Goal: Communication & Community: Answer question/provide support

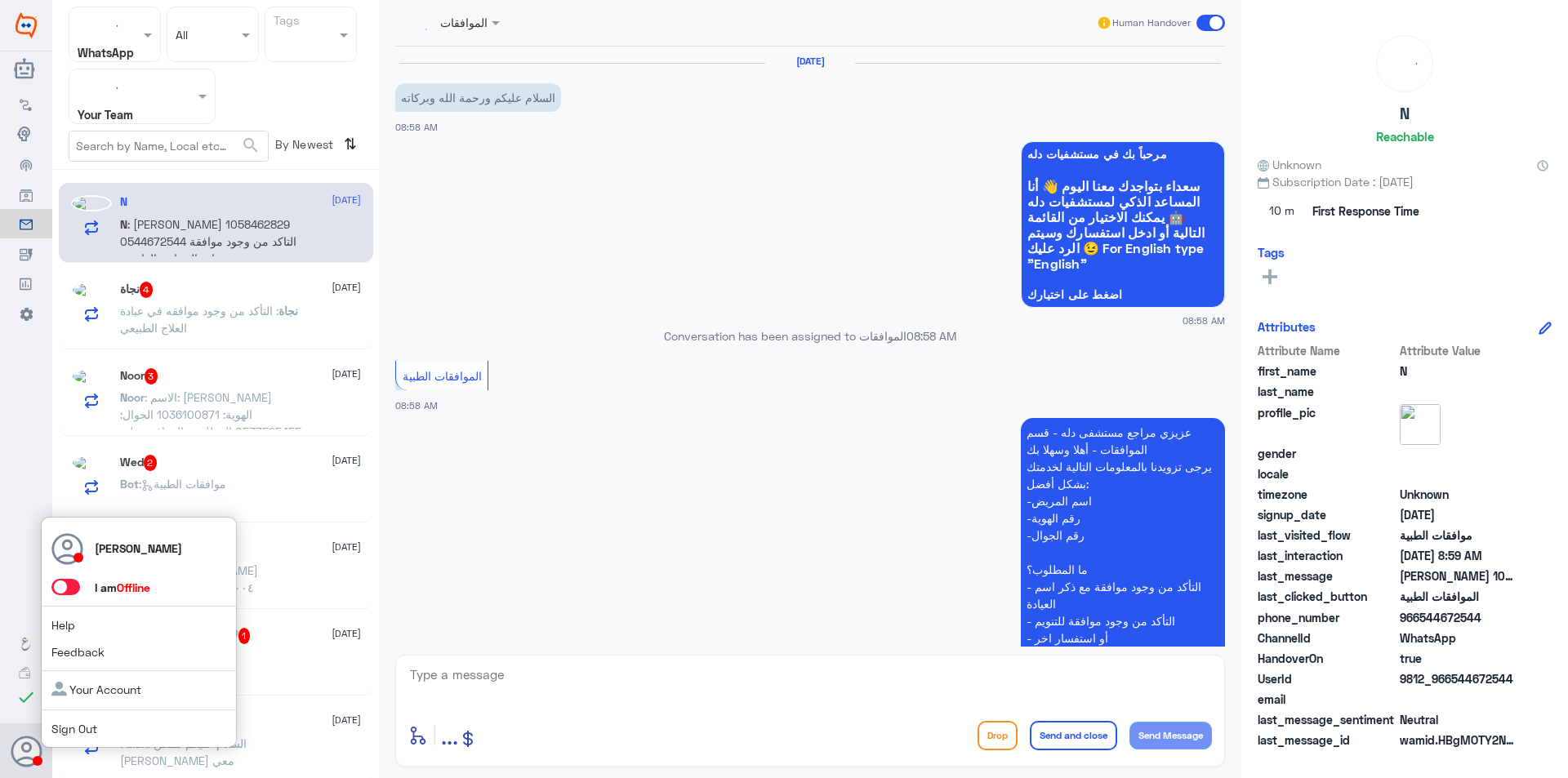
scroll to position [292, 0]
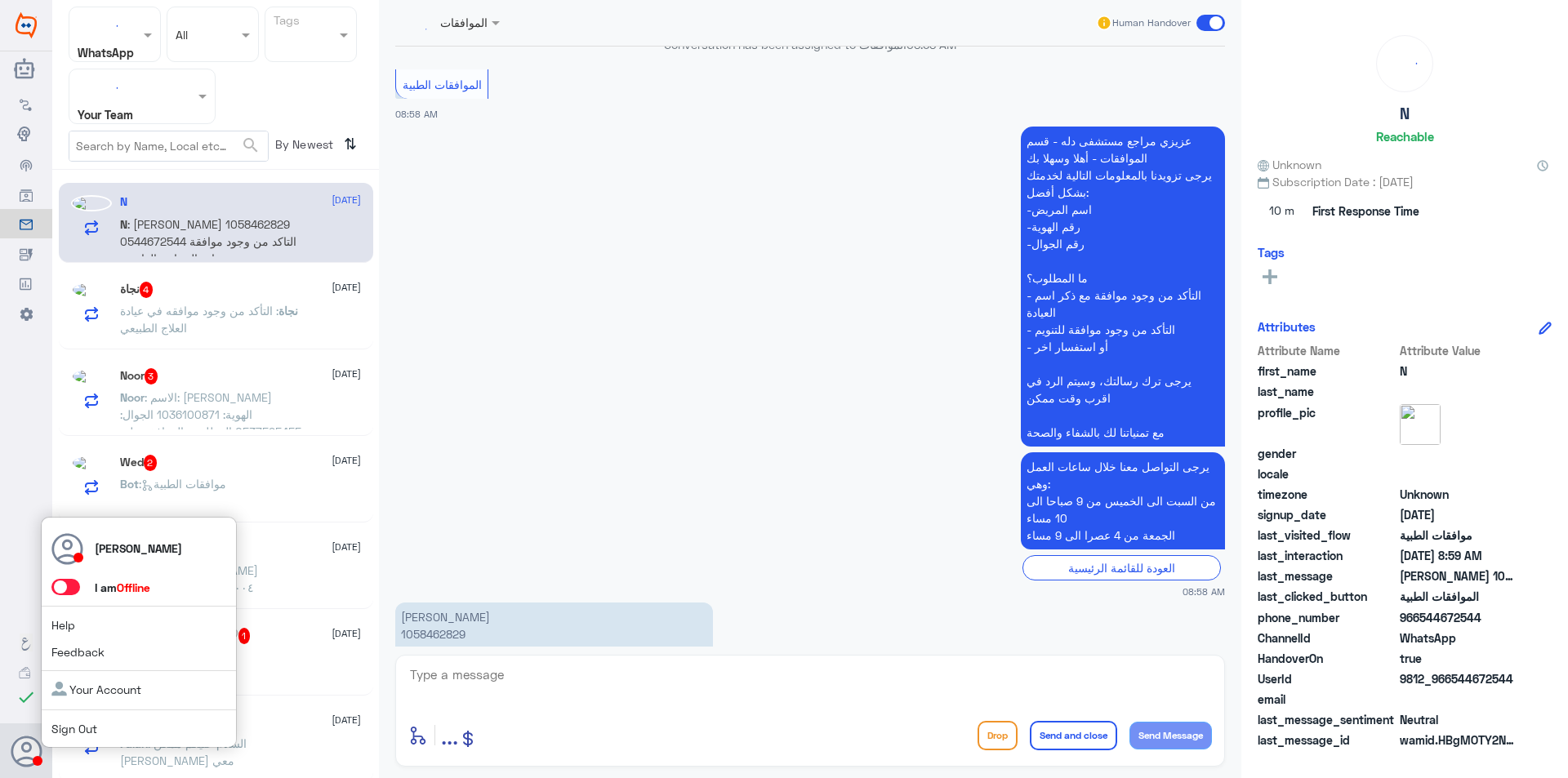
click at [65, 587] on span at bounding box center [65, 587] width 29 height 17
click at [0, 0] on input "checkbox" at bounding box center [0, 0] width 0 height 0
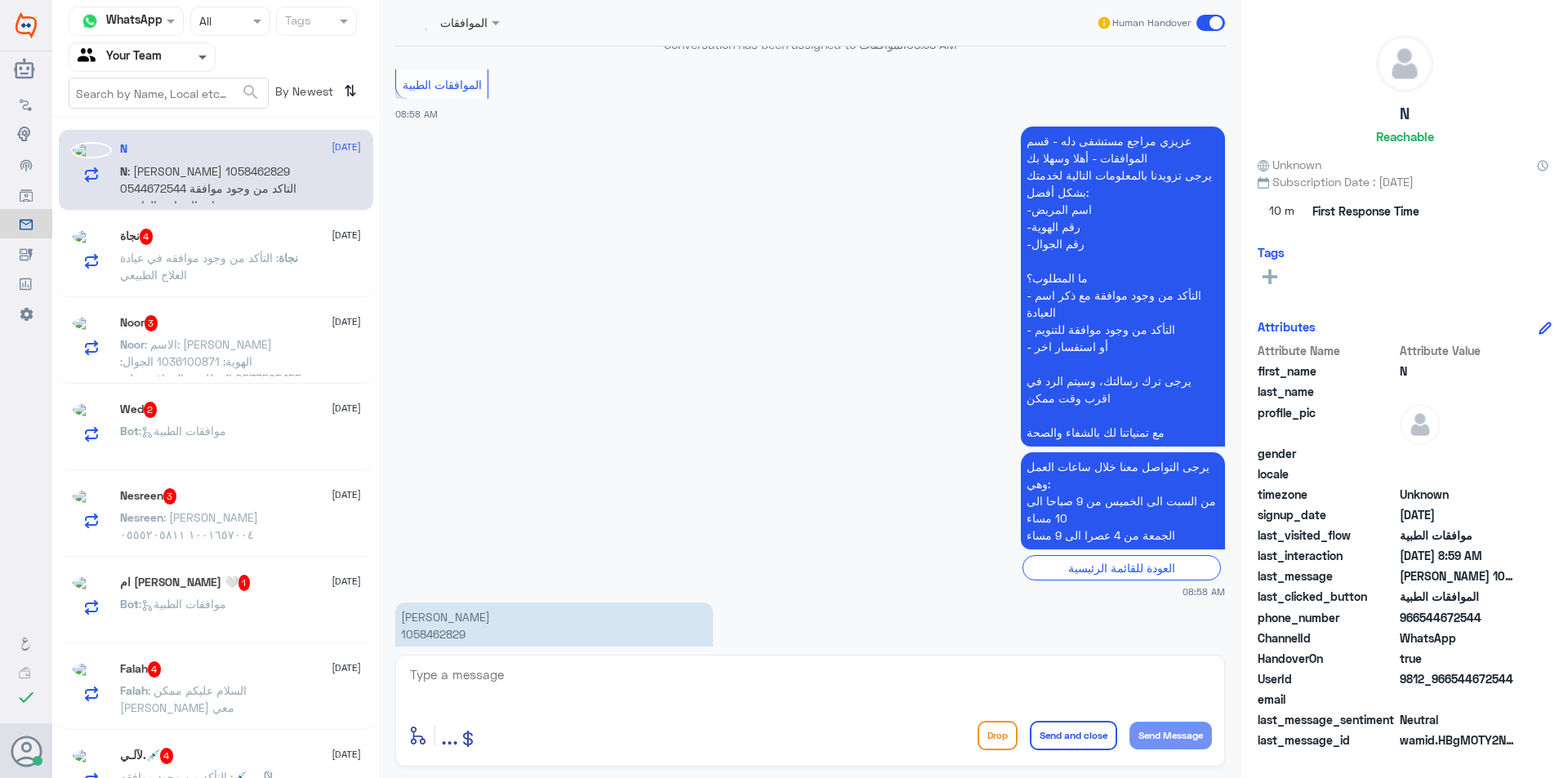
click at [205, 57] on span at bounding box center [202, 58] width 8 height 6
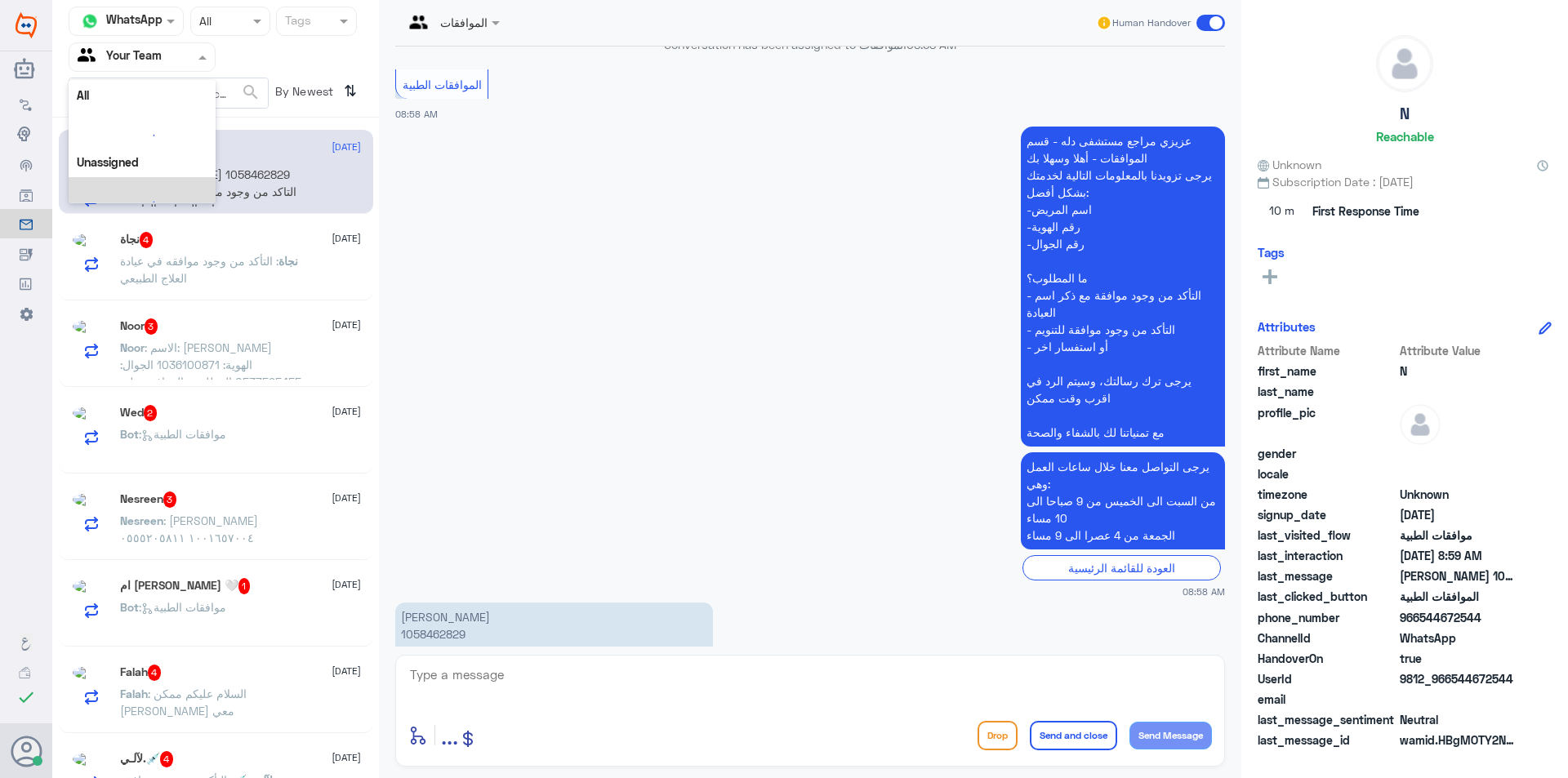
click at [545, 206] on app-msgs-text "عزيزي مراجع مستشفى دله - قسم الموافقات - أهلا وسهلا بك يرجى تزويدنا بالمعلومات …" at bounding box center [810, 287] width 830 height 322
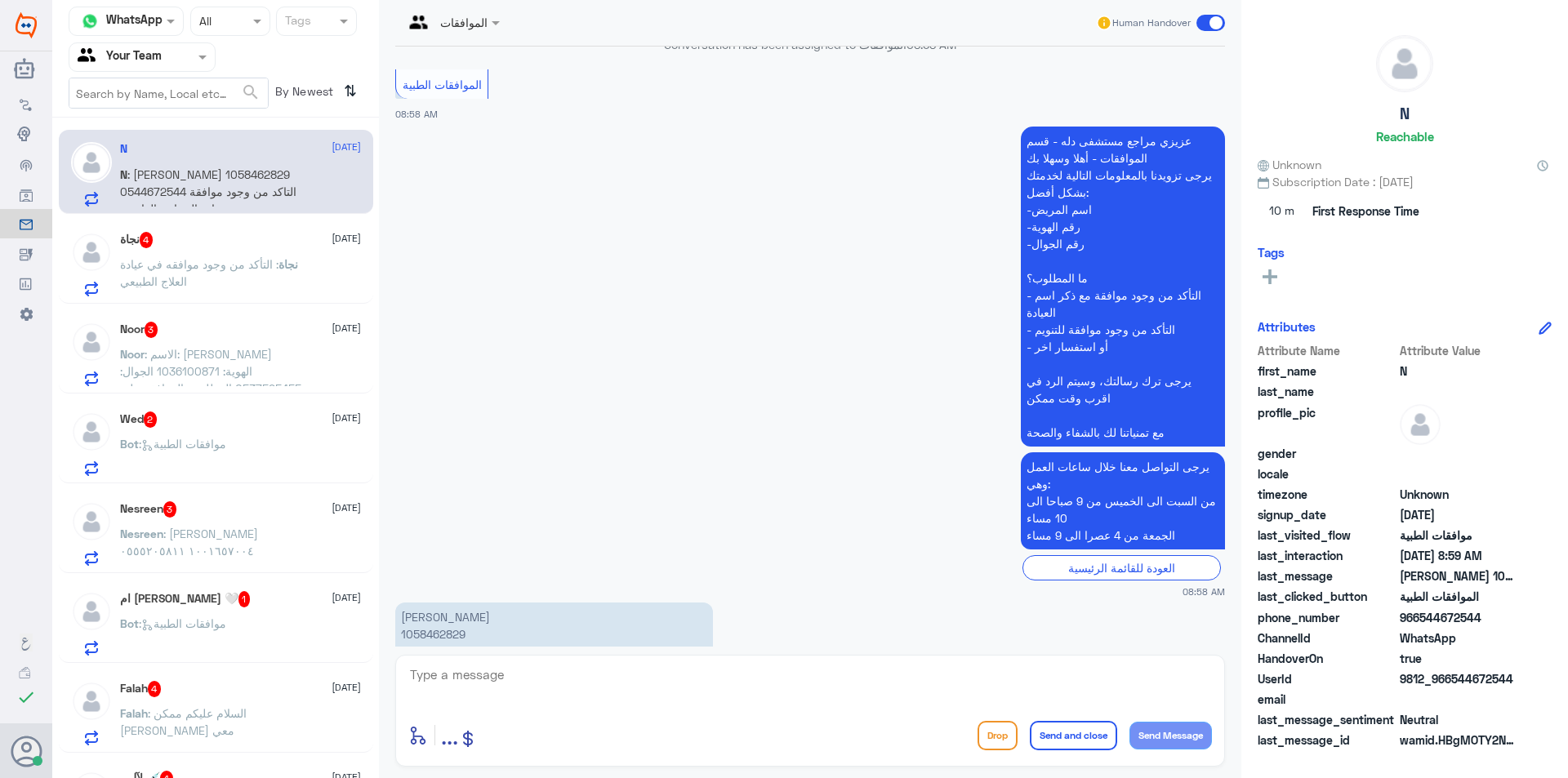
scroll to position [307, 0]
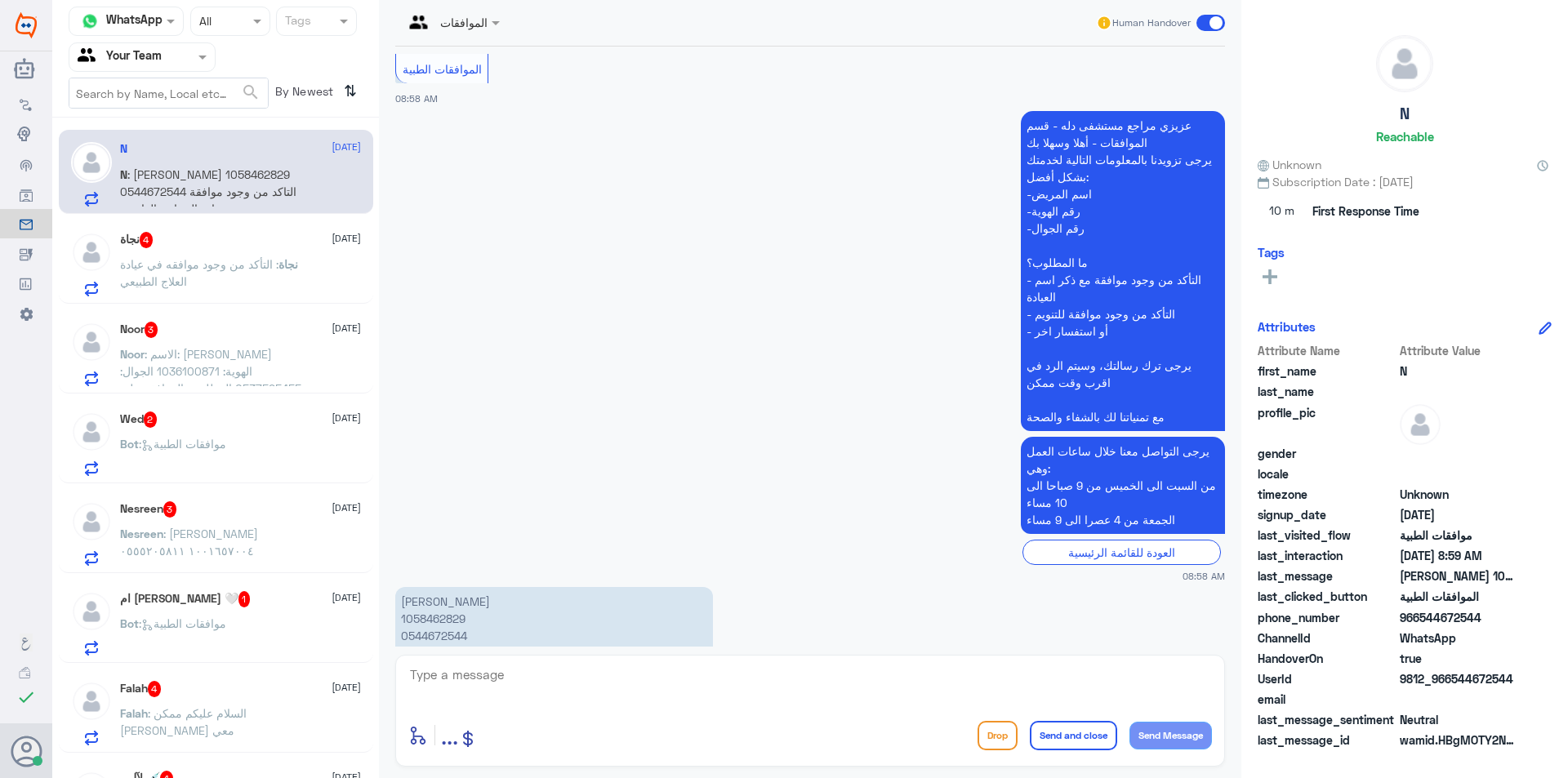
click at [214, 26] on input "text" at bounding box center [214, 21] width 30 height 19
click at [213, 144] on span "Unread" at bounding box center [218, 151] width 38 height 14
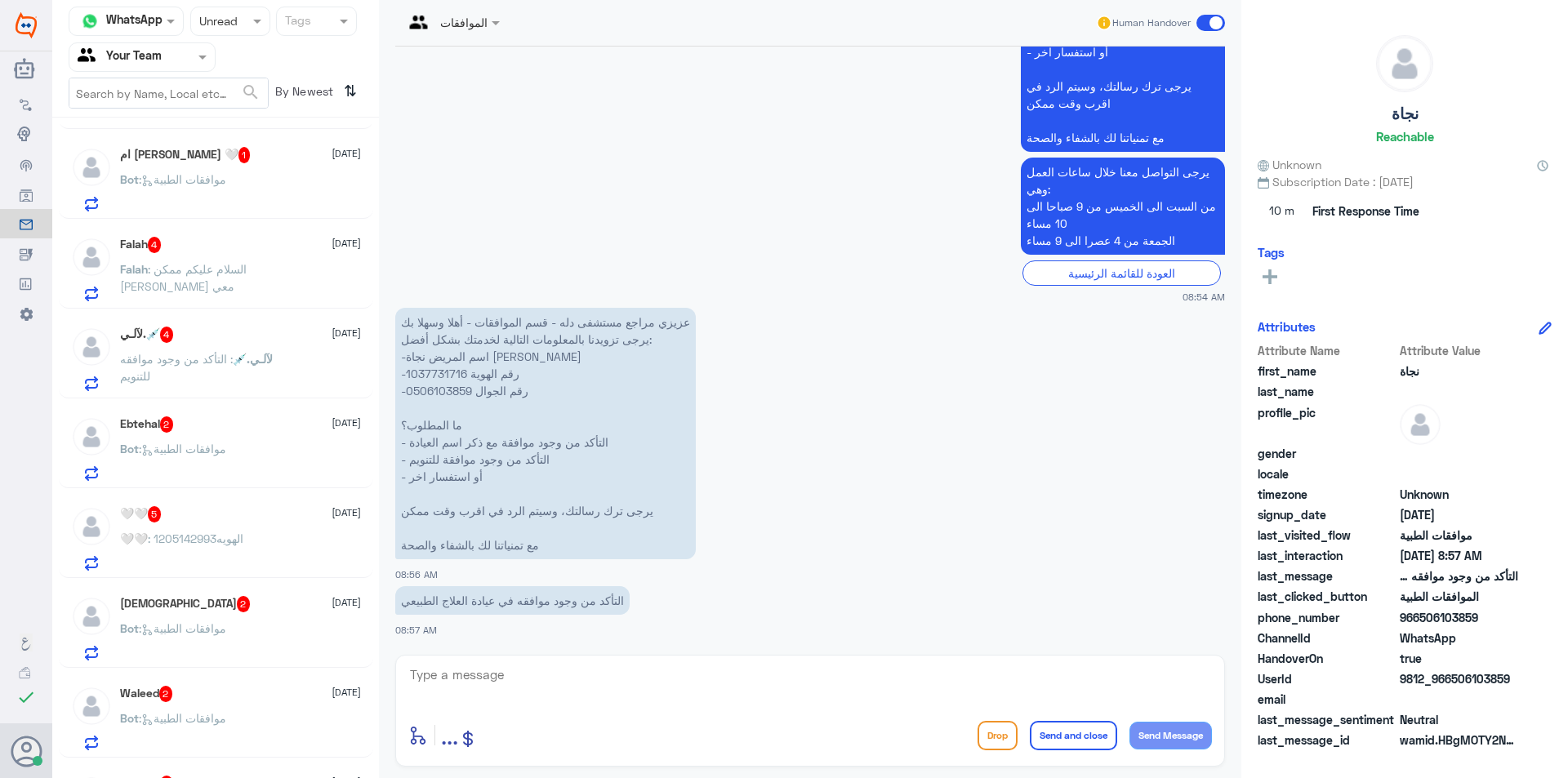
scroll to position [326, 0]
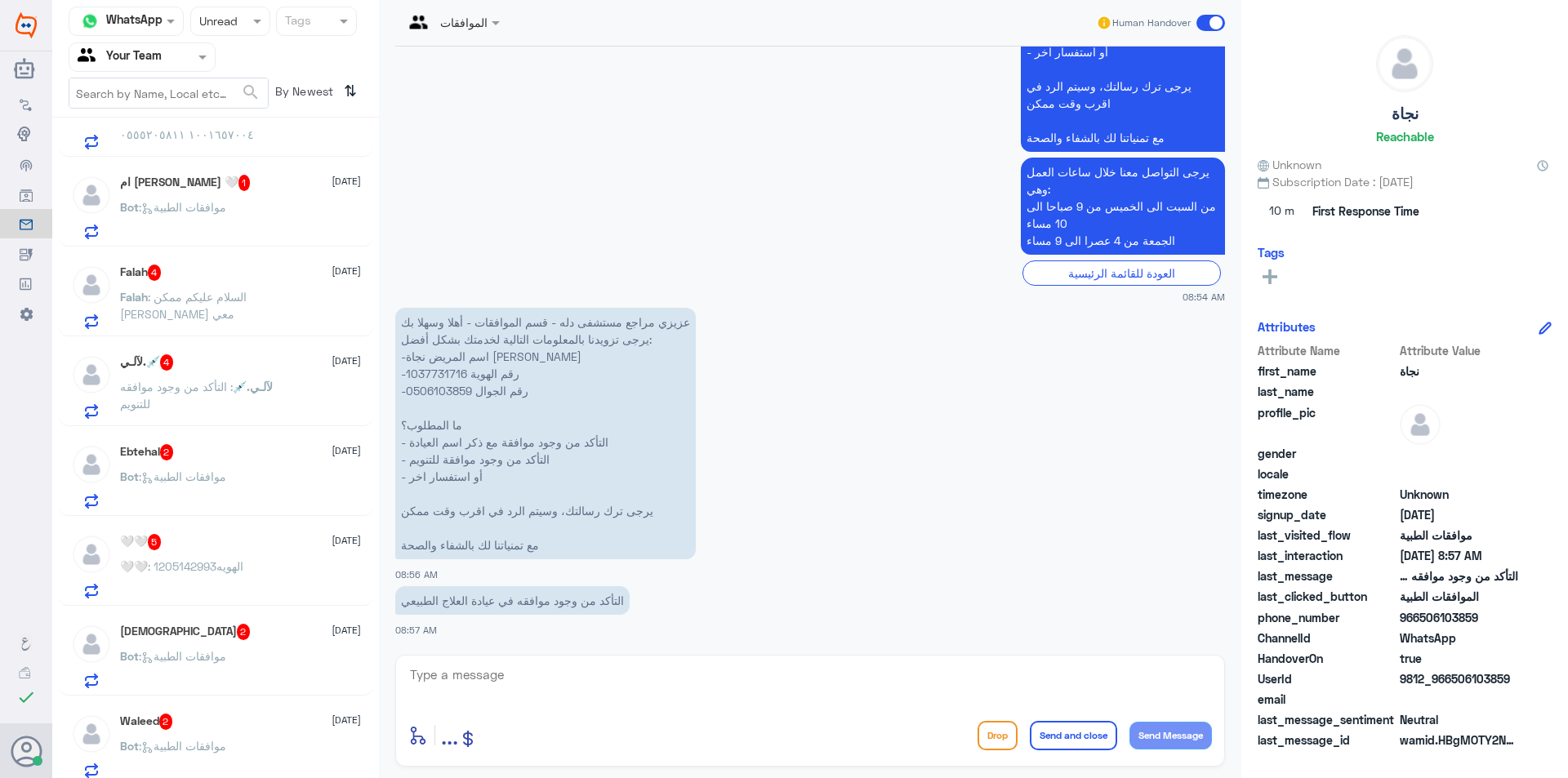
click at [290, 440] on div "Ebtehal 2 [DATE] Bot : موافقات الطبية" at bounding box center [216, 473] width 314 height 84
click at [332, 454] on span "[DATE]" at bounding box center [347, 450] width 30 height 15
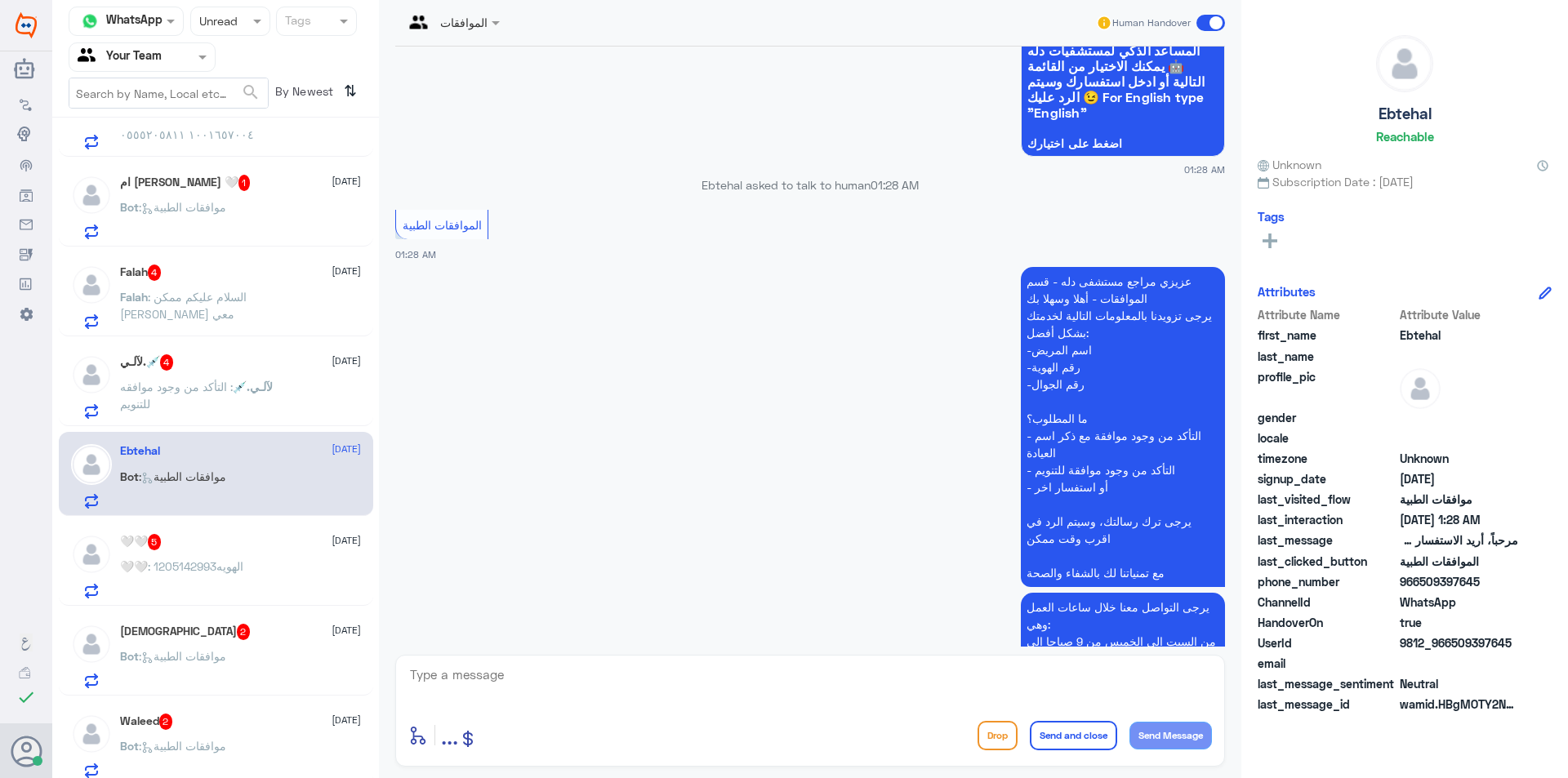
scroll to position [164, 0]
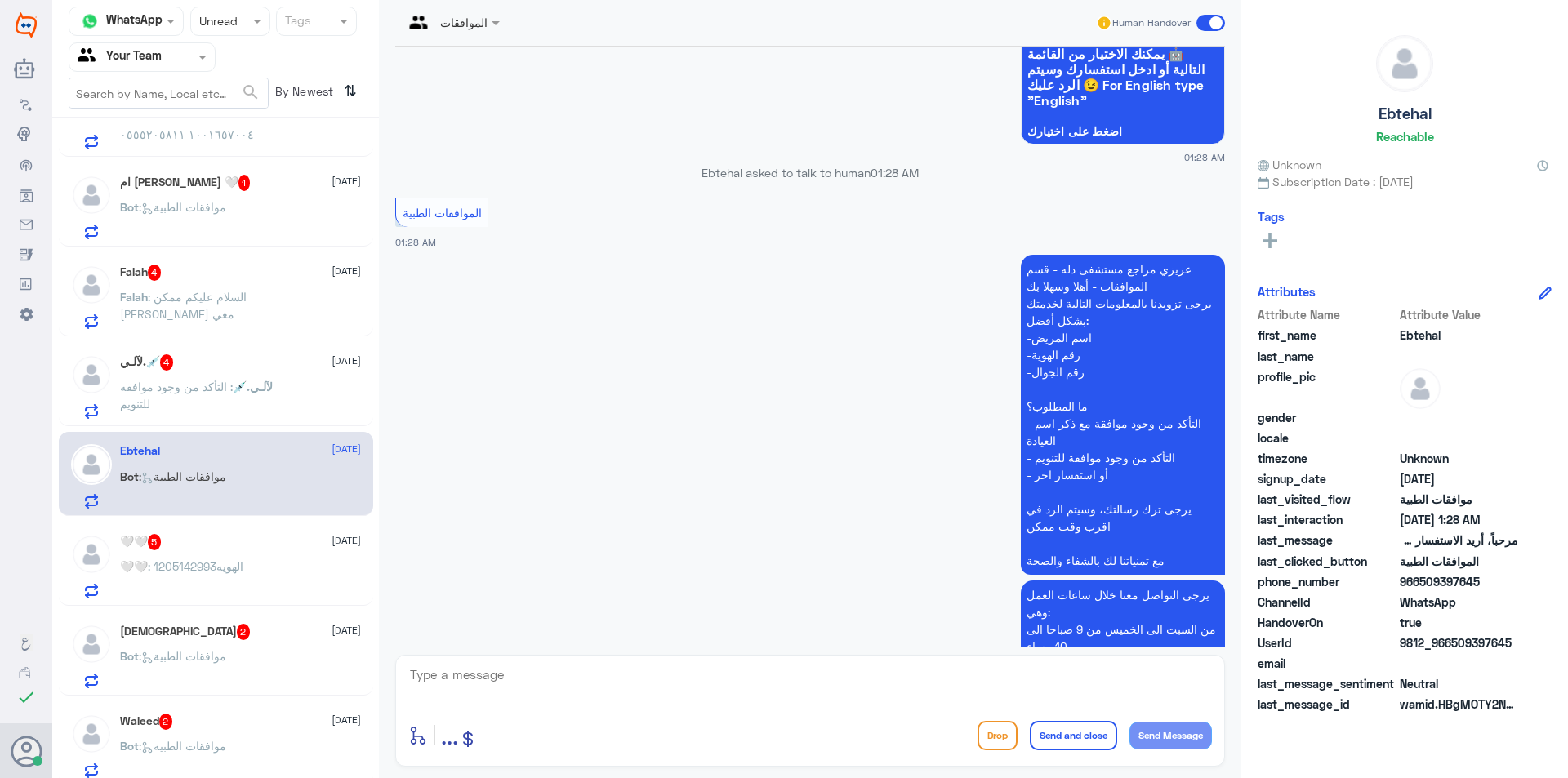
click at [269, 401] on p "لآلـي.💉 : التأكد من وجود موافقه للتنويم" at bounding box center [212, 398] width 184 height 41
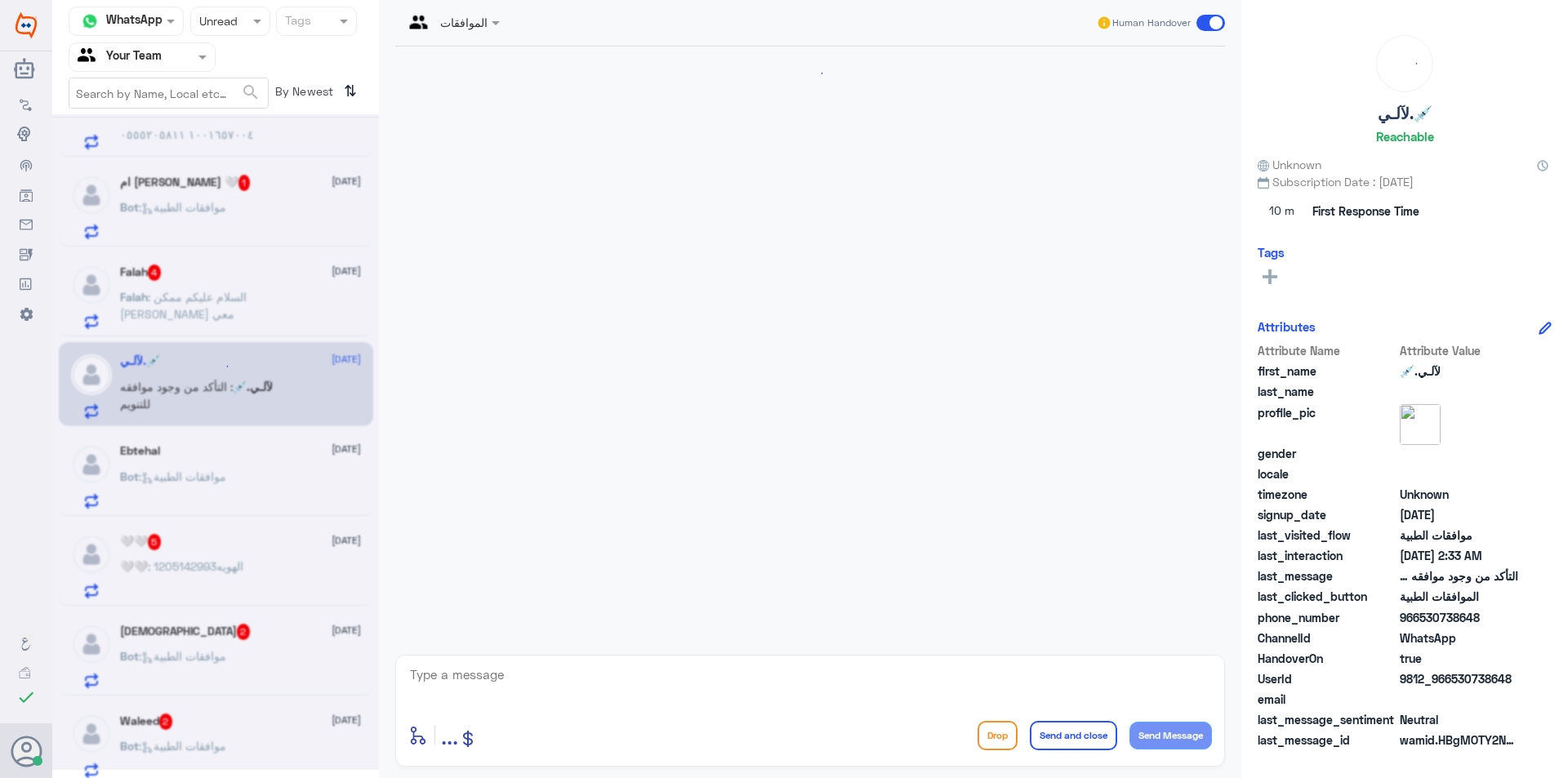
scroll to position [398, 0]
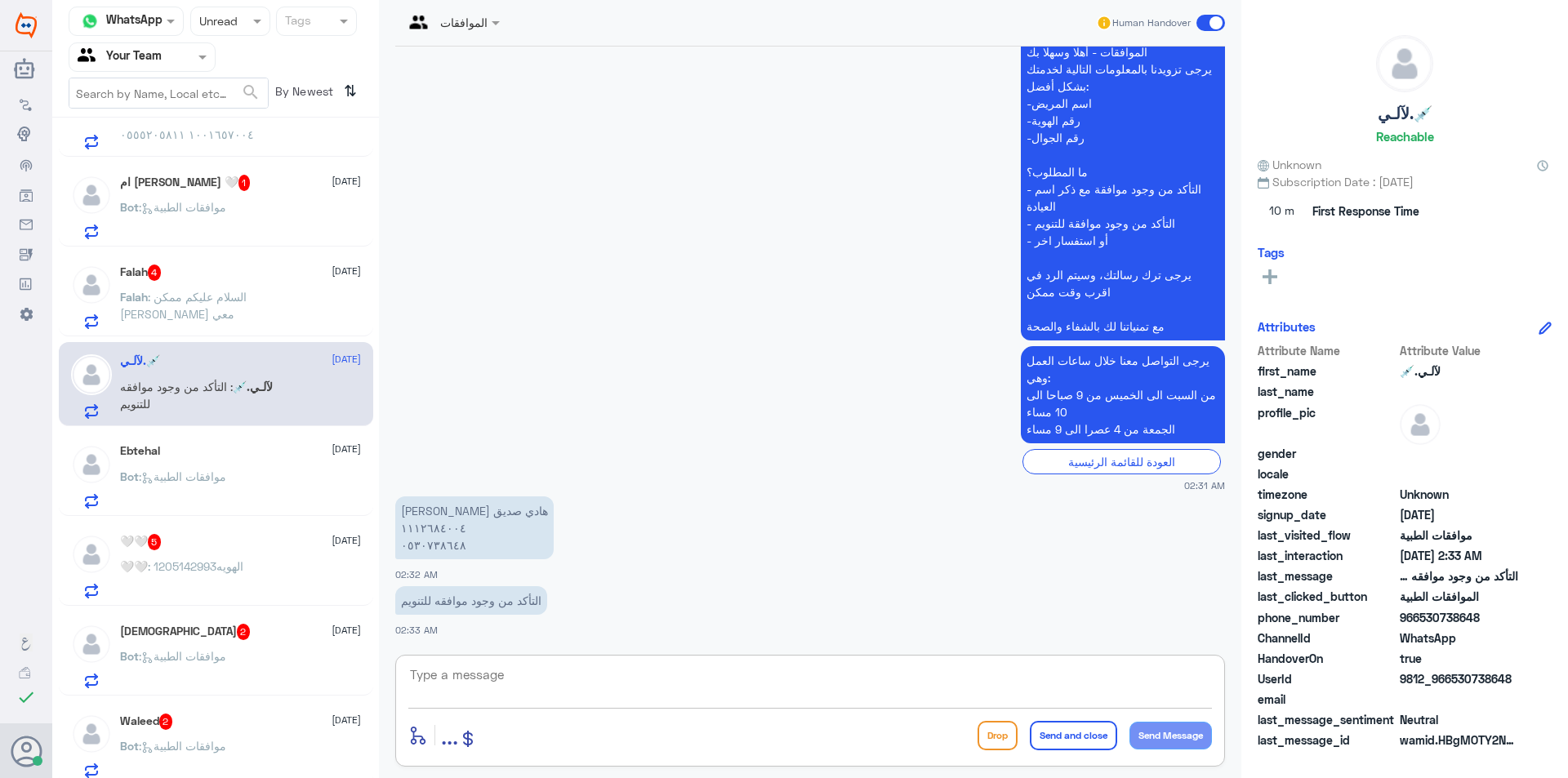
click at [469, 666] on textarea at bounding box center [810, 684] width 804 height 40
drag, startPoint x: 494, startPoint y: 681, endPoint x: 340, endPoint y: 674, distance: 154.2
click at [340, 674] on div "Channel WhatsApp Status × Unread Tags Agent Filter Your Team search By Newest ⇅…" at bounding box center [810, 392] width 1516 height 783
drag, startPoint x: 1066, startPoint y: 678, endPoint x: 1080, endPoint y: 681, distance: 14.3
click at [1080, 681] on textarea "تم تحويل استسفارك الى طبيب تنسيق موافقات العمليات والتنويم" at bounding box center [810, 684] width 804 height 40
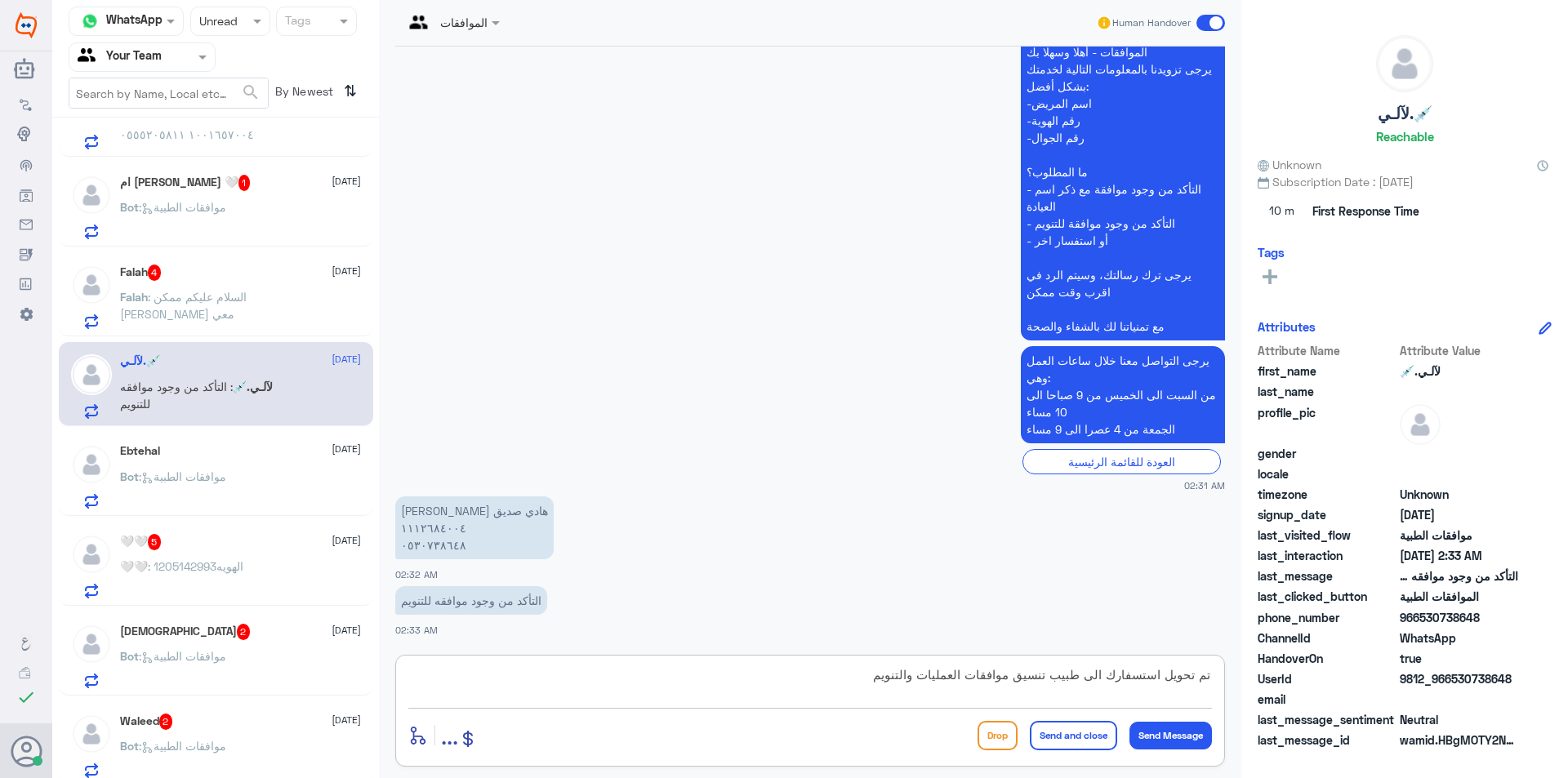
drag, startPoint x: 1060, startPoint y: 681, endPoint x: 1088, endPoint y: 682, distance: 28.0
click at [1088, 682] on textarea "تم تحويل استسفارك الى طبيب تنسيق موافقات العمليات والتنويم" at bounding box center [810, 684] width 804 height 40
click at [824, 690] on textarea "تم تحويل استسفارك الى قسم تنسيق موافقات العمليات والتنويم" at bounding box center [810, 684] width 804 height 40
type textarea "تم تحويل استسفارك الى قسم تنسيق موافقات العمليات والتنويم ."
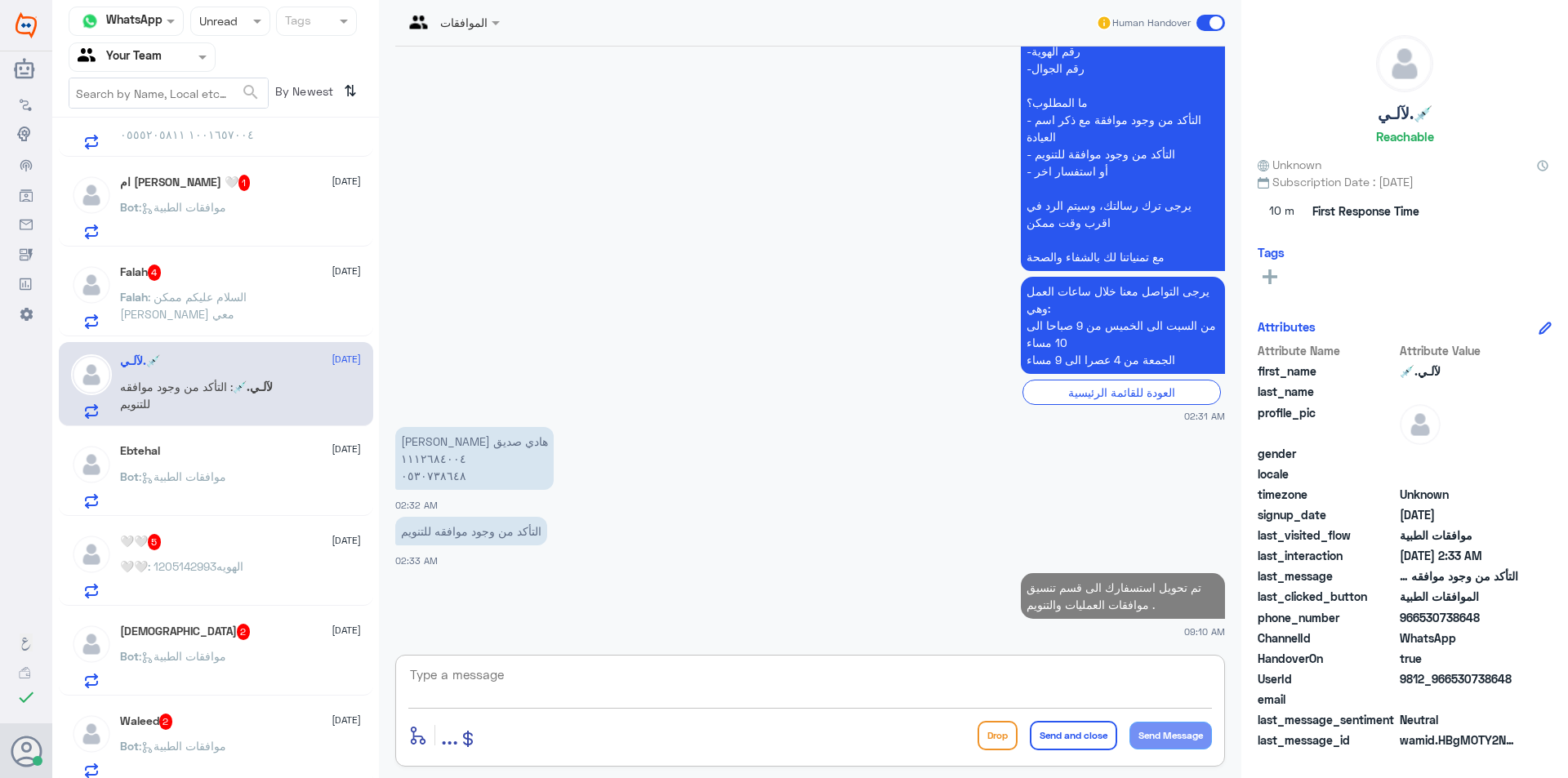
click at [288, 300] on p "Falah : السلام عليكم ممكن [PERSON_NAME] معي" at bounding box center [212, 308] width 184 height 41
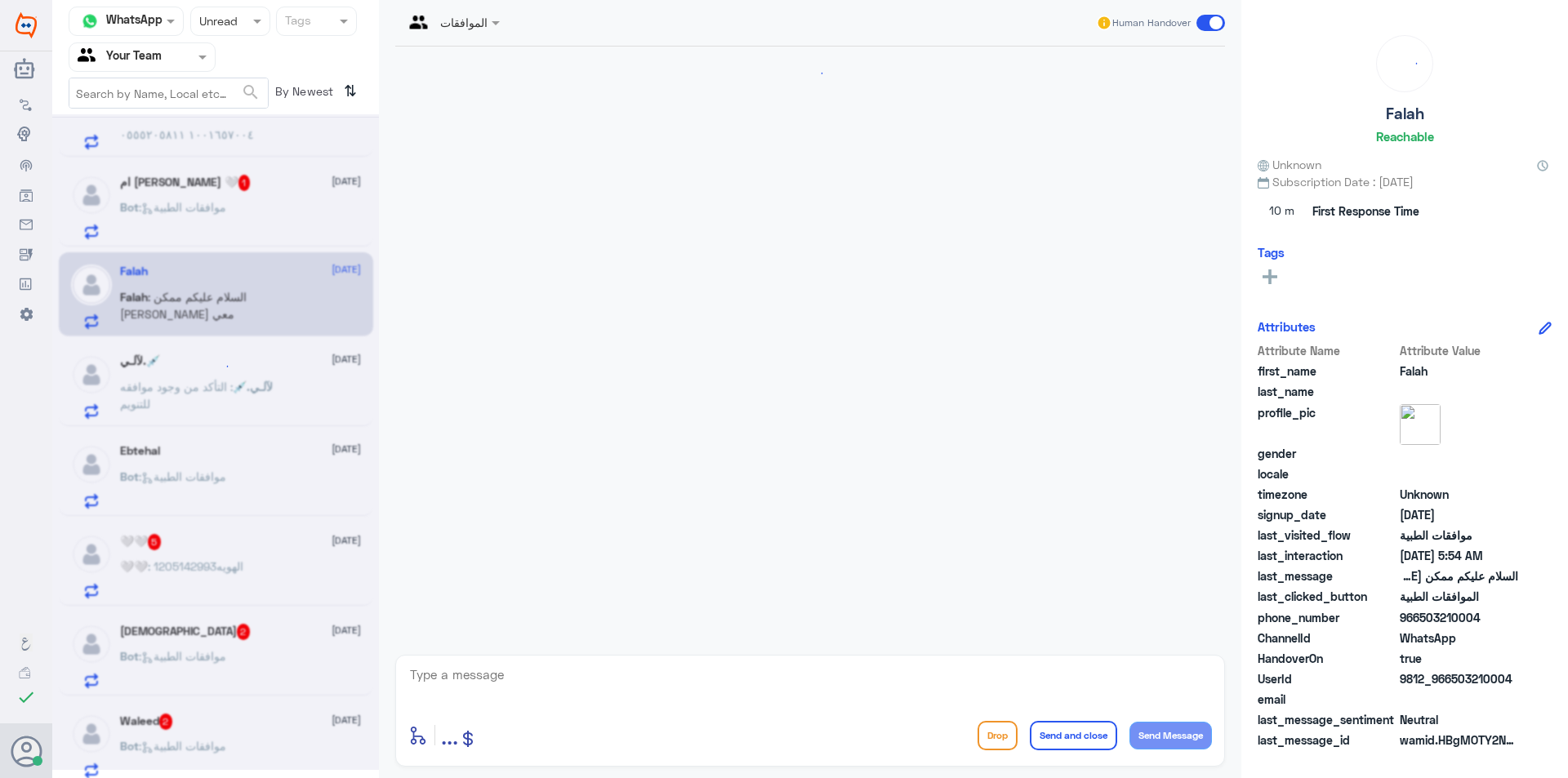
scroll to position [1429, 0]
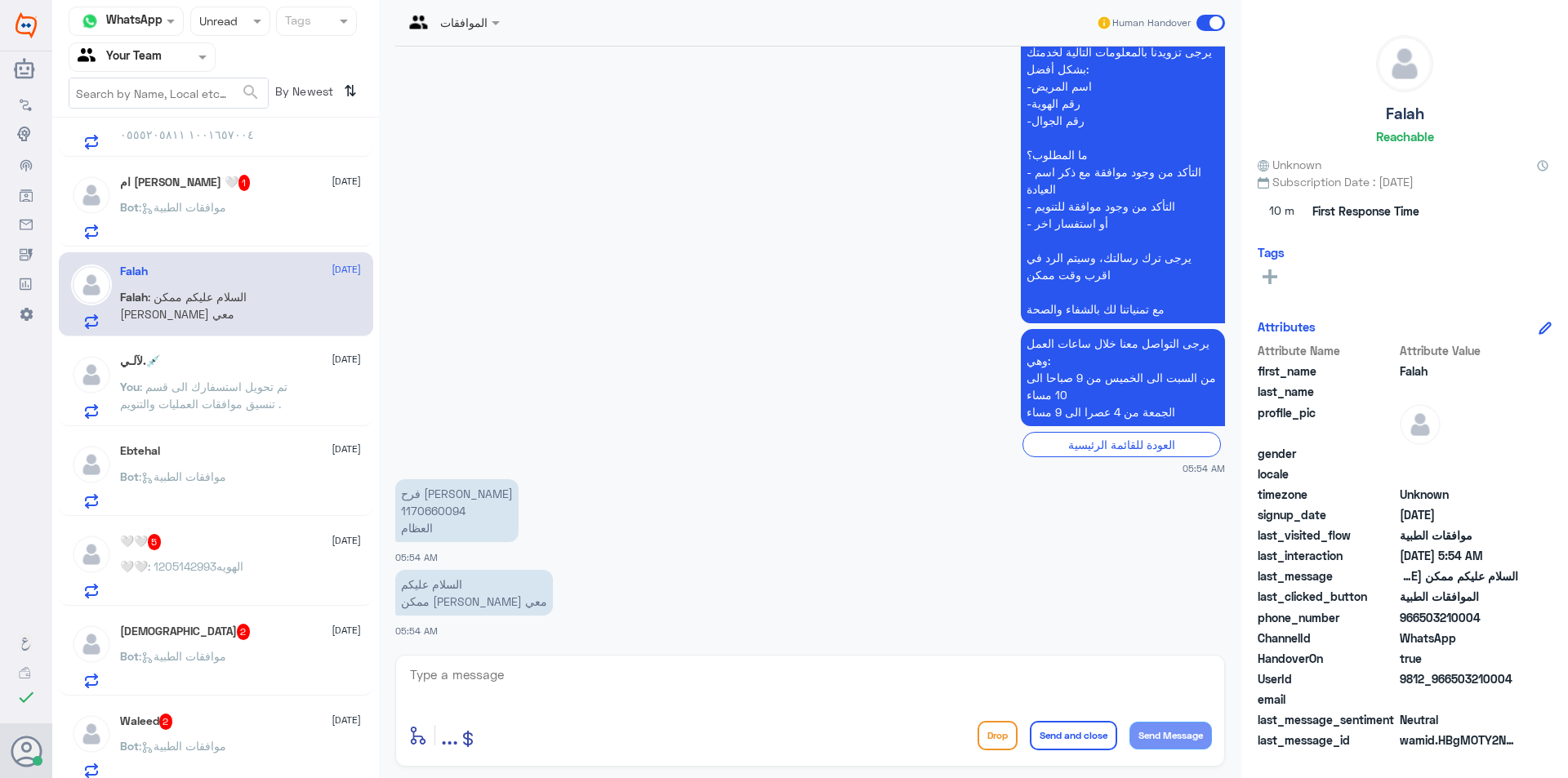
click at [951, 606] on app-msgs-text "السلام عليكم ممكن [PERSON_NAME] معي" at bounding box center [810, 594] width 830 height 47
click at [478, 670] on textarea at bounding box center [810, 684] width 804 height 40
type textarea "اهلا بك عزيزي المراجع [PERSON_NAME] استفسارك"
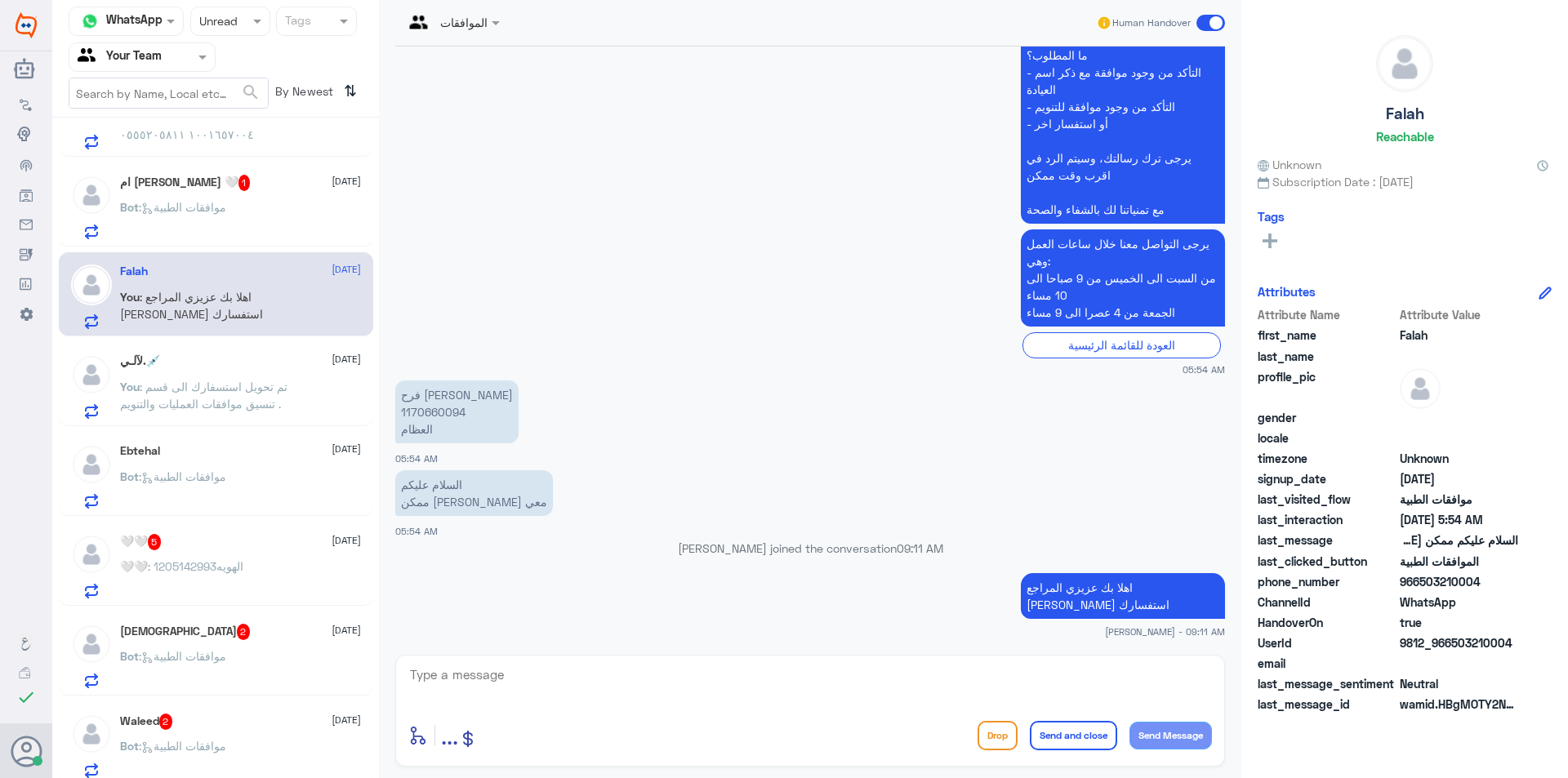
click at [454, 164] on app-msgs-text "عزيزي مراجع مستشفى دله - قسم الموافقات - أهلا وسهلا بك يرجى تزويدنا بالمعلومات …" at bounding box center [810, 64] width 830 height 322
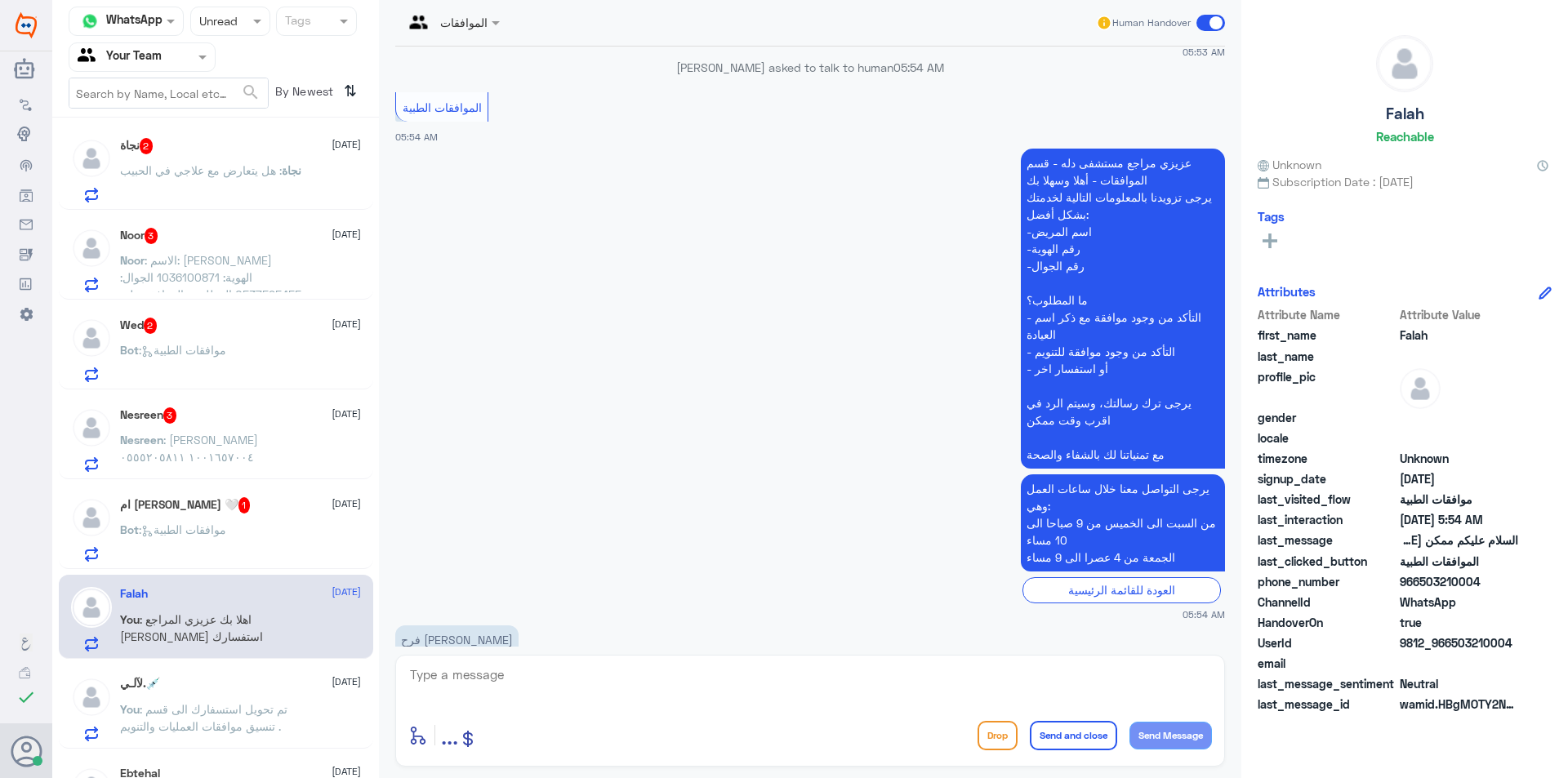
scroll to position [0, 0]
click at [244, 542] on div "Bot : موافقات الطبية" at bounding box center [240, 547] width 241 height 37
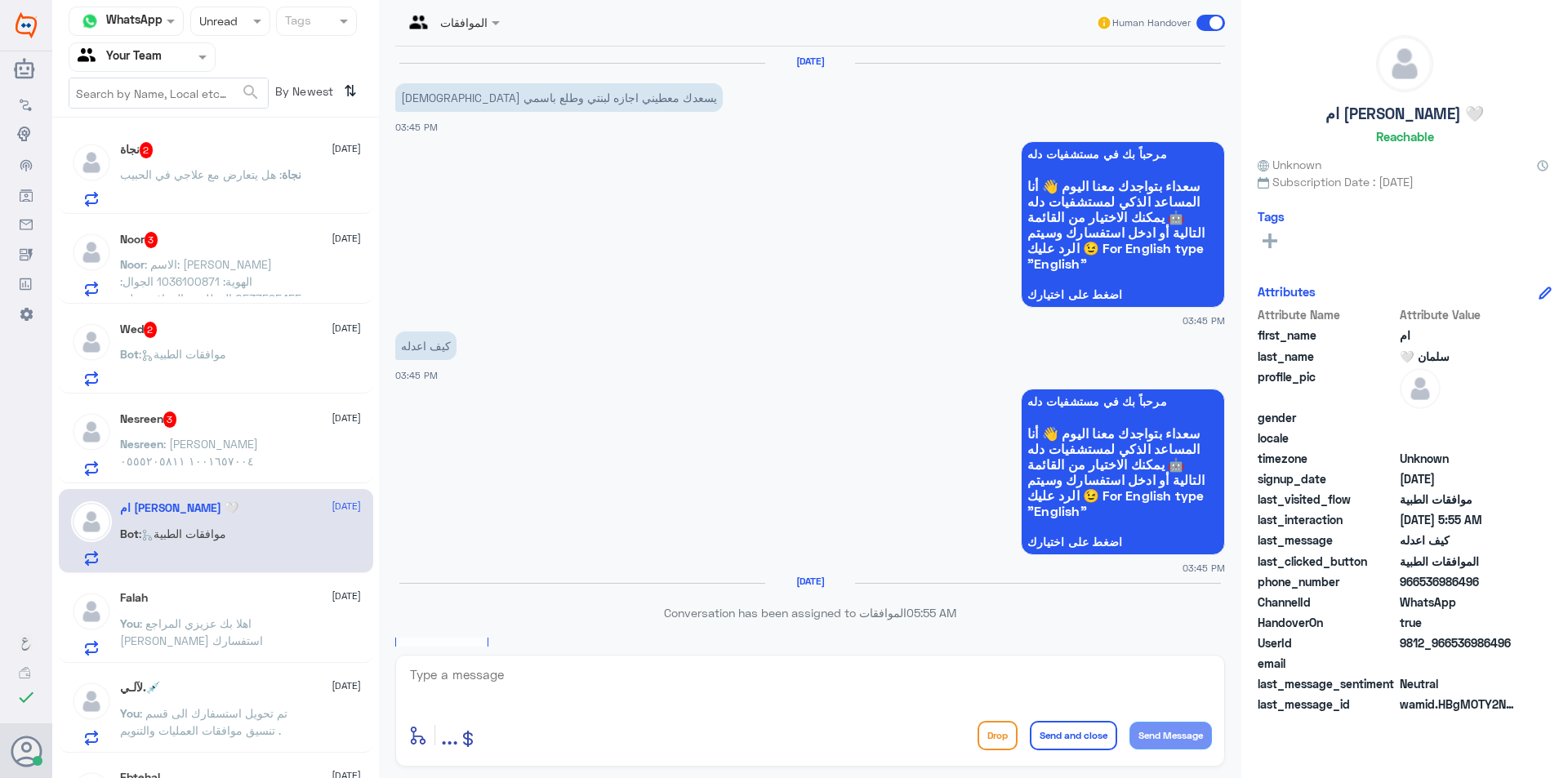
click at [419, 674] on textarea at bounding box center [810, 684] width 804 height 40
type textarea "هذة التحويلة مخصصة لمتابعة الموافقات الطبية فق"
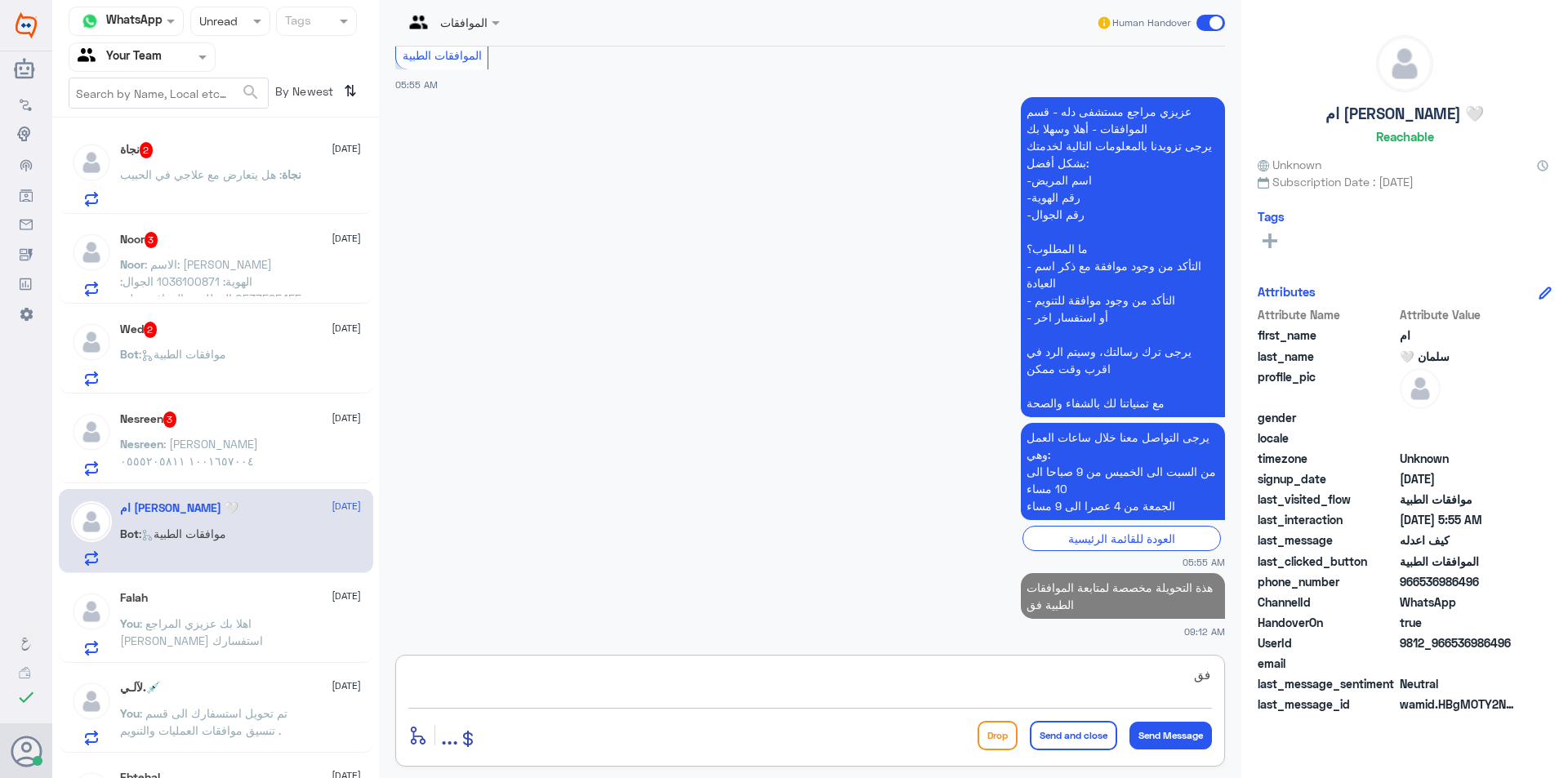
type textarea "فقط"
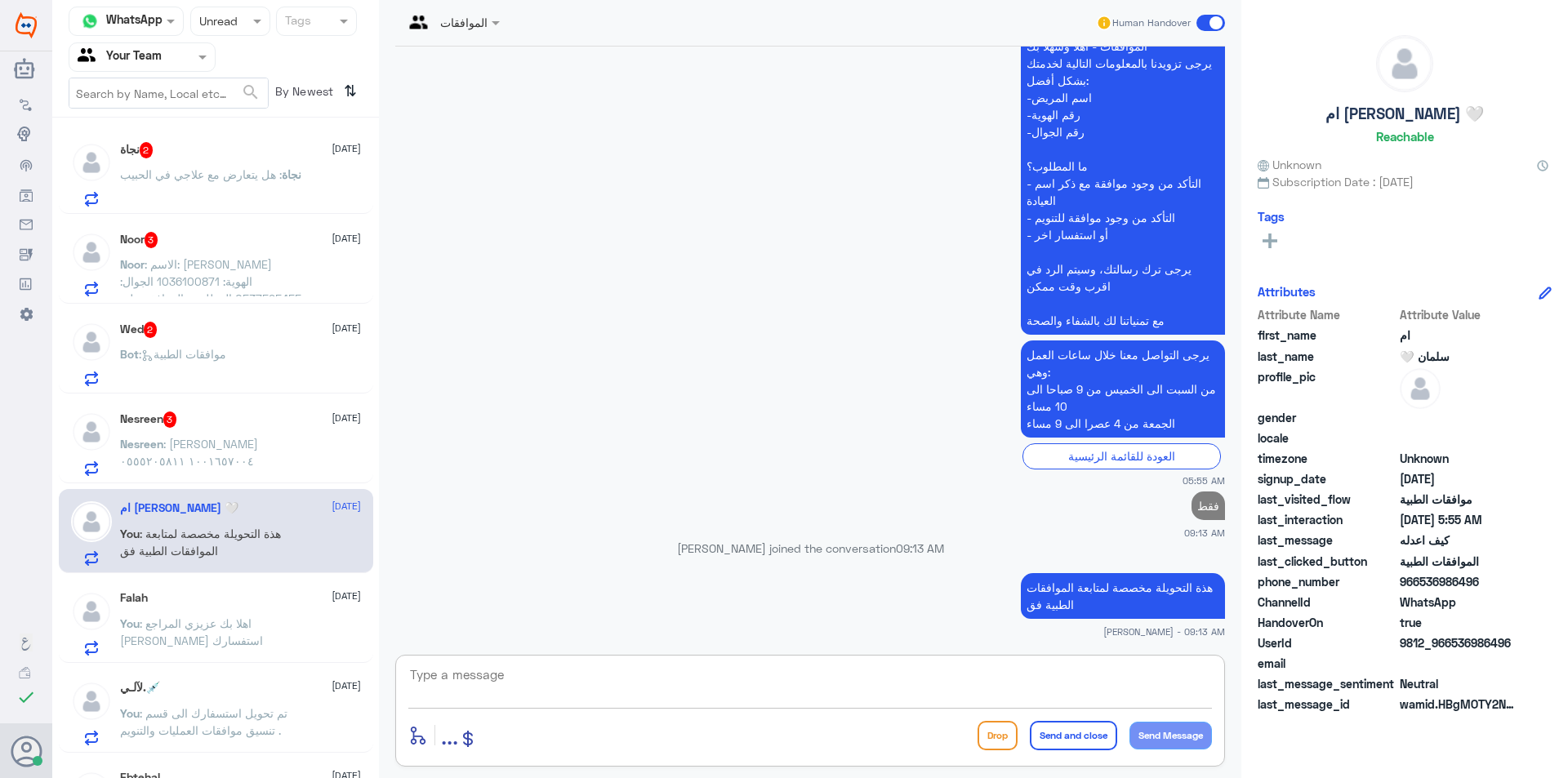
scroll to position [646, 0]
click at [308, 471] on div "Nesreen : [PERSON_NAME] ١٠٠١٦٥٧٠٠٤ ٠٥٥٥٢٠٥٨١١" at bounding box center [240, 458] width 241 height 37
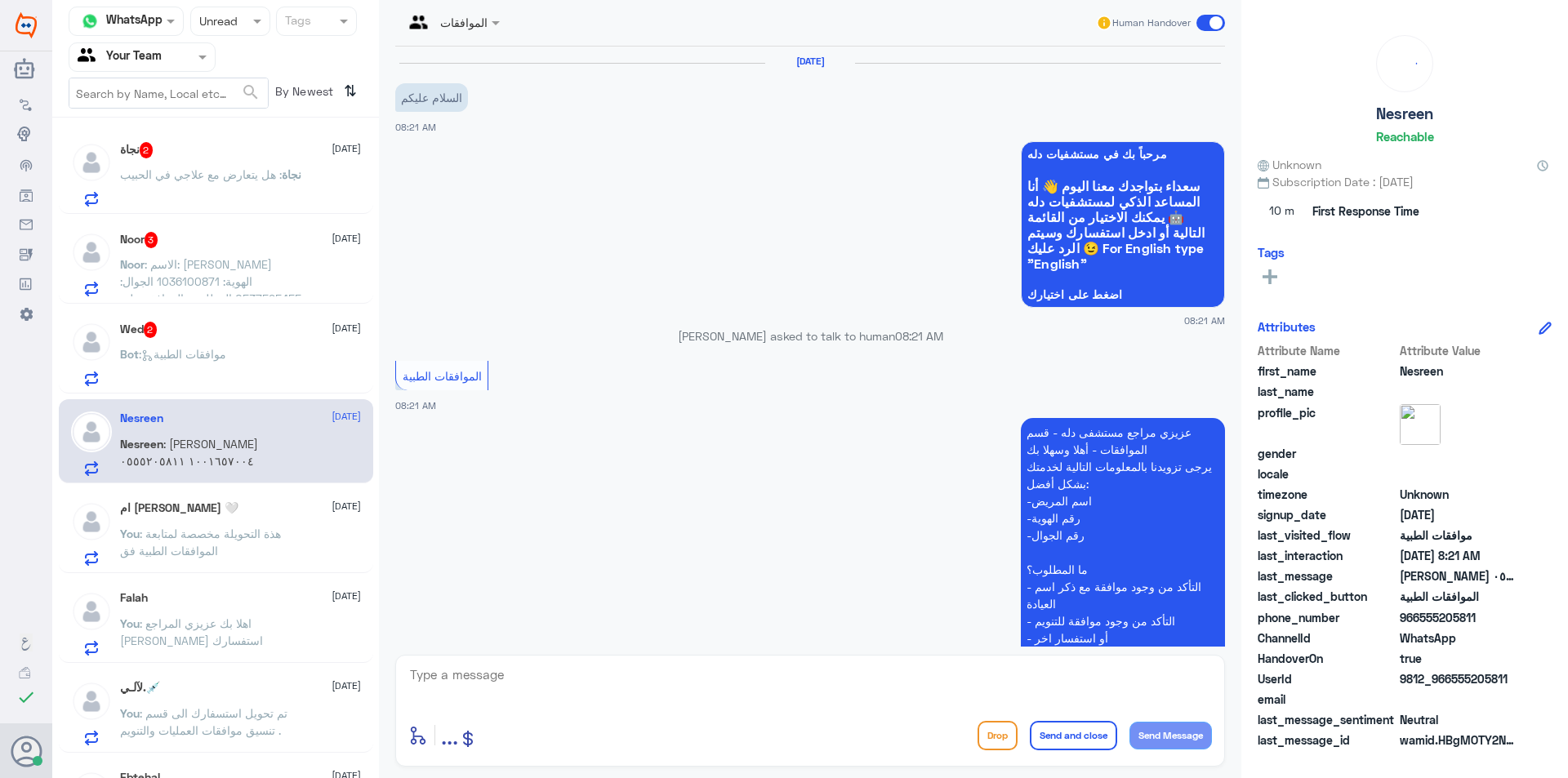
scroll to position [341, 0]
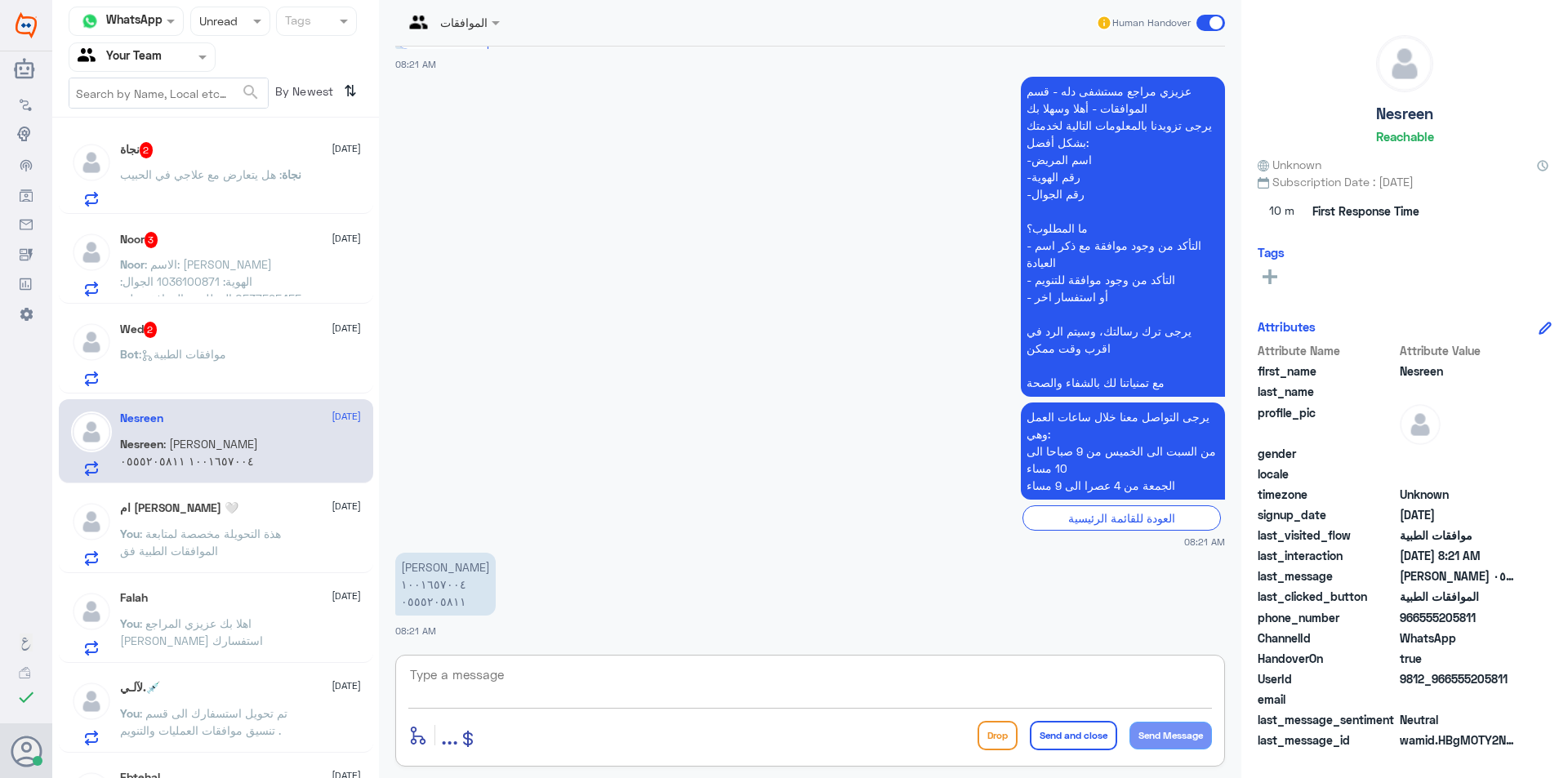
click at [512, 683] on textarea at bounding box center [810, 684] width 804 height 40
drag, startPoint x: 504, startPoint y: 683, endPoint x: 293, endPoint y: 632, distance: 217.1
click at [296, 634] on div "Channel WhatsApp Status × Unread Tags Agent Filter Your Team search By Newest ⇅…" at bounding box center [810, 392] width 1516 height 783
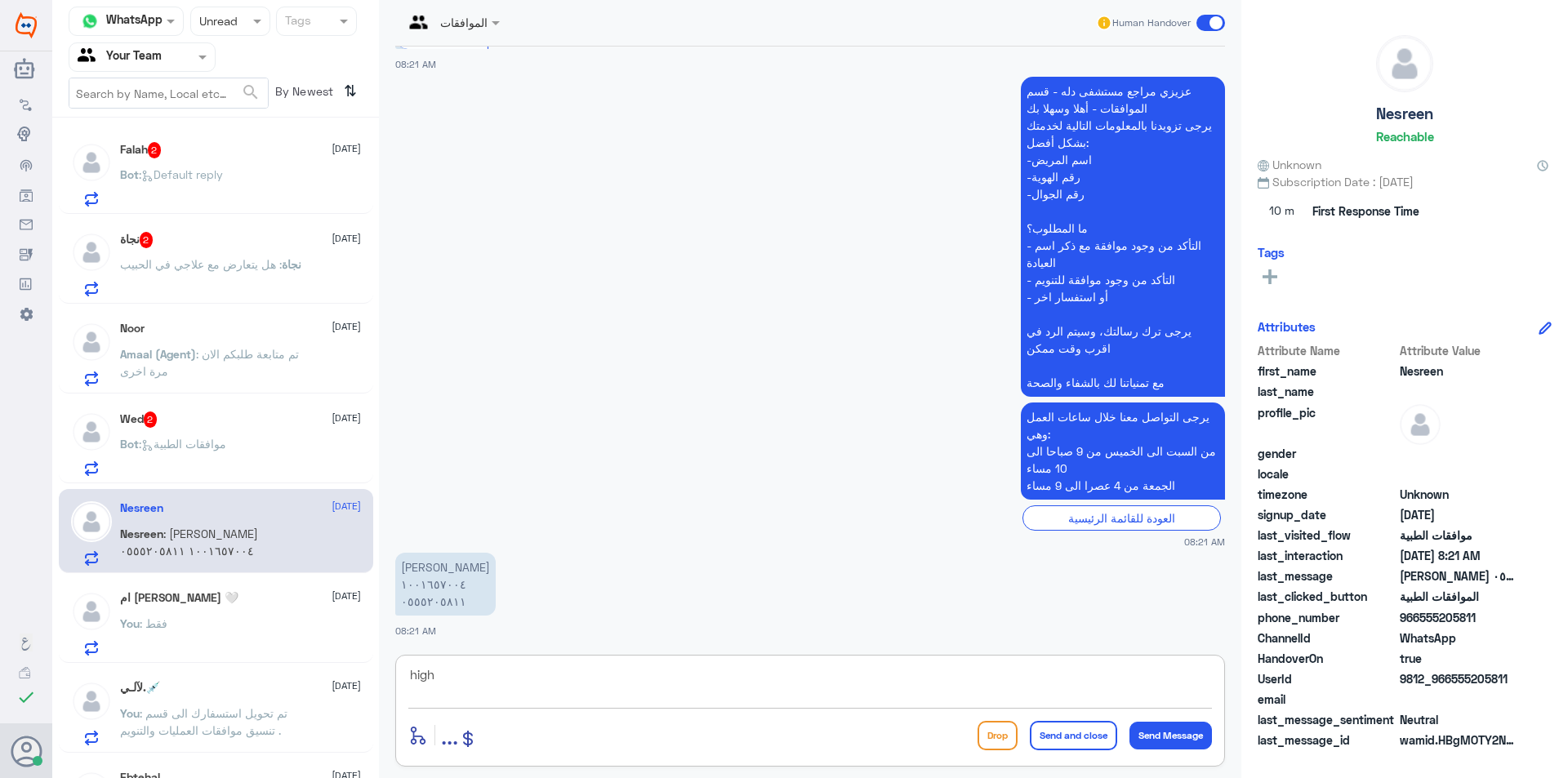
drag, startPoint x: 481, startPoint y: 678, endPoint x: 247, endPoint y: 632, distance: 238.5
click at [247, 634] on div "Channel WhatsApp Status × Unread Tags Agent Filter Your Team search By Newest ⇅…" at bounding box center [810, 392] width 1516 height 783
type textarea "اهلا بك , [PERSON_NAME] استفسارك ؟"
click at [823, 688] on textarea "اهلا بك , [PERSON_NAME] استفسارك ؟" at bounding box center [810, 684] width 804 height 40
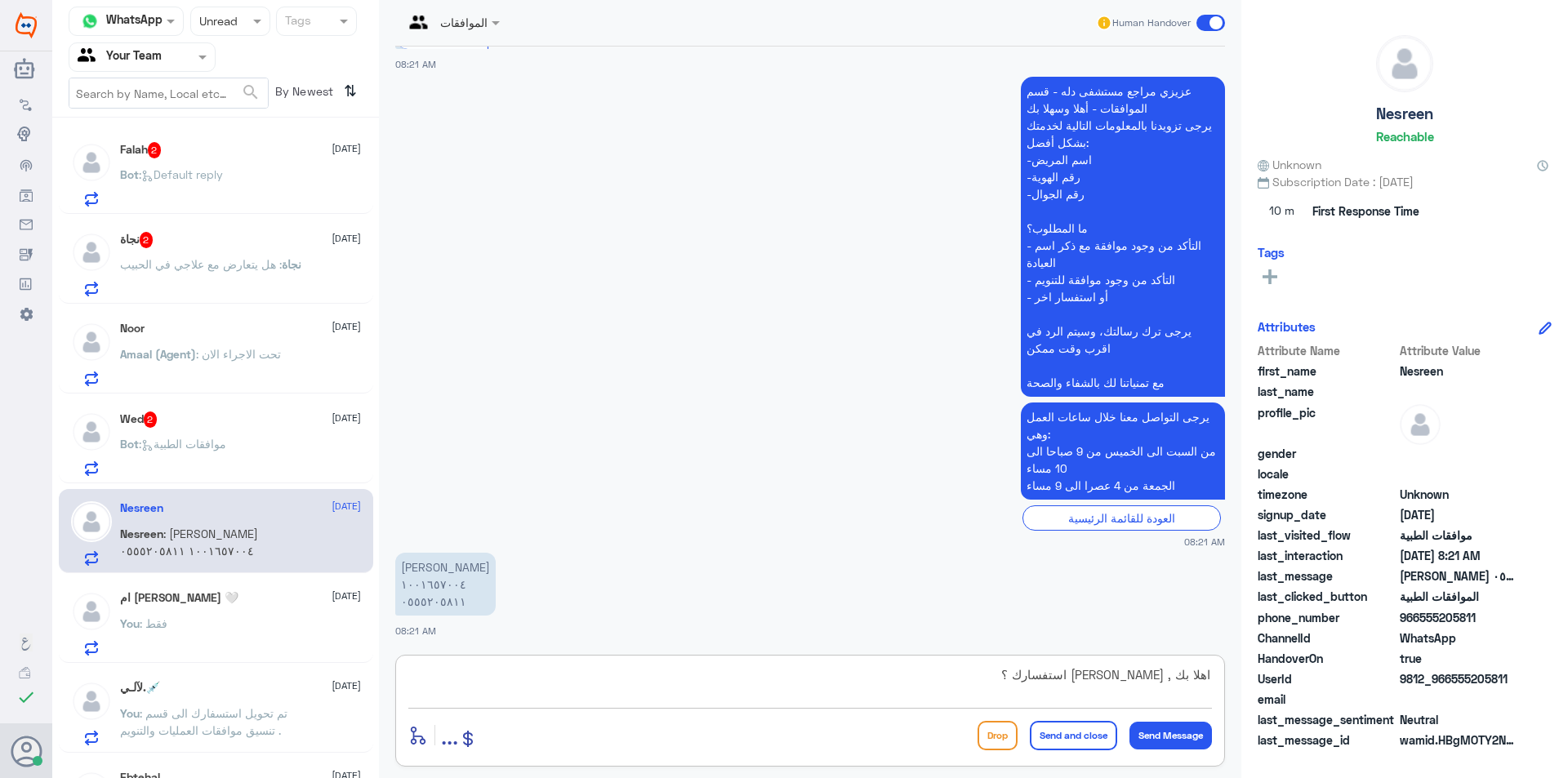
click at [823, 688] on textarea "اهلا بك , [PERSON_NAME] استفسارك ؟" at bounding box center [810, 684] width 804 height 40
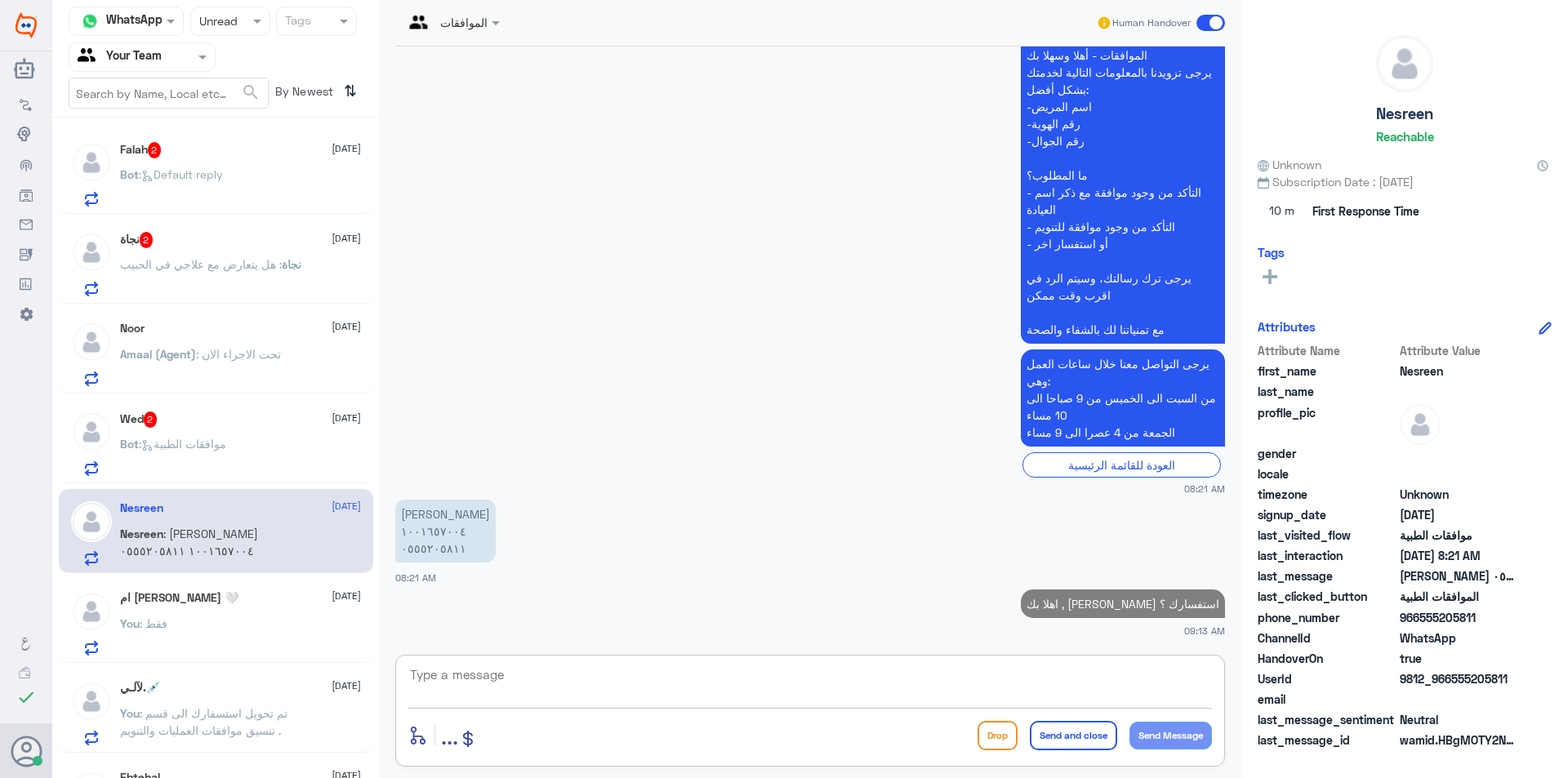
click at [280, 419] on div "Wed 2 [DATE]" at bounding box center [240, 419] width 241 height 17
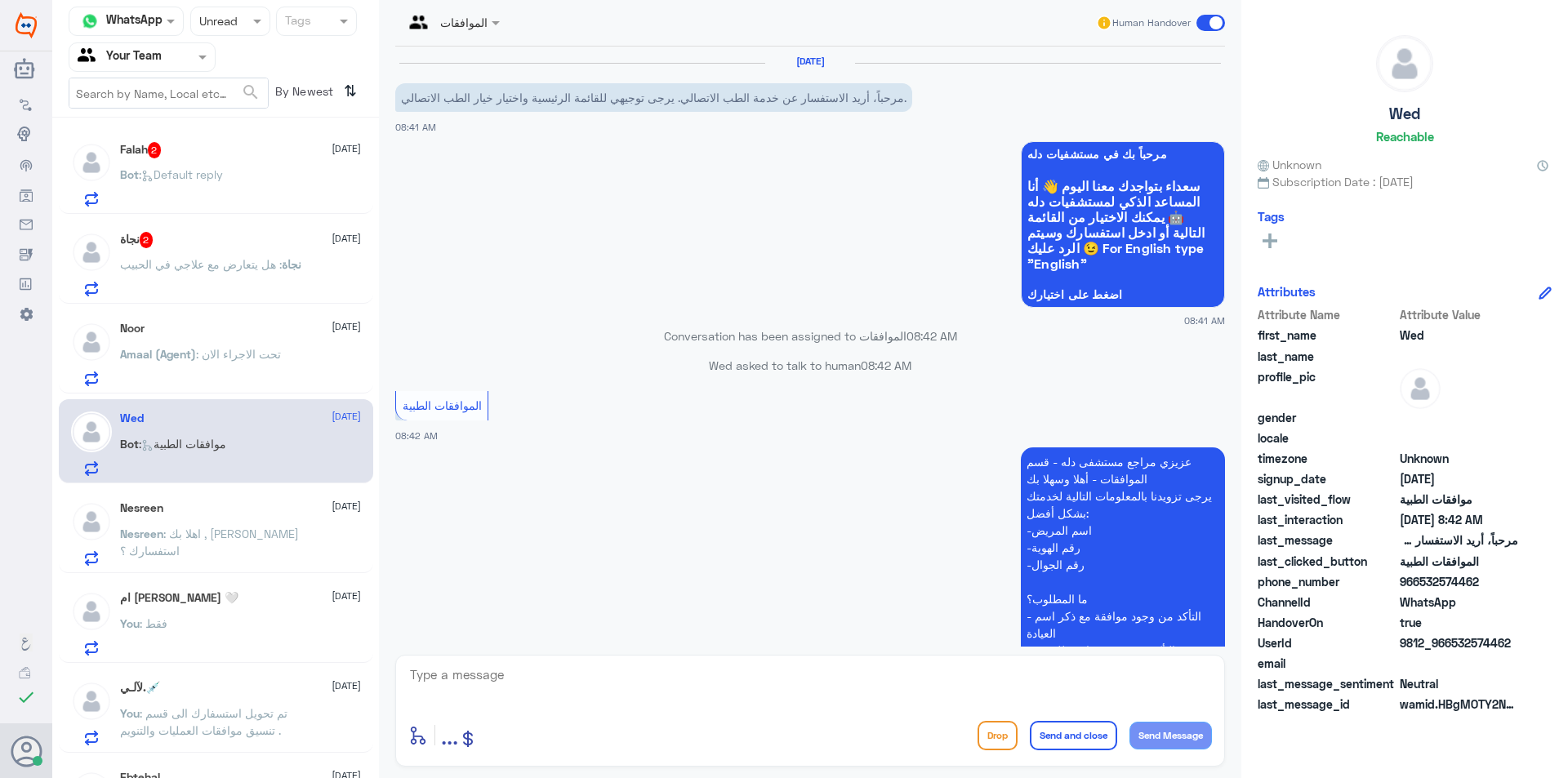
click at [455, 669] on textarea at bounding box center [810, 684] width 804 height 40
paste textarea "اهلا بك , [PERSON_NAME] استفسارك ؟"
type textarea "اهلا بك , [PERSON_NAME] استفسارك ؟ حيث ان هذا الرقم مخصص لمتابعة الموافقات الطب…"
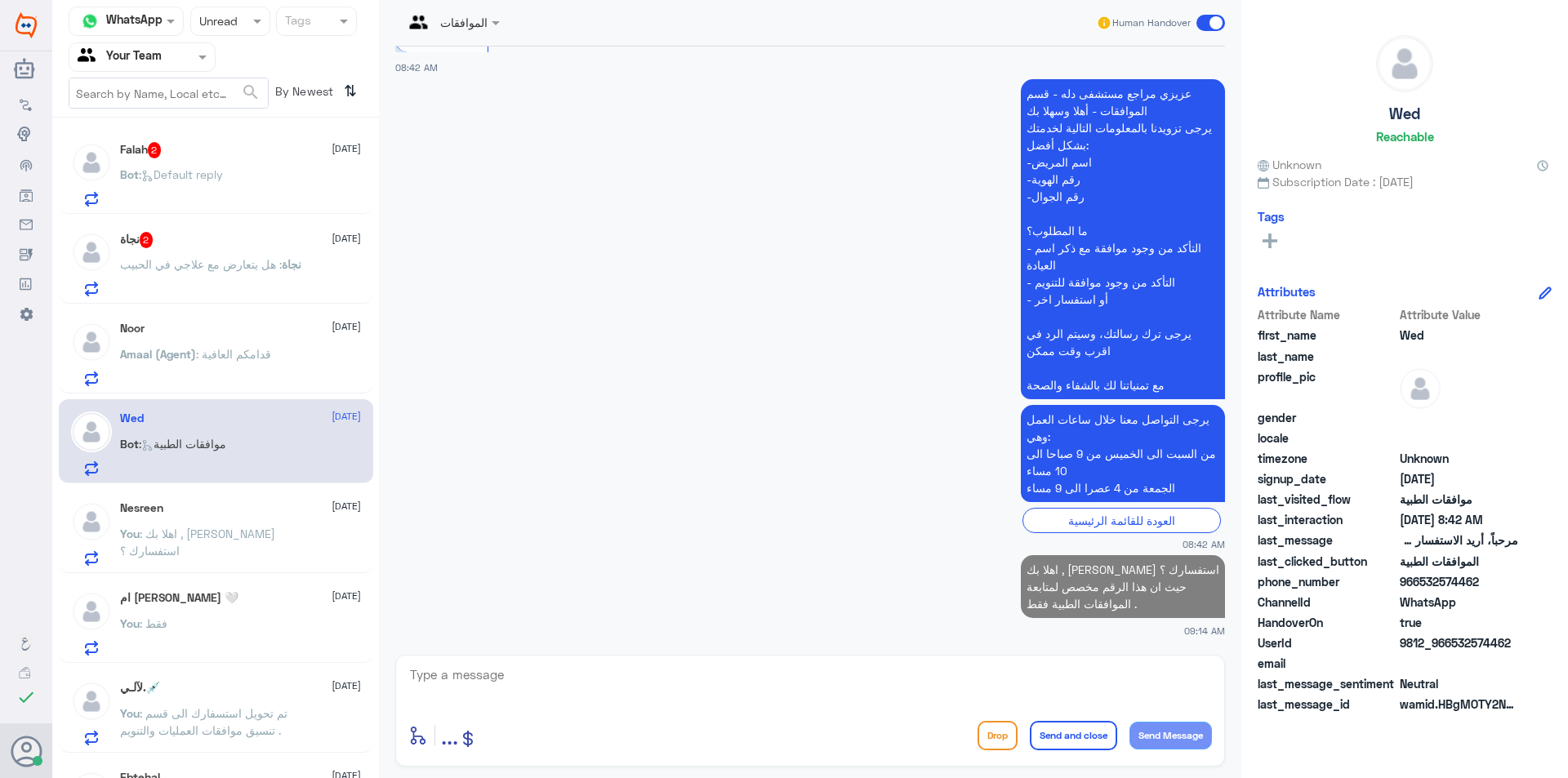
click at [249, 324] on div "Noor [DATE]" at bounding box center [240, 329] width 241 height 14
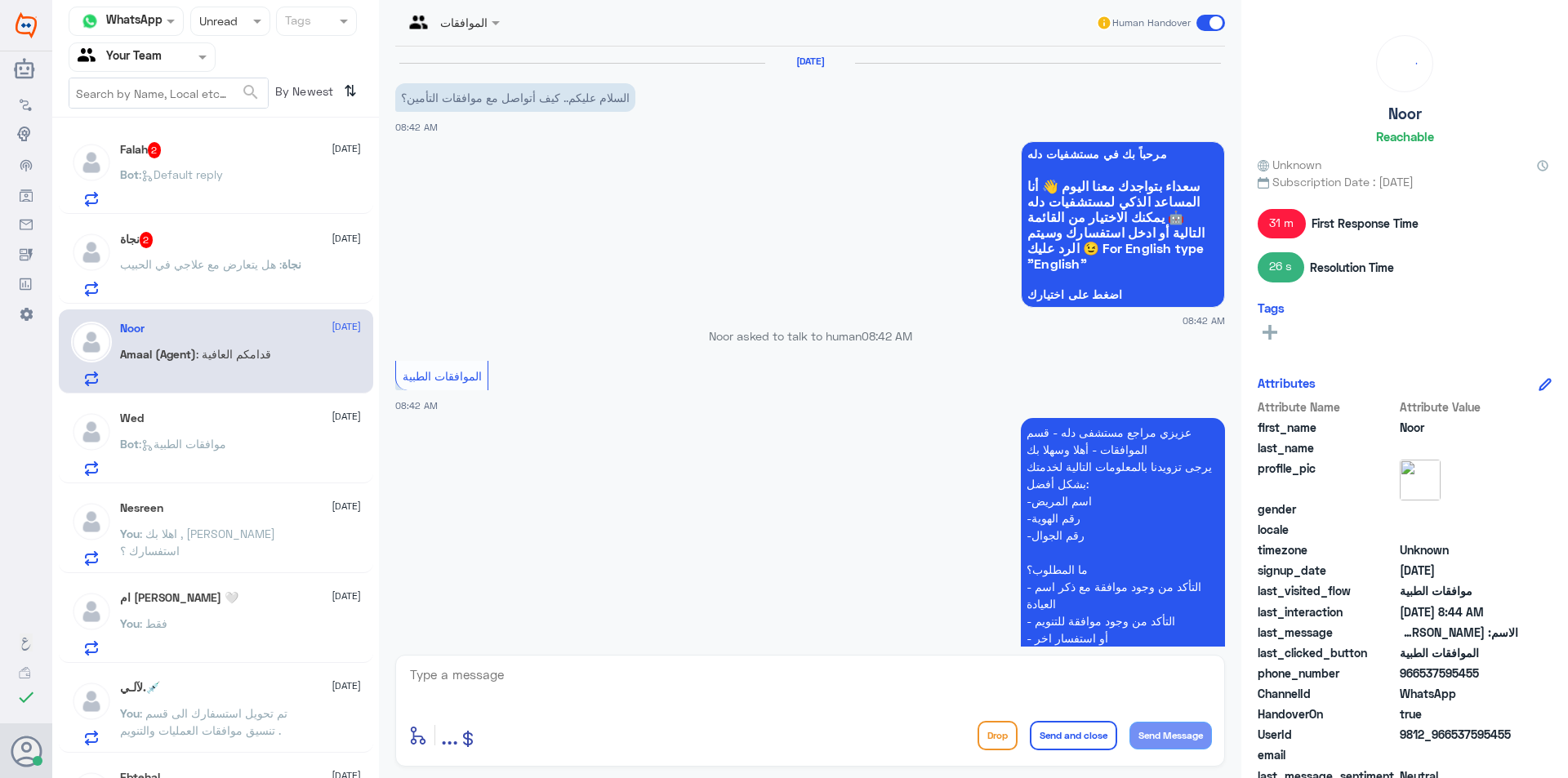
scroll to position [645, 0]
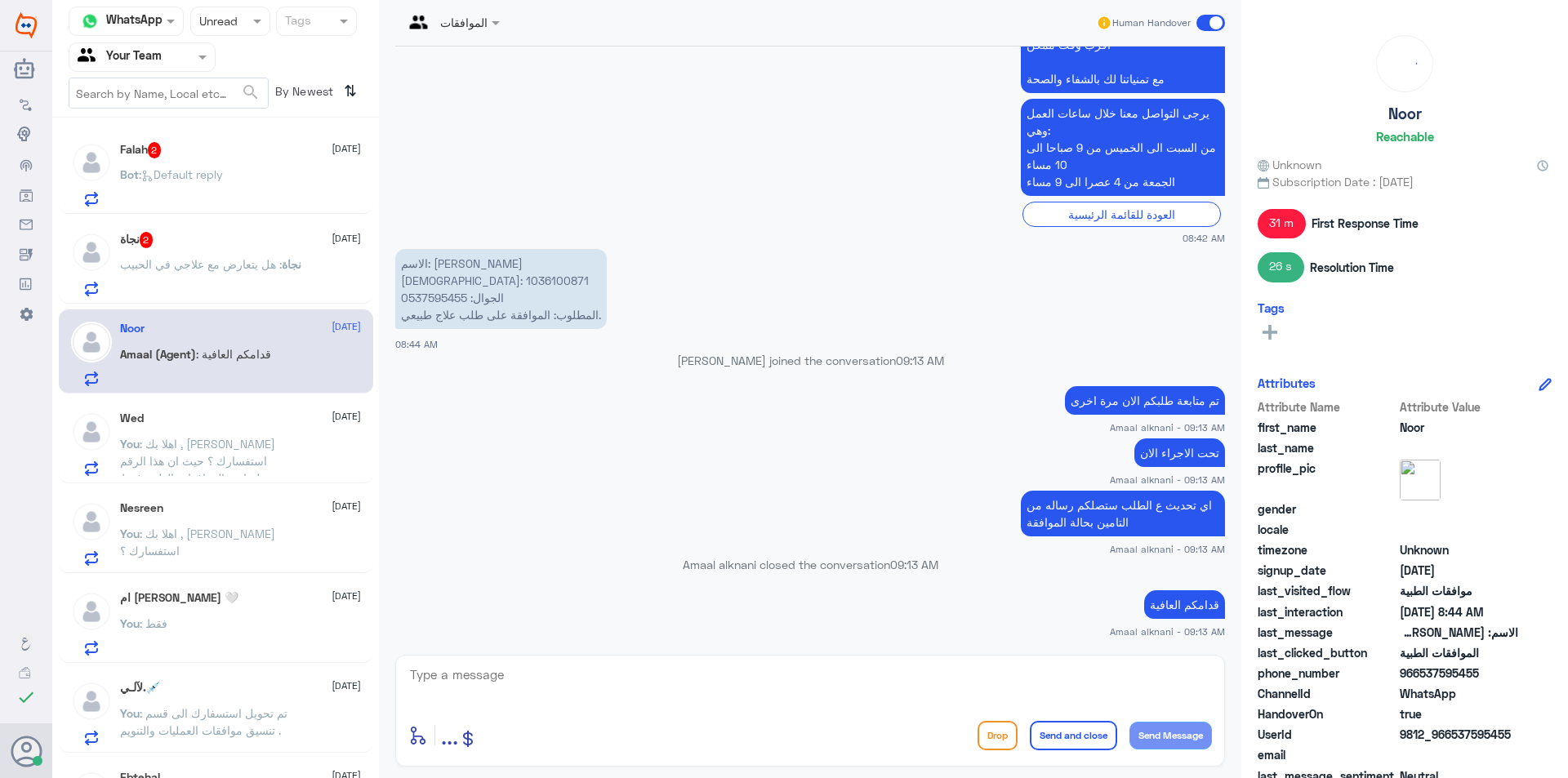
click at [254, 288] on p "نجاة : هل يتعارض مع علاجي في الحبيب" at bounding box center [211, 276] width 181 height 41
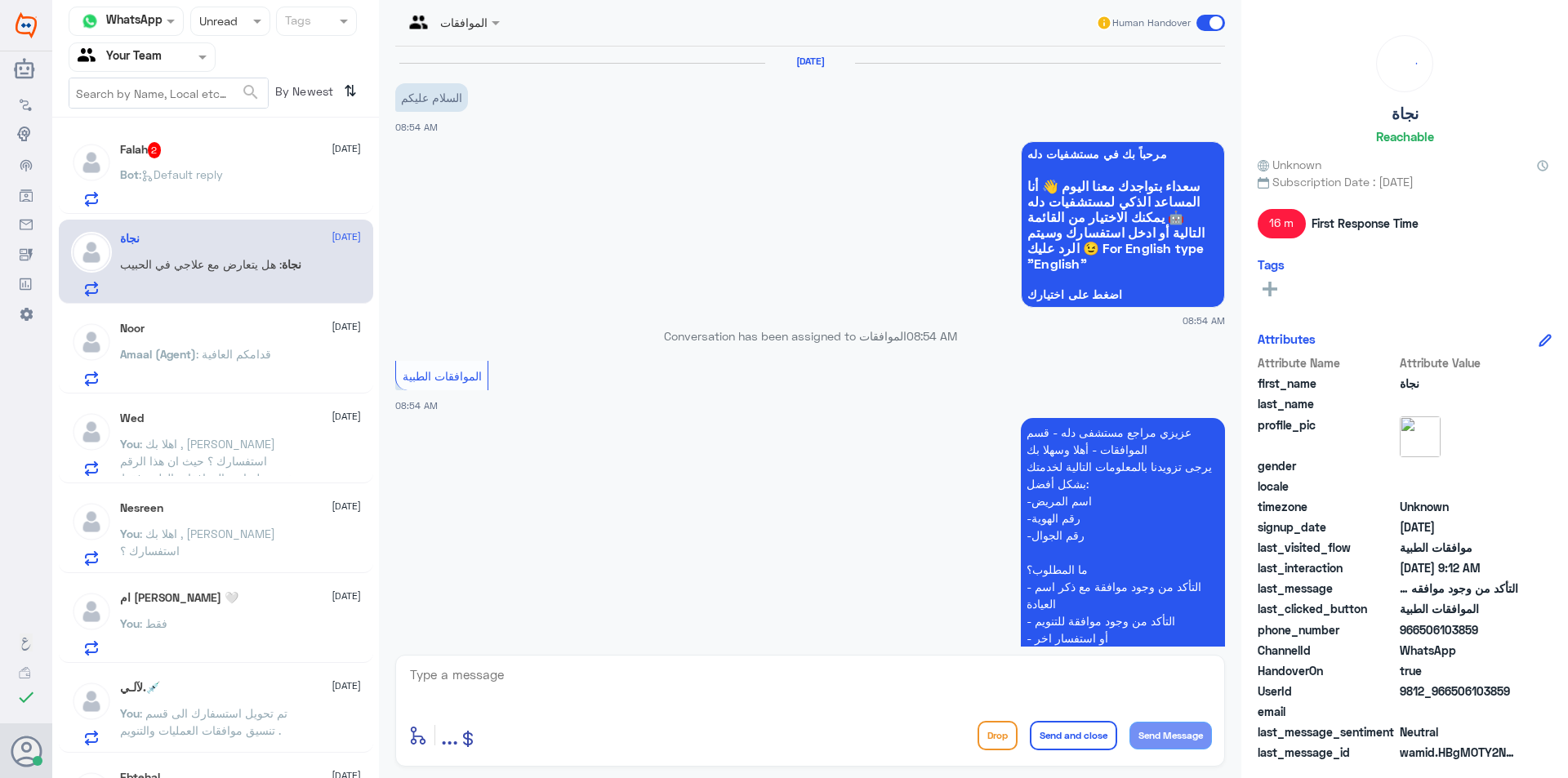
scroll to position [814, 0]
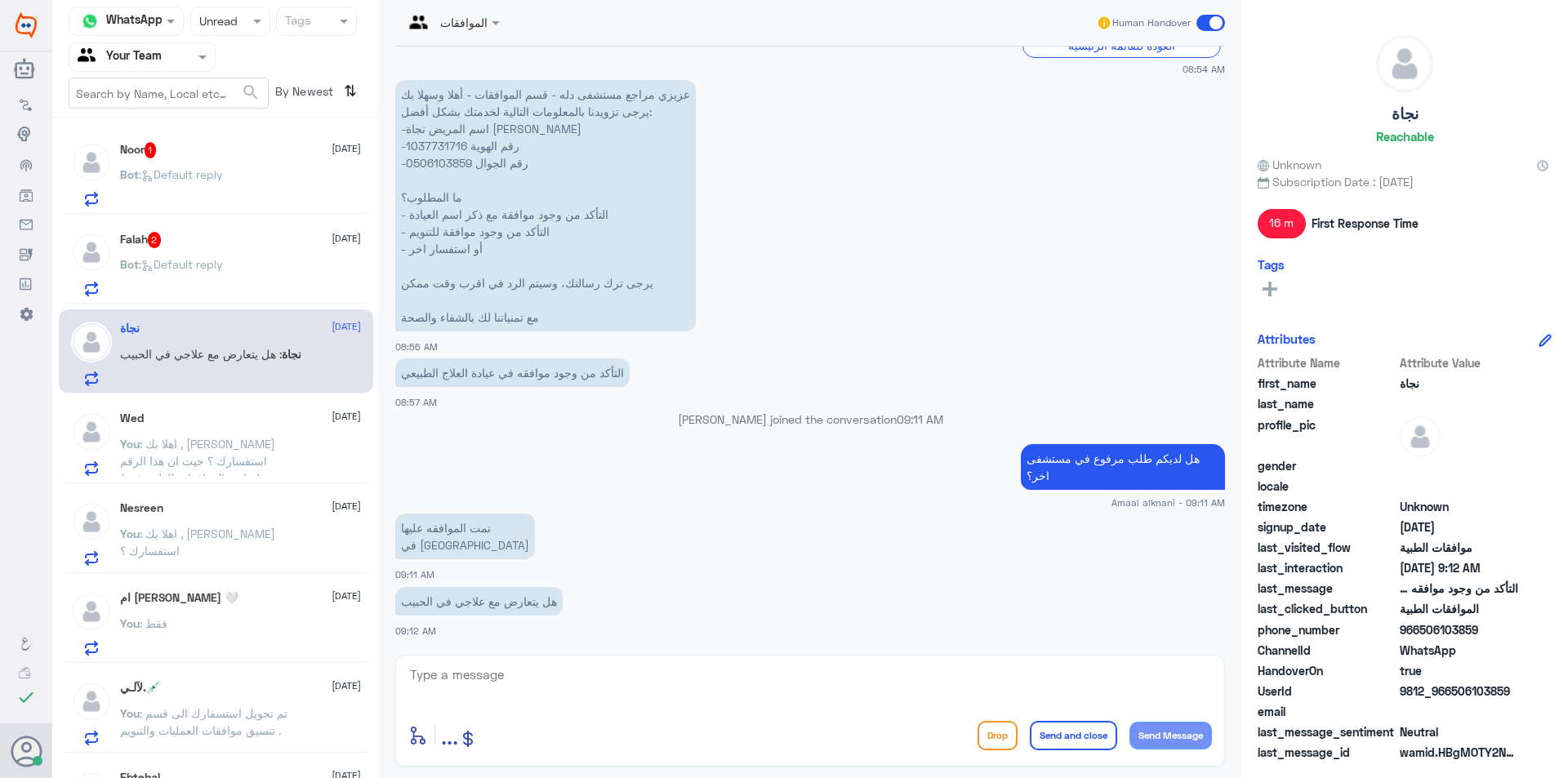
click at [264, 227] on div "Falah 2 [DATE] Bot : Default reply" at bounding box center [216, 261] width 314 height 84
click at [260, 249] on div "Falah 2 [DATE] Bot : Default reply" at bounding box center [240, 264] width 241 height 64
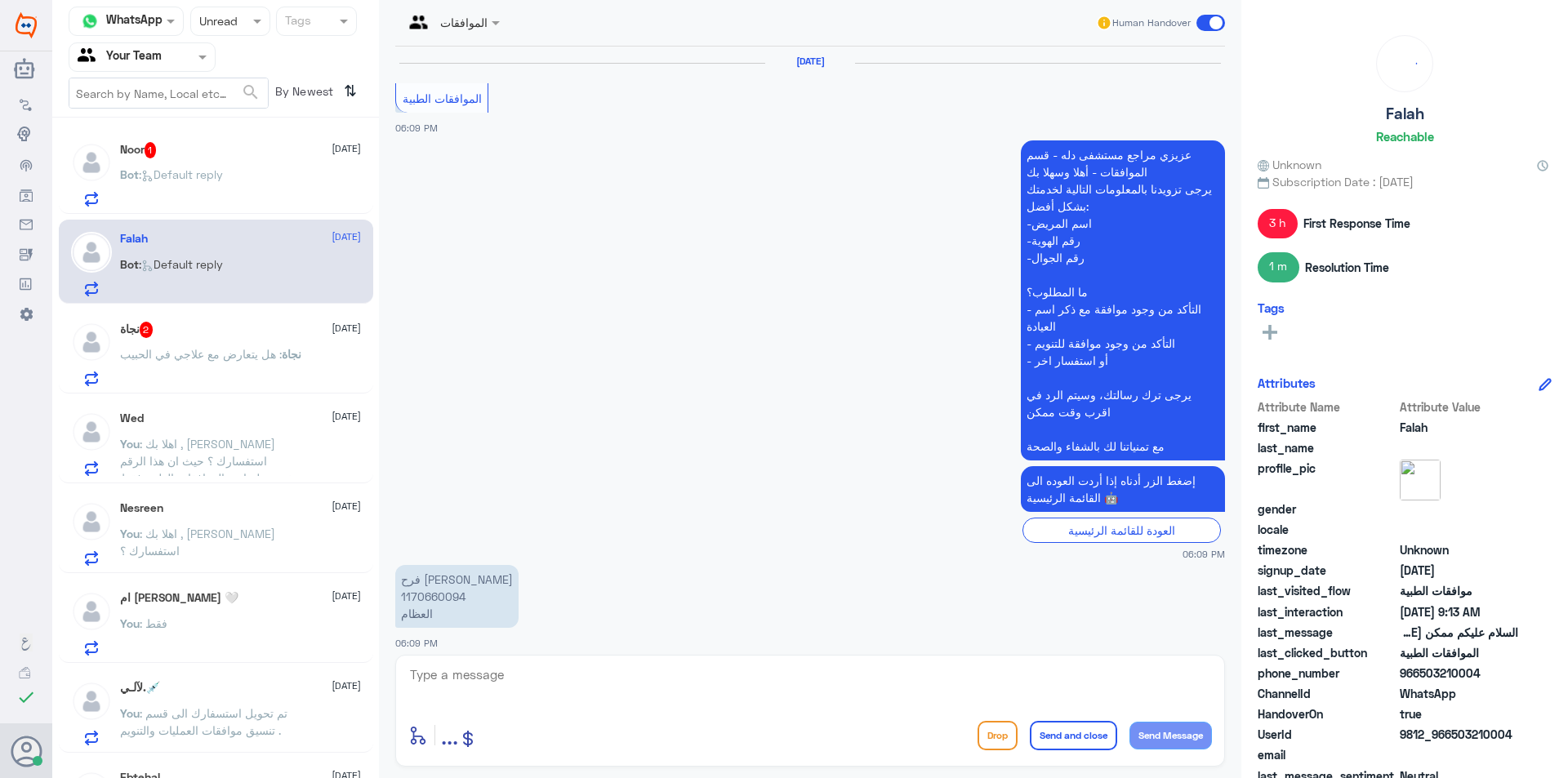
scroll to position [1742, 0]
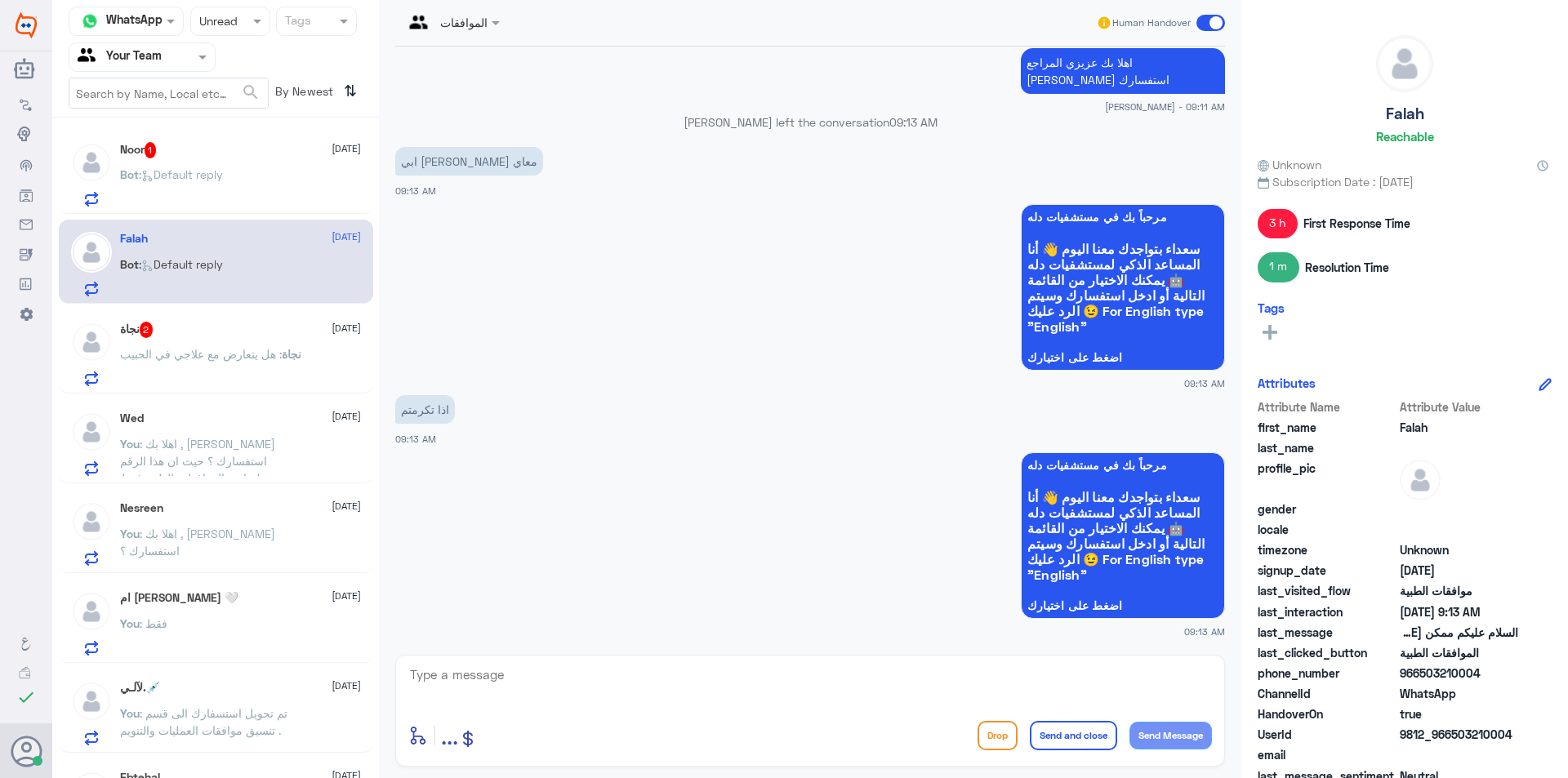
click at [517, 676] on textarea at bounding box center [810, 684] width 804 height 40
click at [1020, 52] on p "اهلا بك عزيزي المراجع [PERSON_NAME] استفسارك" at bounding box center [1122, 70] width 204 height 46
click at [1032, 67] on p "اهلا بك عزيزي المراجع [PERSON_NAME] استفسارك" at bounding box center [1122, 70] width 204 height 46
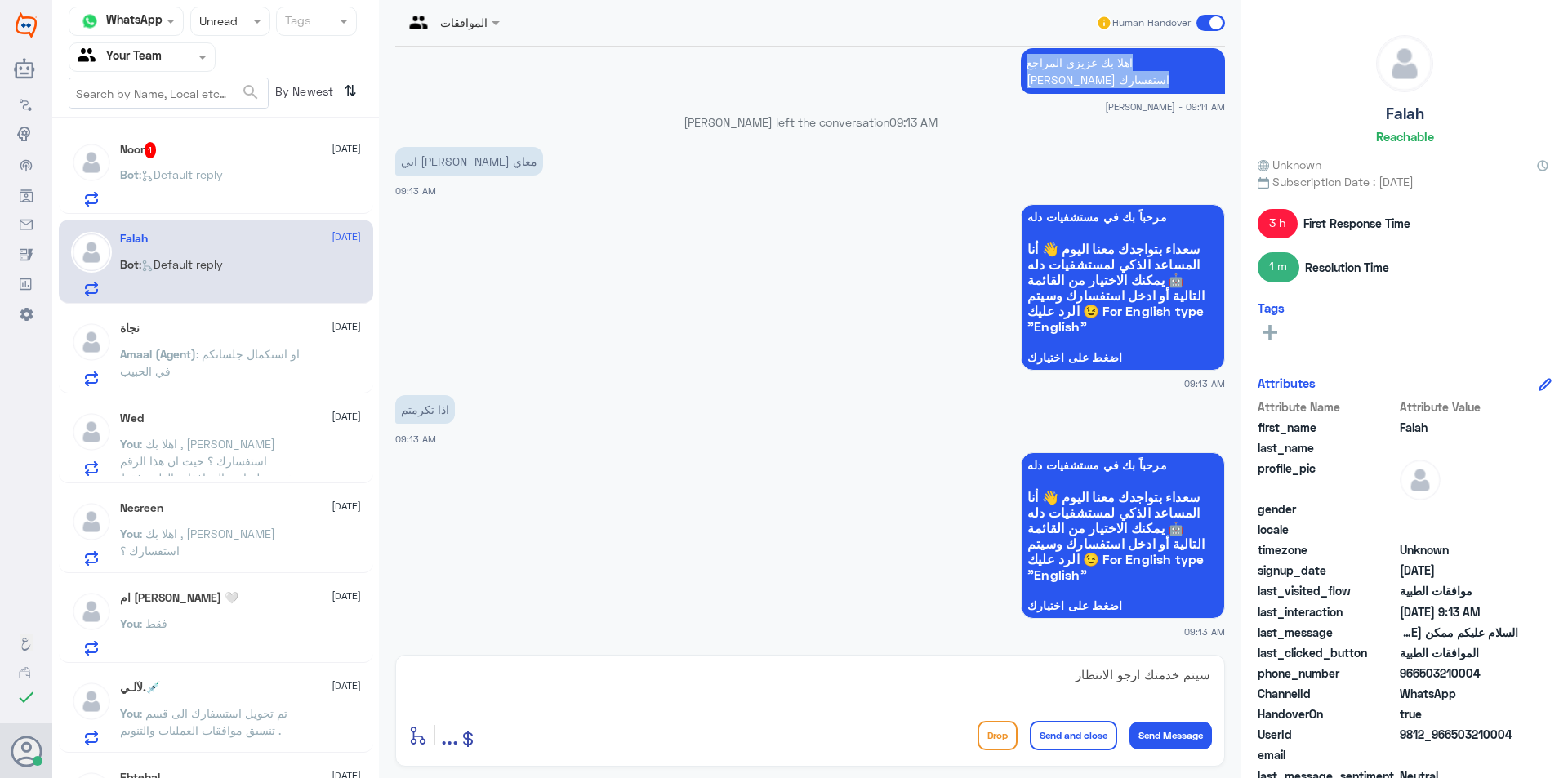
click at [1032, 67] on p "اهلا بك عزيزي المراجع [PERSON_NAME] استفسارك" at bounding box center [1122, 70] width 204 height 46
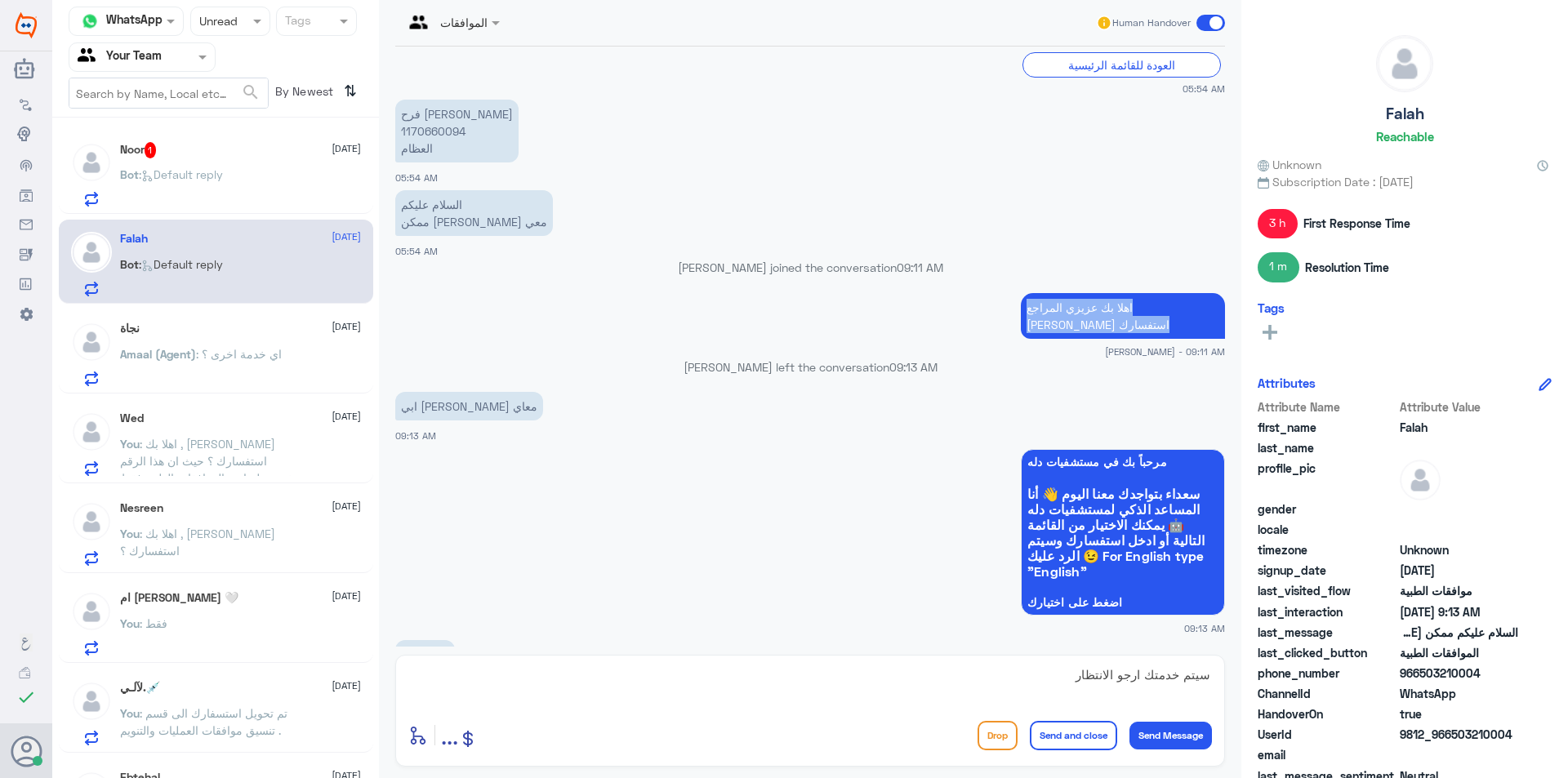
click at [997, 319] on app-msgs-text "اهلا بك عزيزي المراجع [PERSON_NAME] استفسارك" at bounding box center [810, 317] width 830 height 47
click at [1041, 318] on p "اهلا بك عزيزي المراجع [PERSON_NAME] استفسارك" at bounding box center [1122, 316] width 204 height 46
click at [448, 134] on p "فرح [PERSON_NAME] 1170660094 العظام" at bounding box center [457, 131] width 124 height 63
copy p "1170660094"
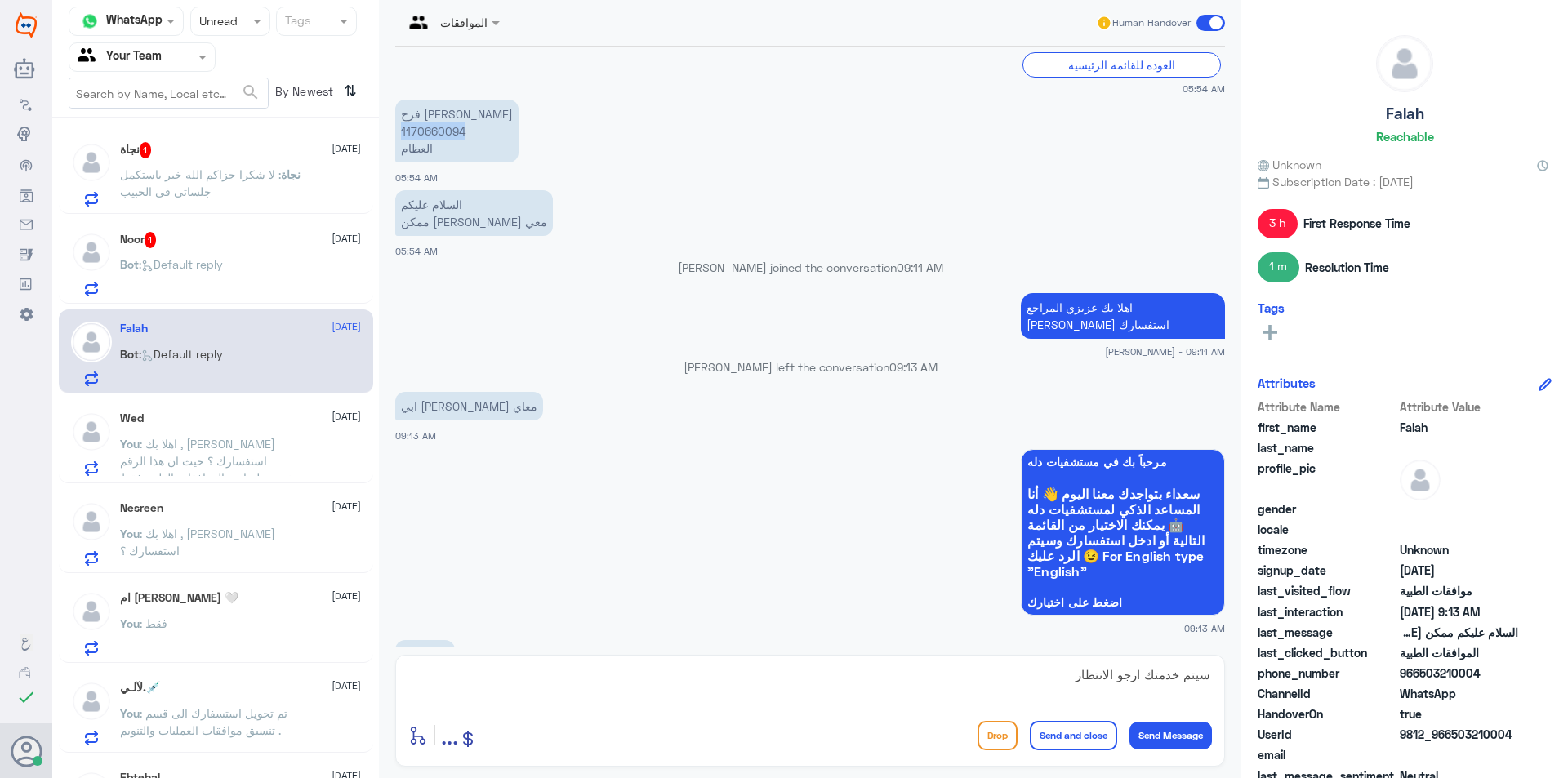
drag, startPoint x: 618, startPoint y: 675, endPoint x: 934, endPoint y: 630, distance: 319.2
click at [618, 676] on textarea "سيتم خدمتك ارجو الانتظار" at bounding box center [810, 684] width 804 height 40
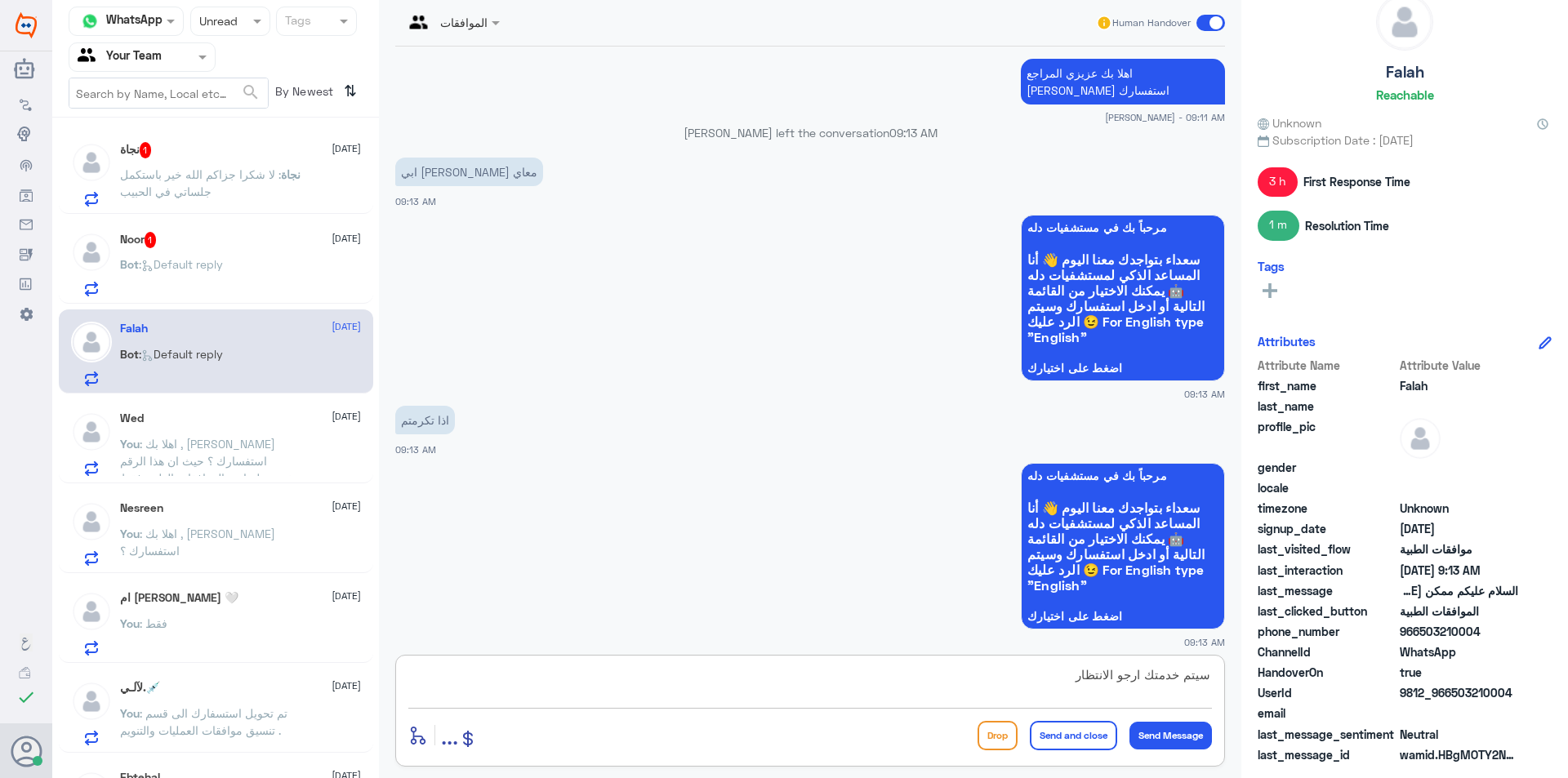
scroll to position [1742, 0]
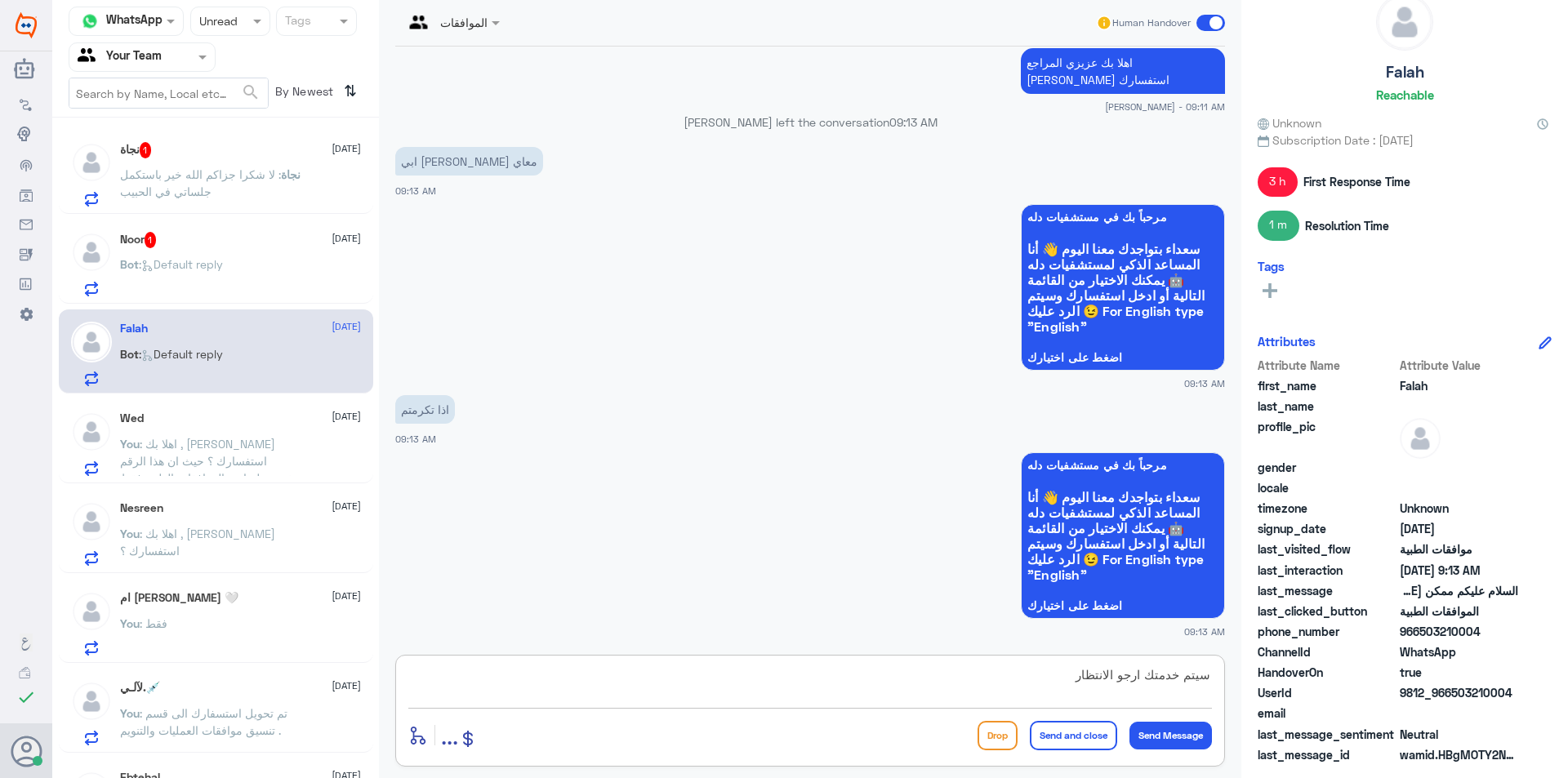
click at [1148, 674] on textarea "سيتم خدمتك ارجو الانتظار" at bounding box center [810, 684] width 804 height 40
click at [828, 679] on textarea "سيتم خدمتك ومتابعة الموافقة على عيادة العظام , ارجو الانتظار" at bounding box center [810, 684] width 804 height 40
type textarea "سيتم خدمتك ومتابعة الموافقة على عيادة العظام , ارجو الانتظار ."
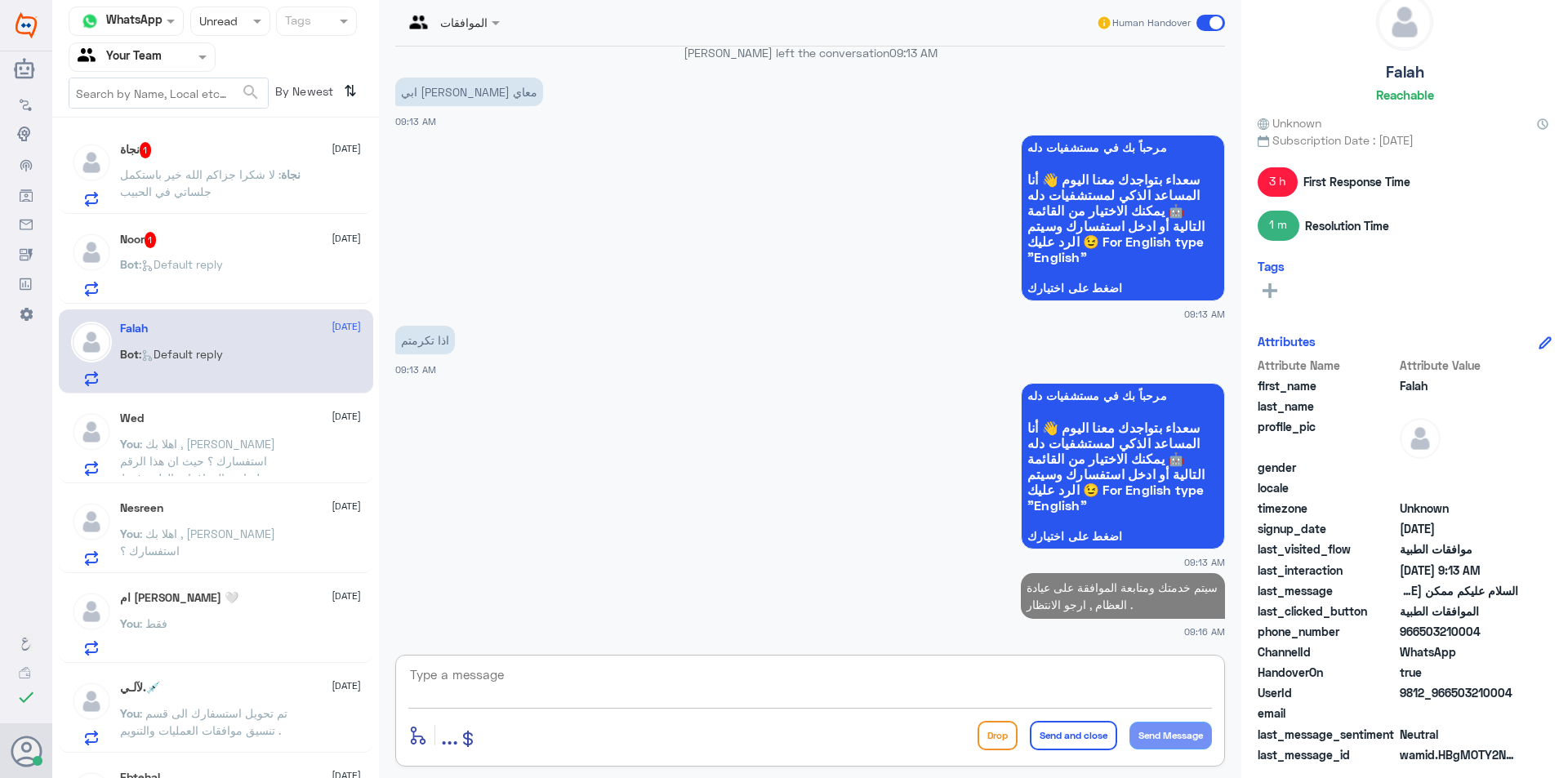
click at [291, 260] on div "Bot : Default reply" at bounding box center [240, 278] width 241 height 37
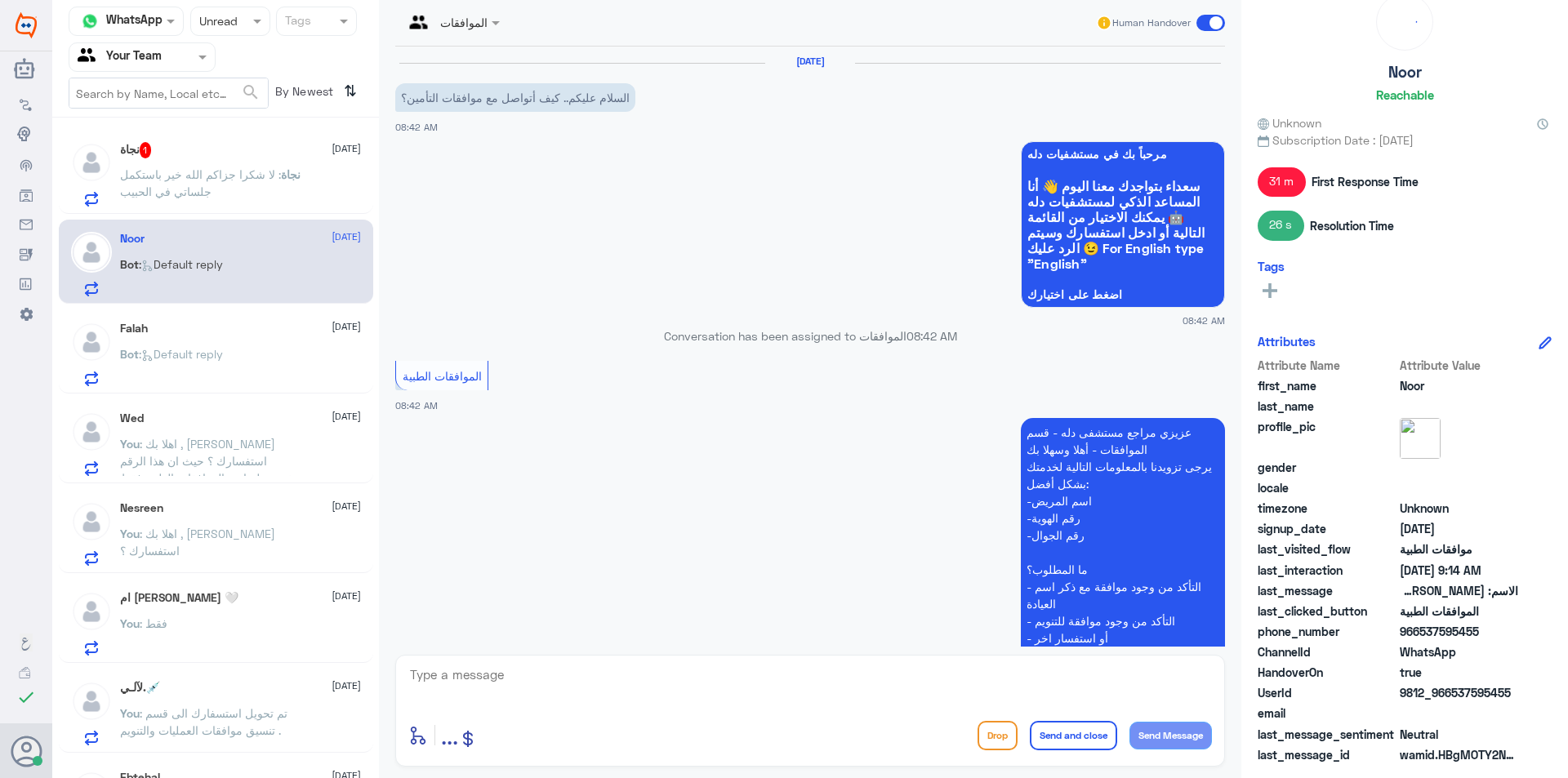
scroll to position [892, 0]
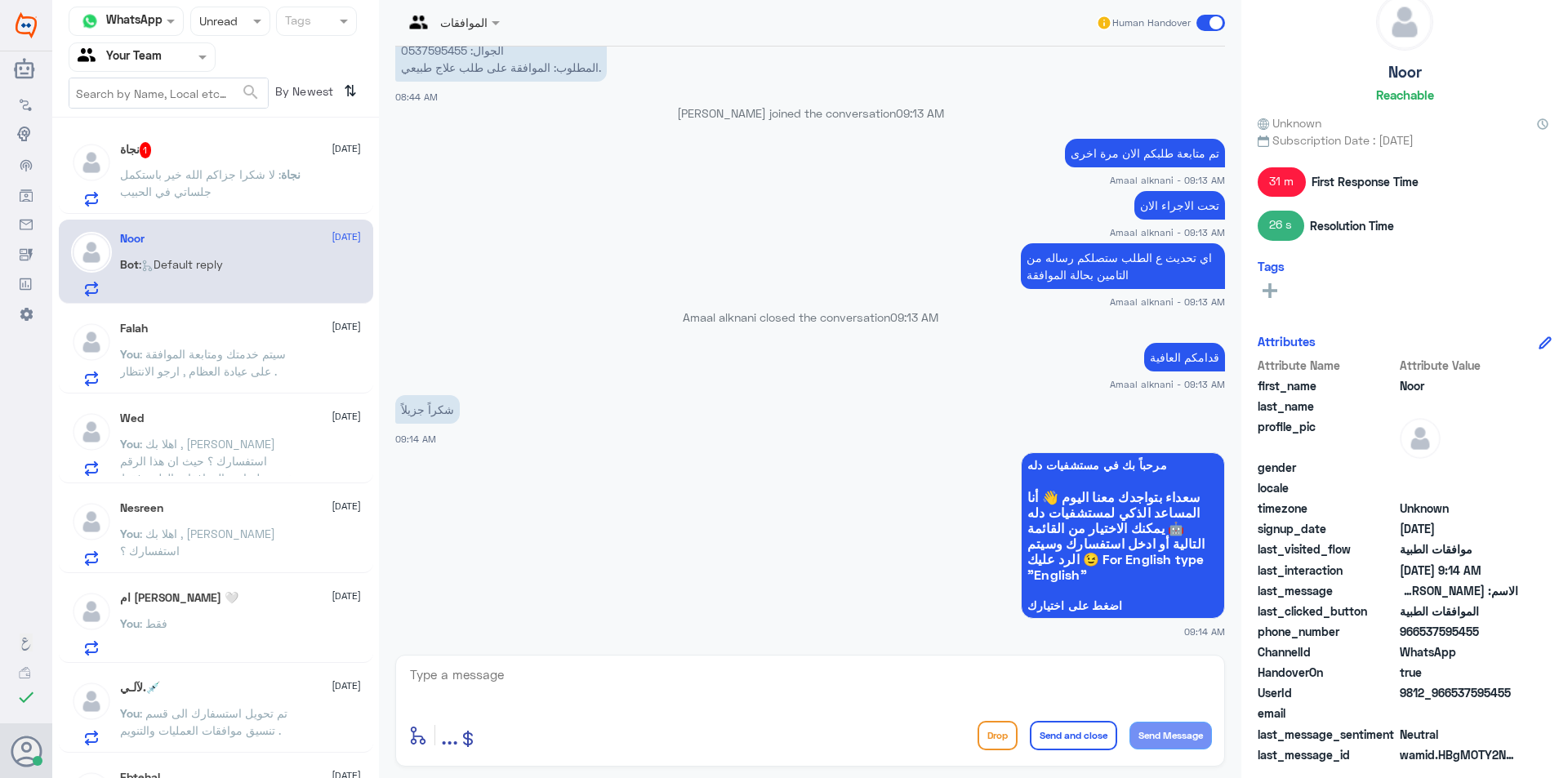
click at [270, 184] on p "نجاة : لا شكرا جزاكم الله خير باستكمل جلساتي في الحبيب" at bounding box center [212, 185] width 184 height 41
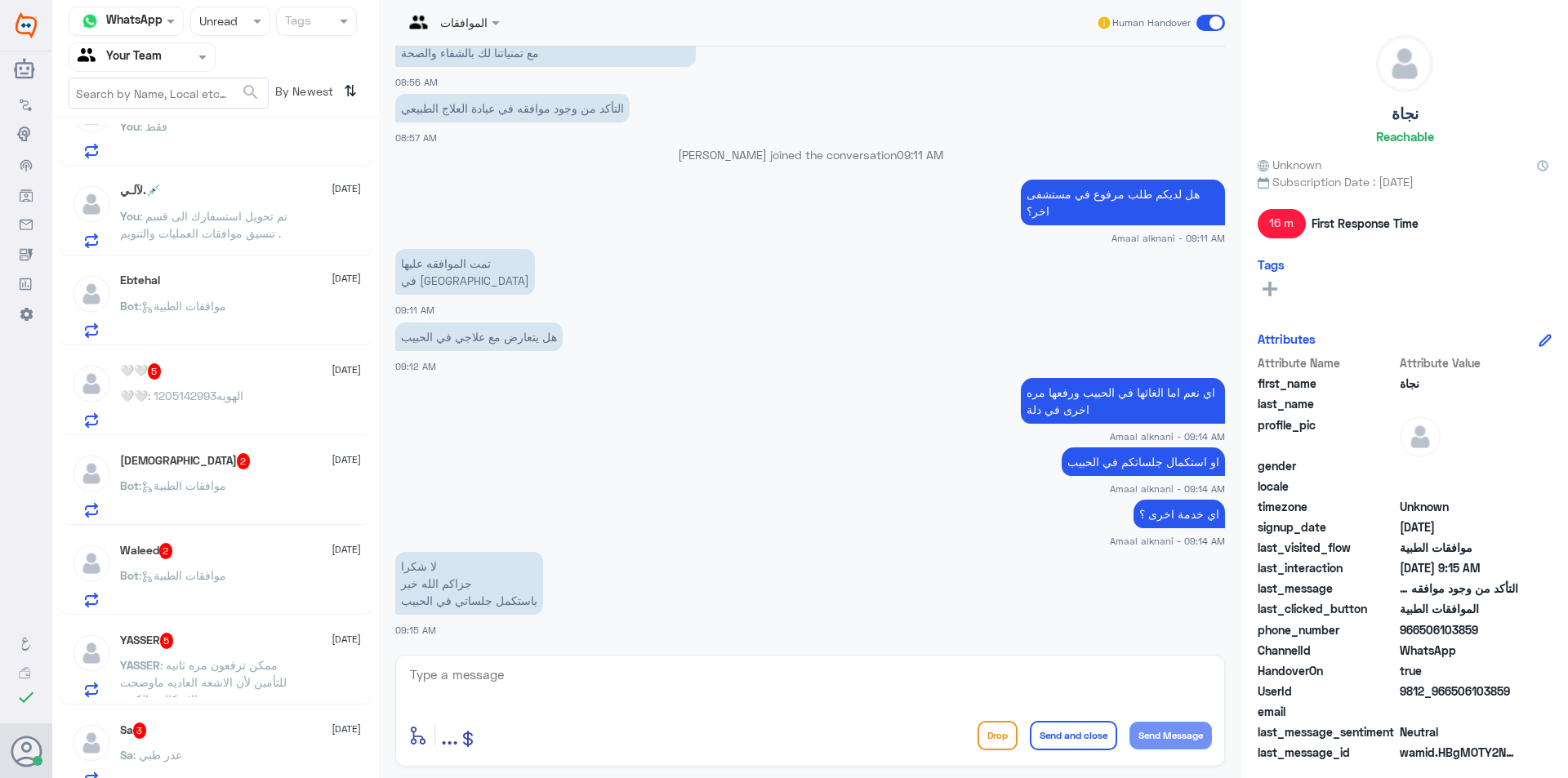
scroll to position [498, 0]
click at [234, 19] on div at bounding box center [230, 21] width 78 height 19
click at [240, 64] on div "All" at bounding box center [231, 59] width 80 height 30
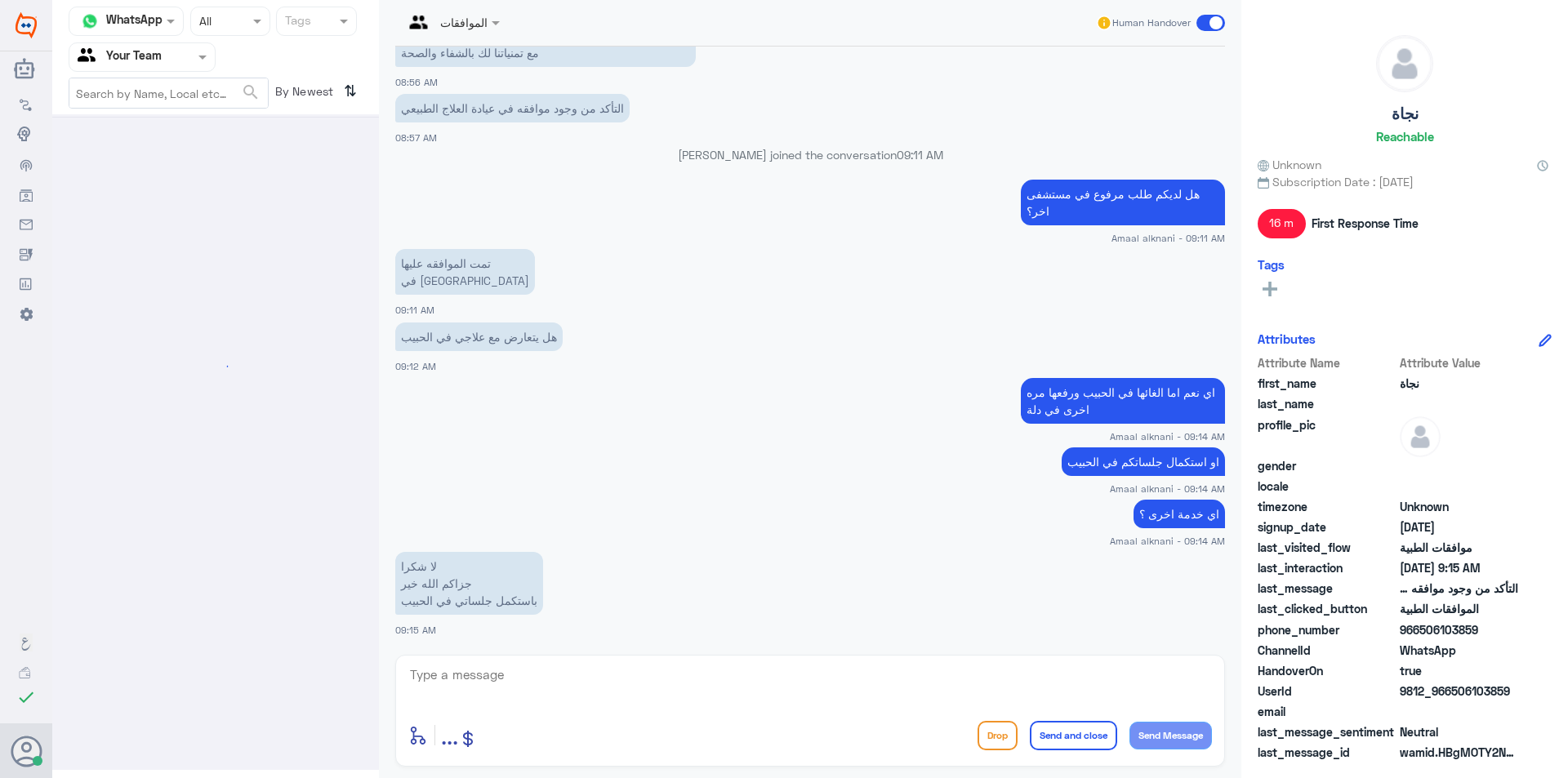
click at [244, 21] on div at bounding box center [230, 21] width 78 height 19
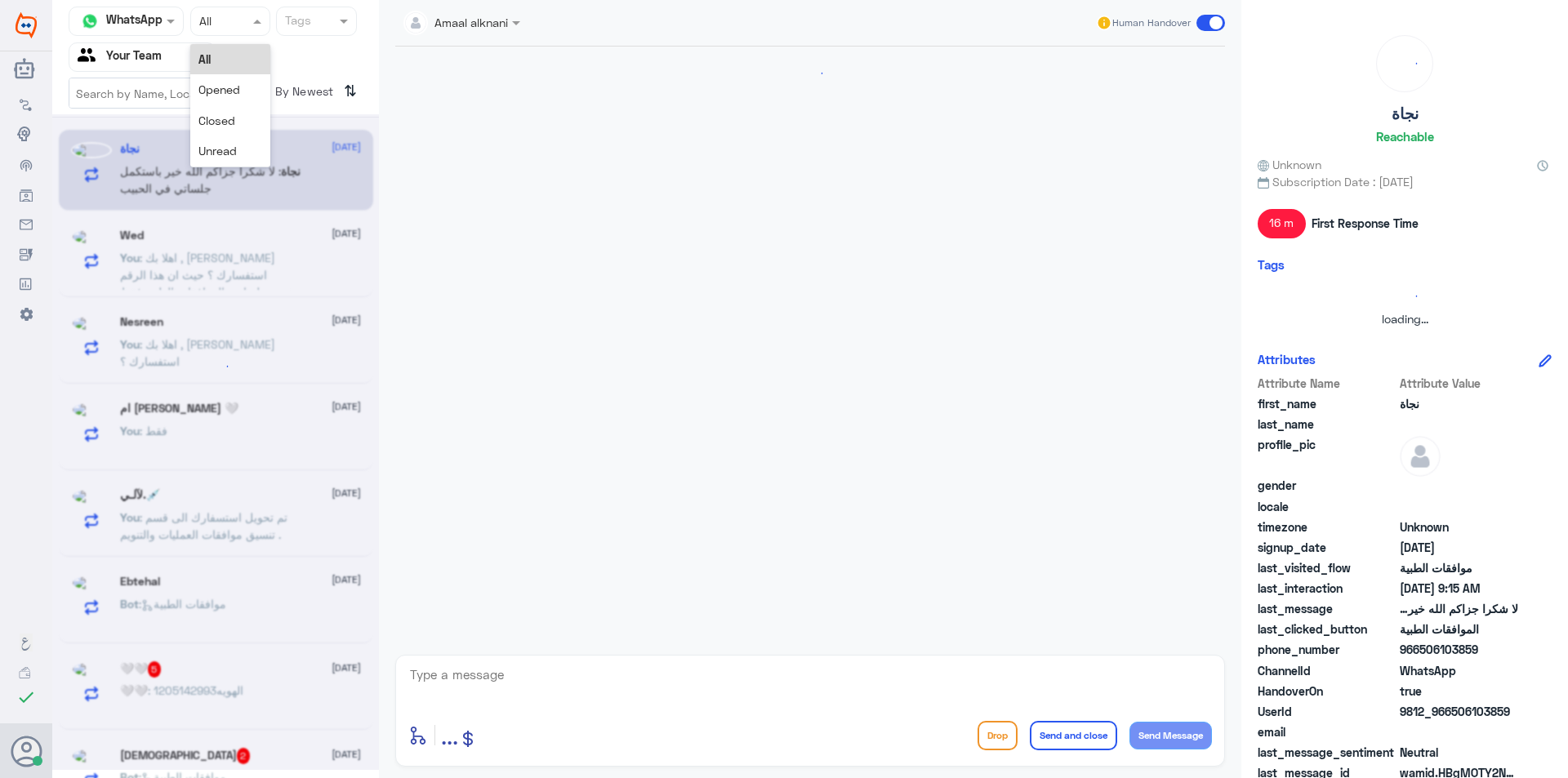
scroll to position [0, 0]
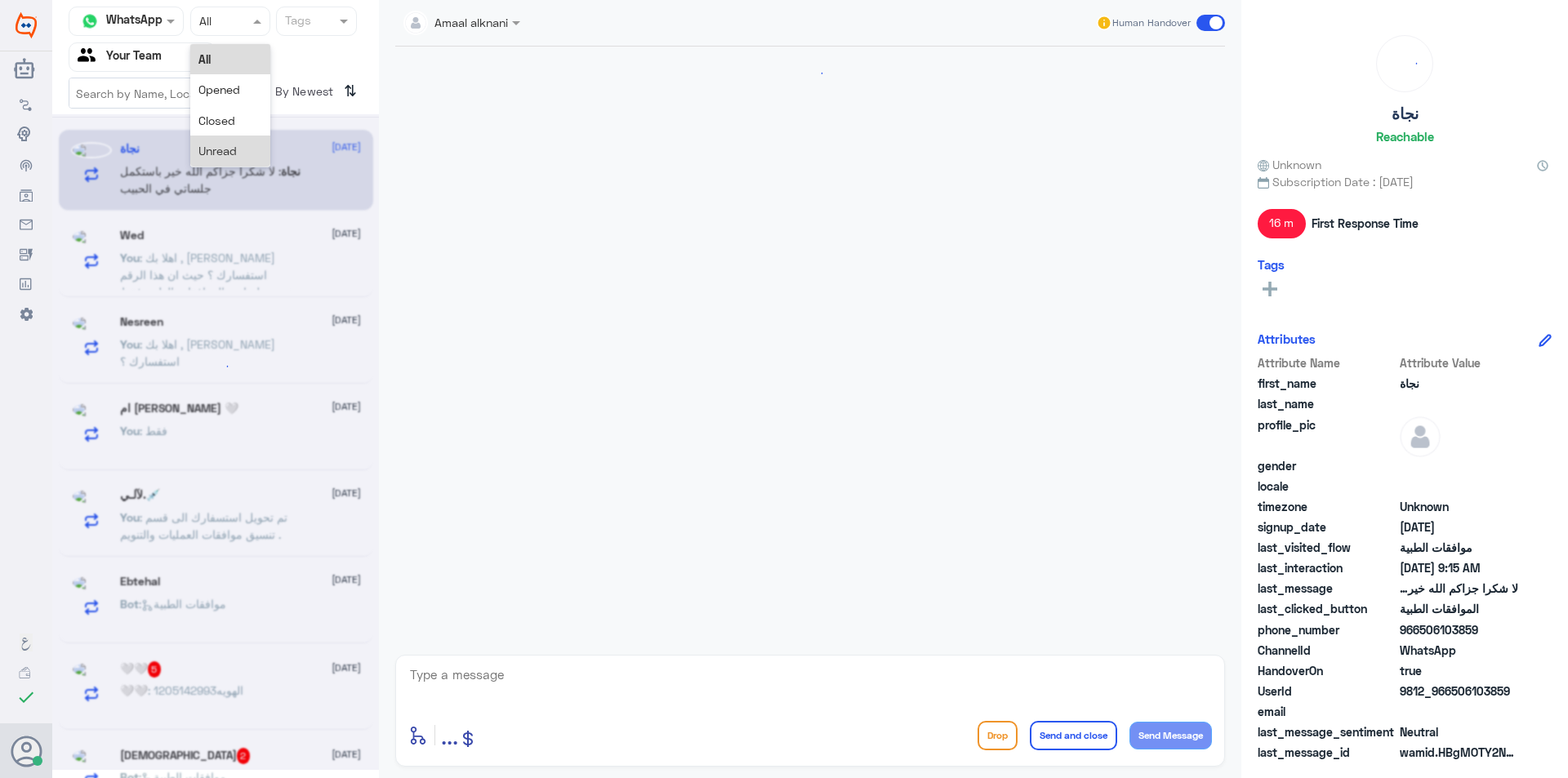
click at [245, 137] on div "Unread" at bounding box center [231, 151] width 80 height 30
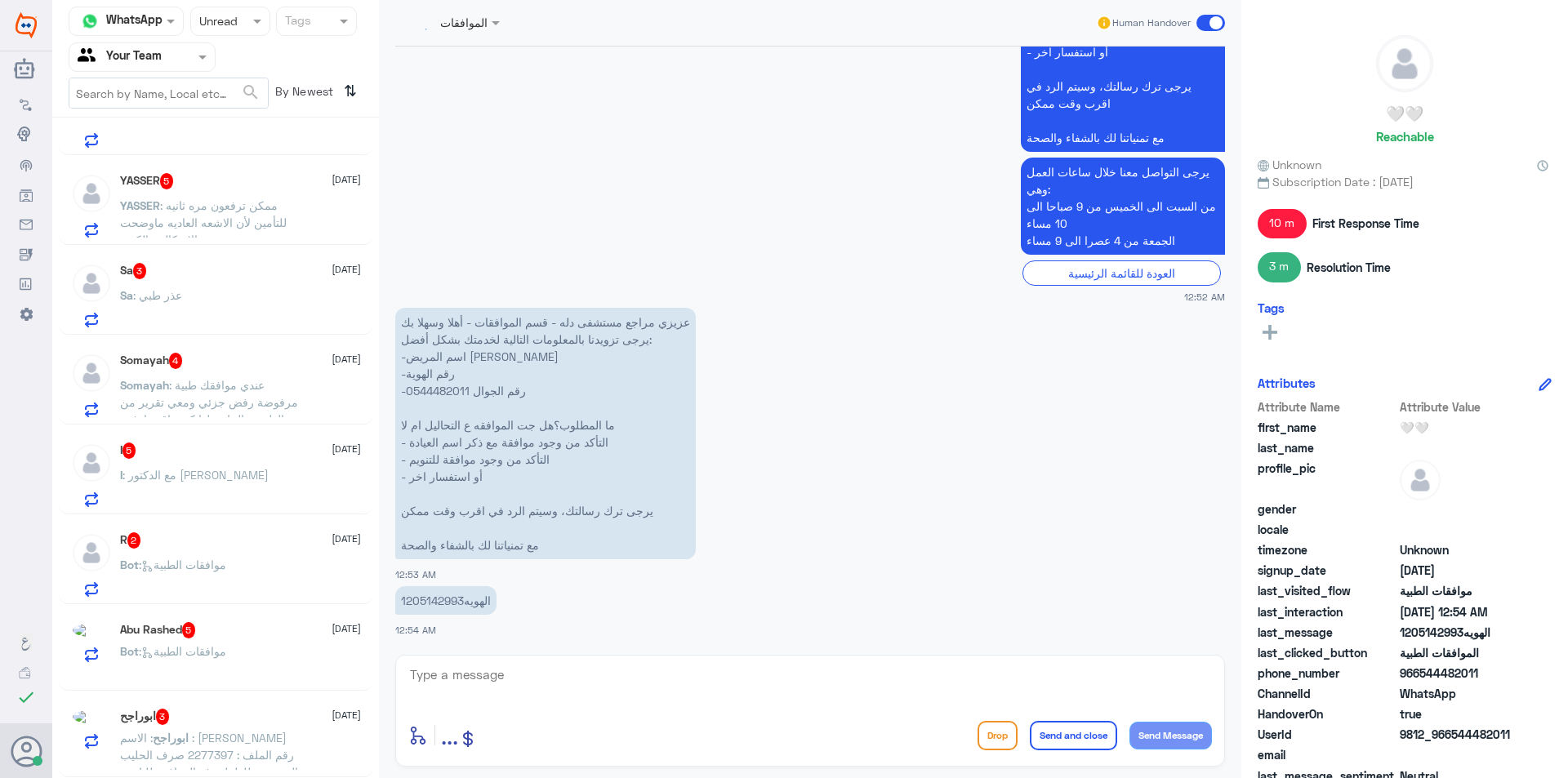
scroll to position [8, 0]
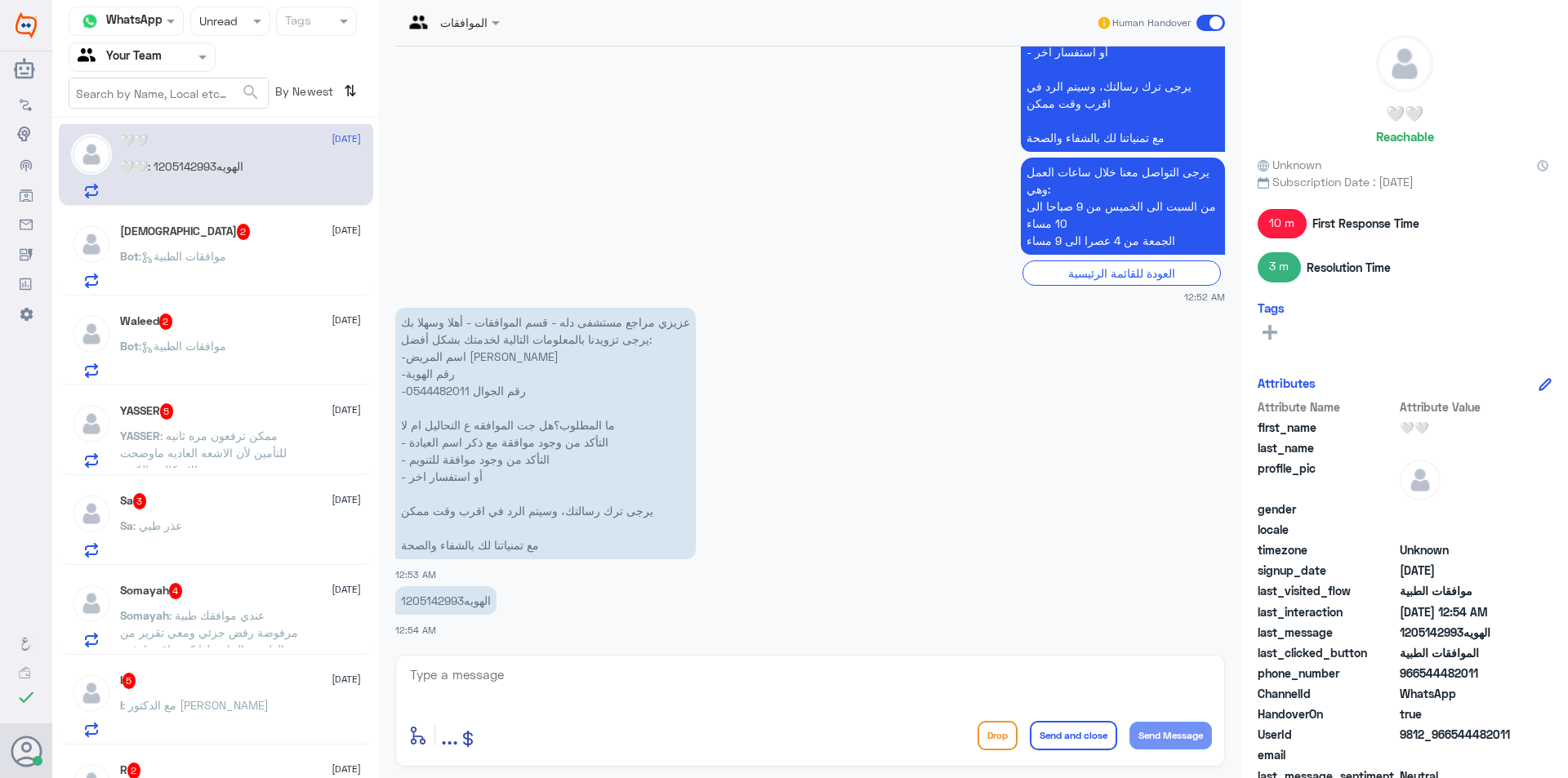
click at [441, 599] on p "الهويه1205142993" at bounding box center [446, 600] width 101 height 29
click at [448, 598] on p "الهويه1205142993" at bounding box center [446, 600] width 101 height 29
drag, startPoint x: 463, startPoint y: 600, endPoint x: 391, endPoint y: 599, distance: 72.0
click at [391, 599] on div "[DATE] الموافقات الطبية 07:42 PM عزيزي مراجع مستشفى دله - قسم الموافقات - أهلا …" at bounding box center [811, 345] width 846 height 600
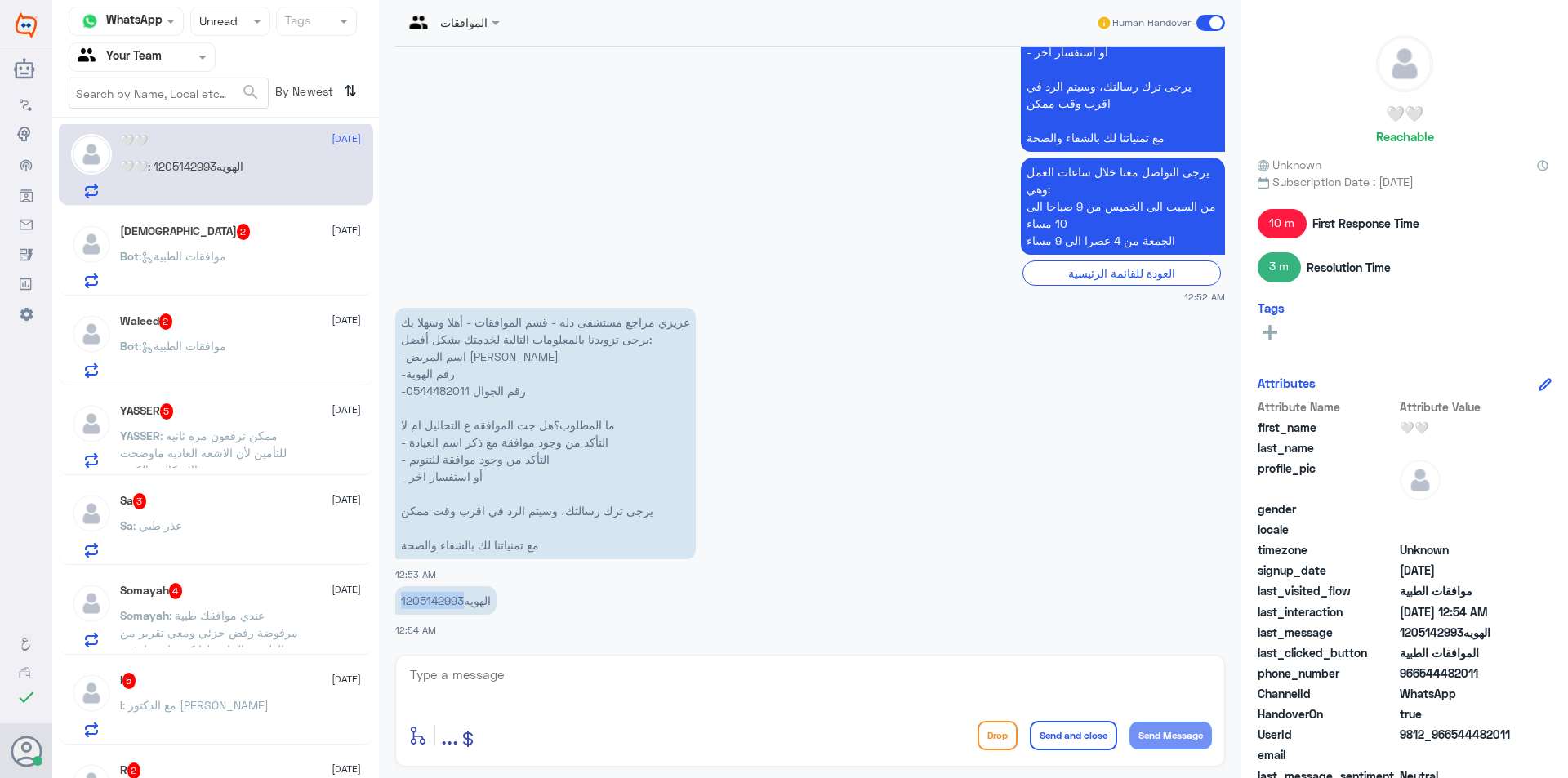
copy p "1205142993"
click at [476, 686] on textarea at bounding box center [810, 684] width 804 height 40
click at [551, 687] on textarea at bounding box center [810, 684] width 804 height 40
type textarea "ن"
paste textarea "[DATE]"
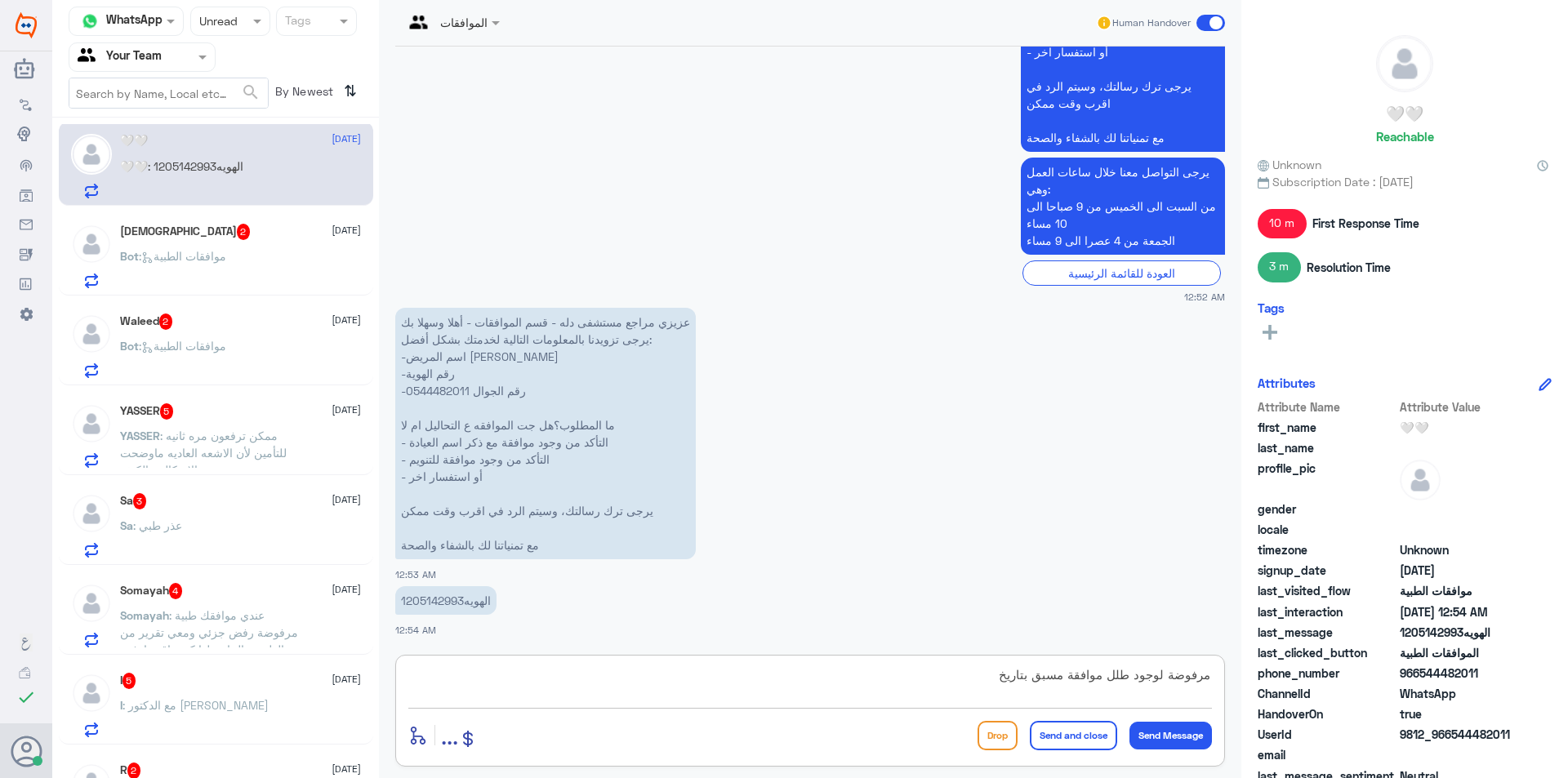
type textarea "مرفوضة لوجود طلل موافقة مسبق بتاريخ [DATE]"
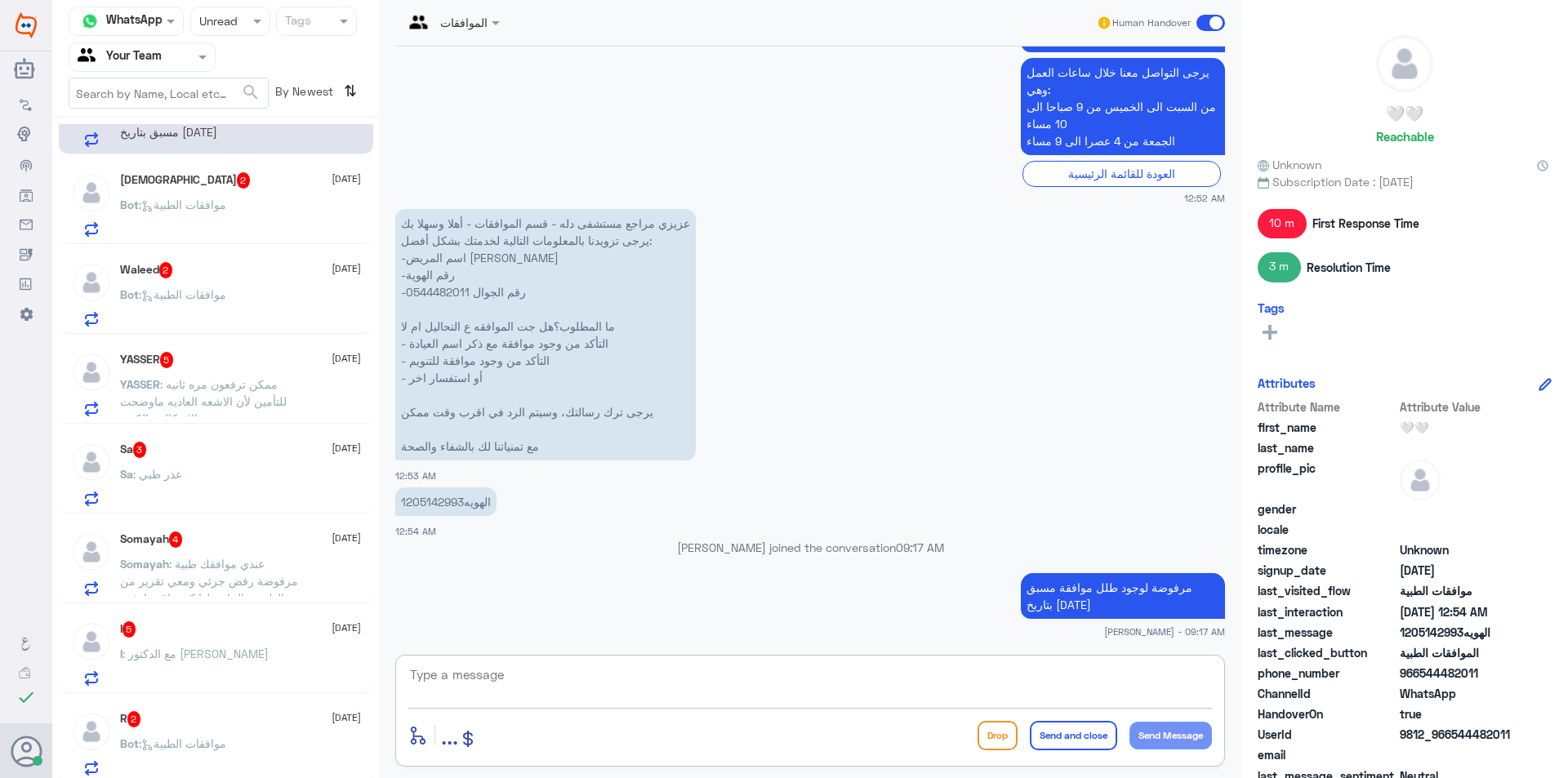
scroll to position [245, 0]
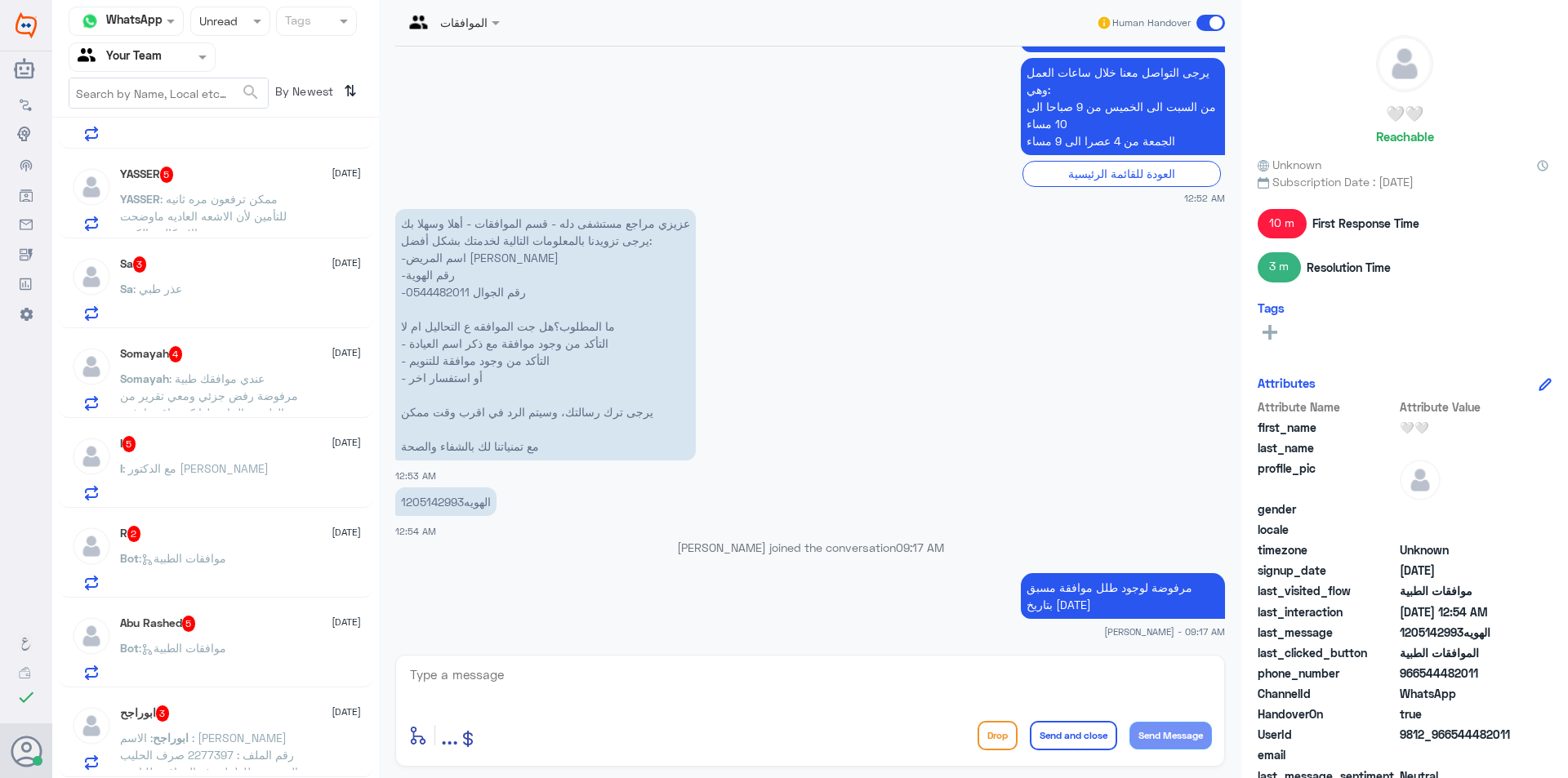
click at [372, 657] on app-inbox-user "Abu Rashed 5 [DATE] Bot : موافقات الطبية" at bounding box center [215, 645] width 326 height 84
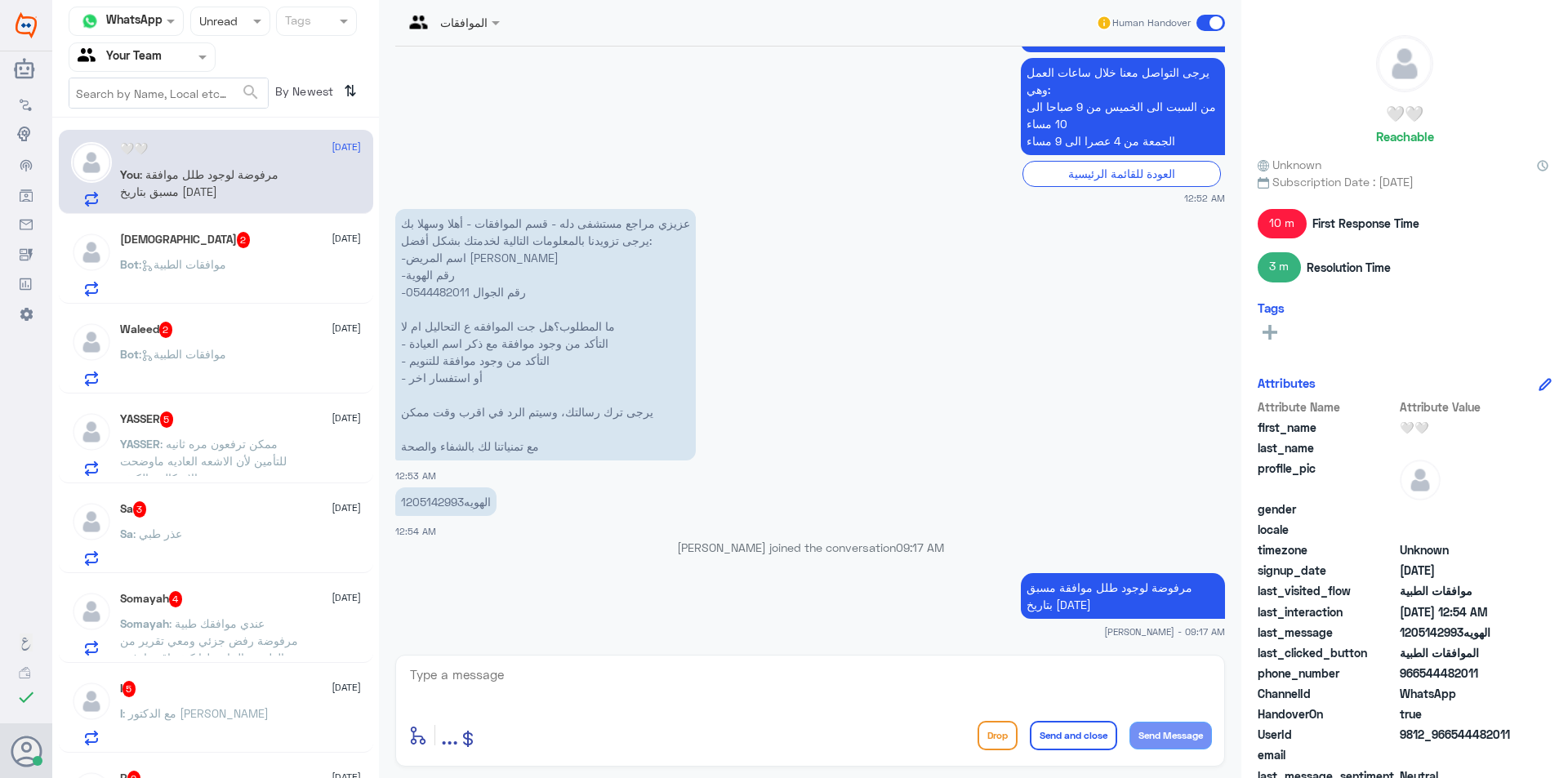
click at [304, 184] on div "You : مرفوضة لوجود طلل موافقة مسبق بتاريخ [DATE]" at bounding box center [240, 188] width 241 height 37
click at [546, 678] on textarea at bounding box center [810, 684] width 804 height 40
type textarea "'"
type textarea "ك"
type textarea "طلب*"
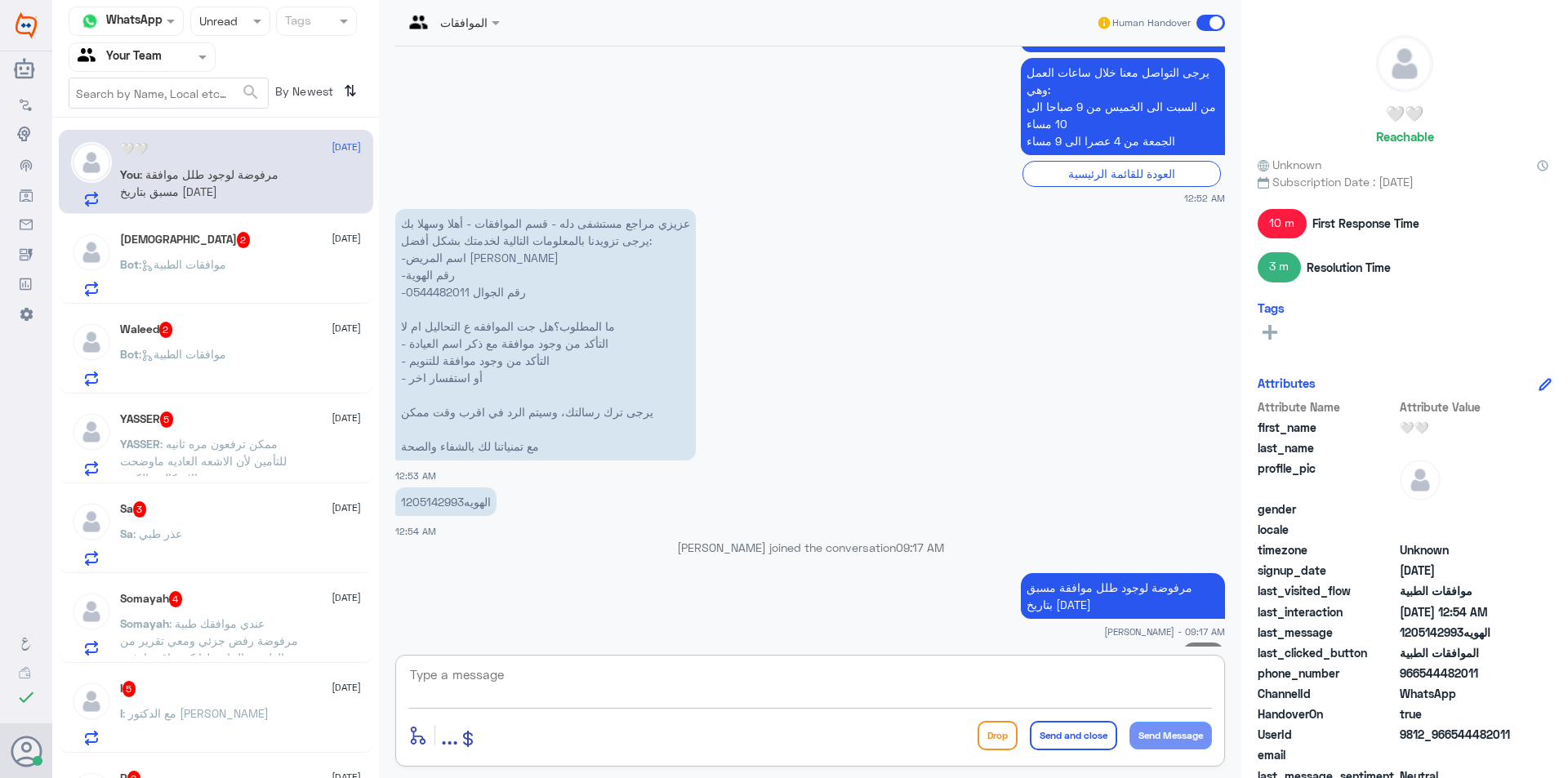
scroll to position [2086, 0]
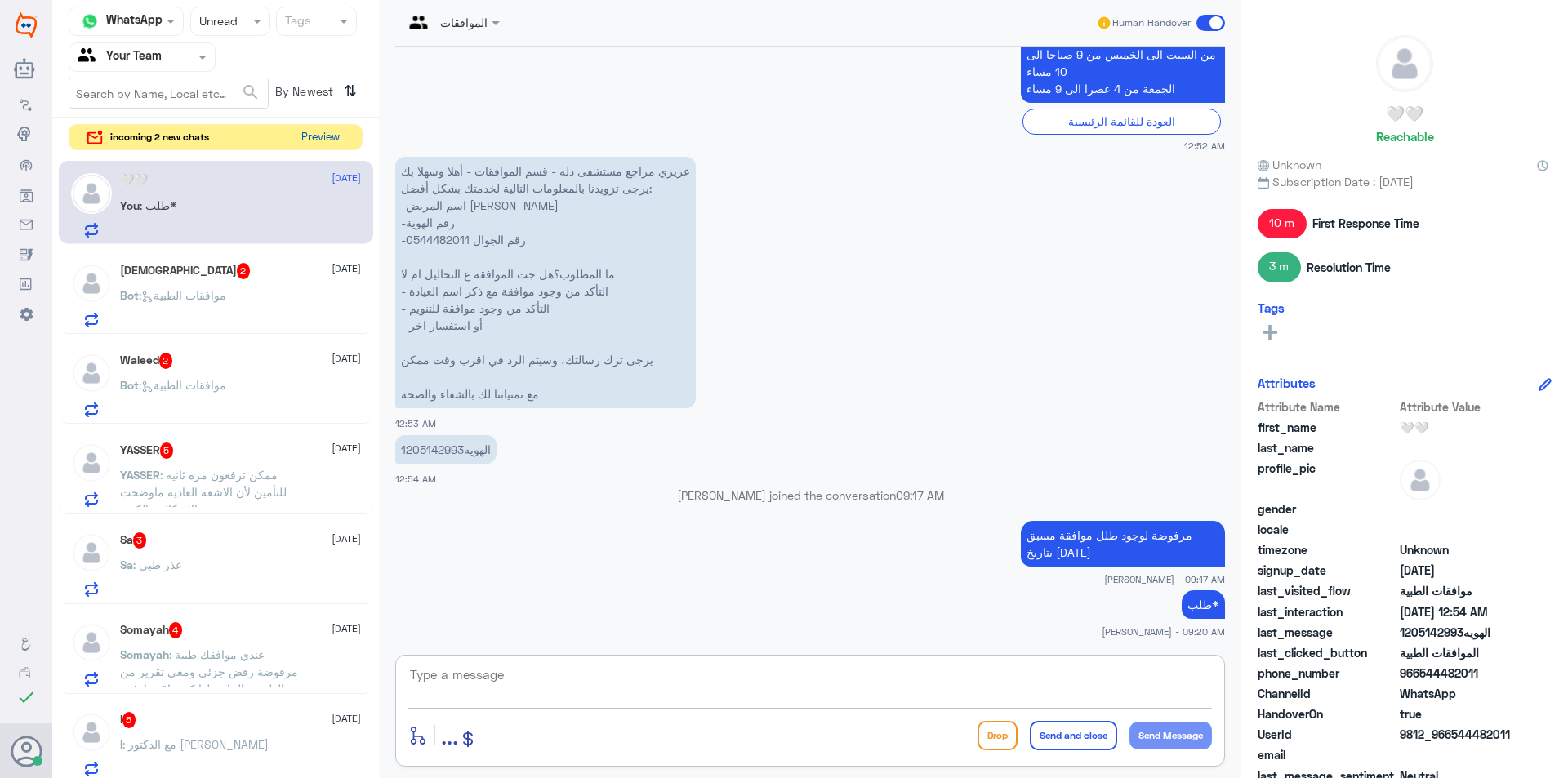
click at [311, 141] on button "Preview" at bounding box center [320, 137] width 50 height 25
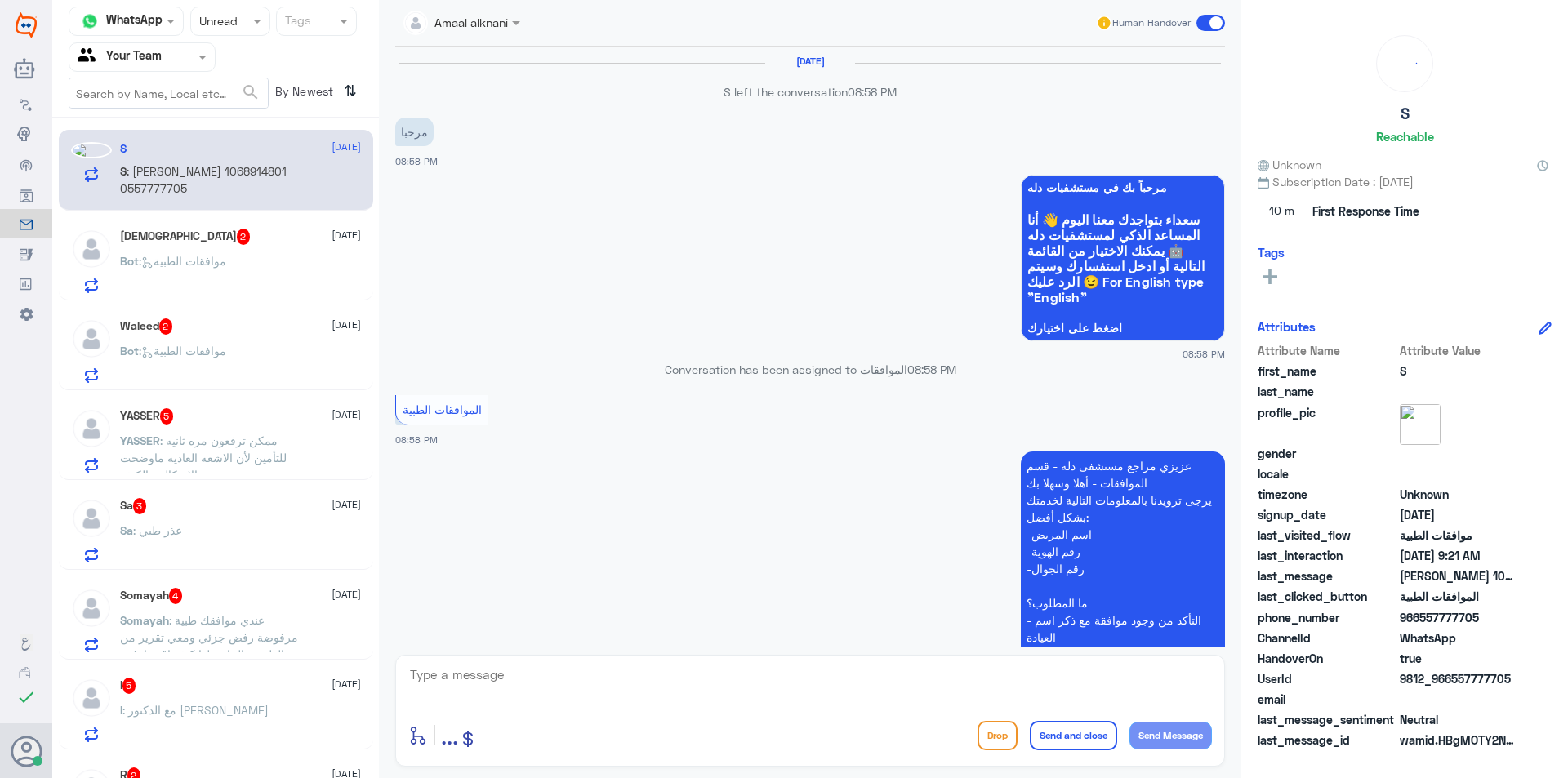
scroll to position [1481, 0]
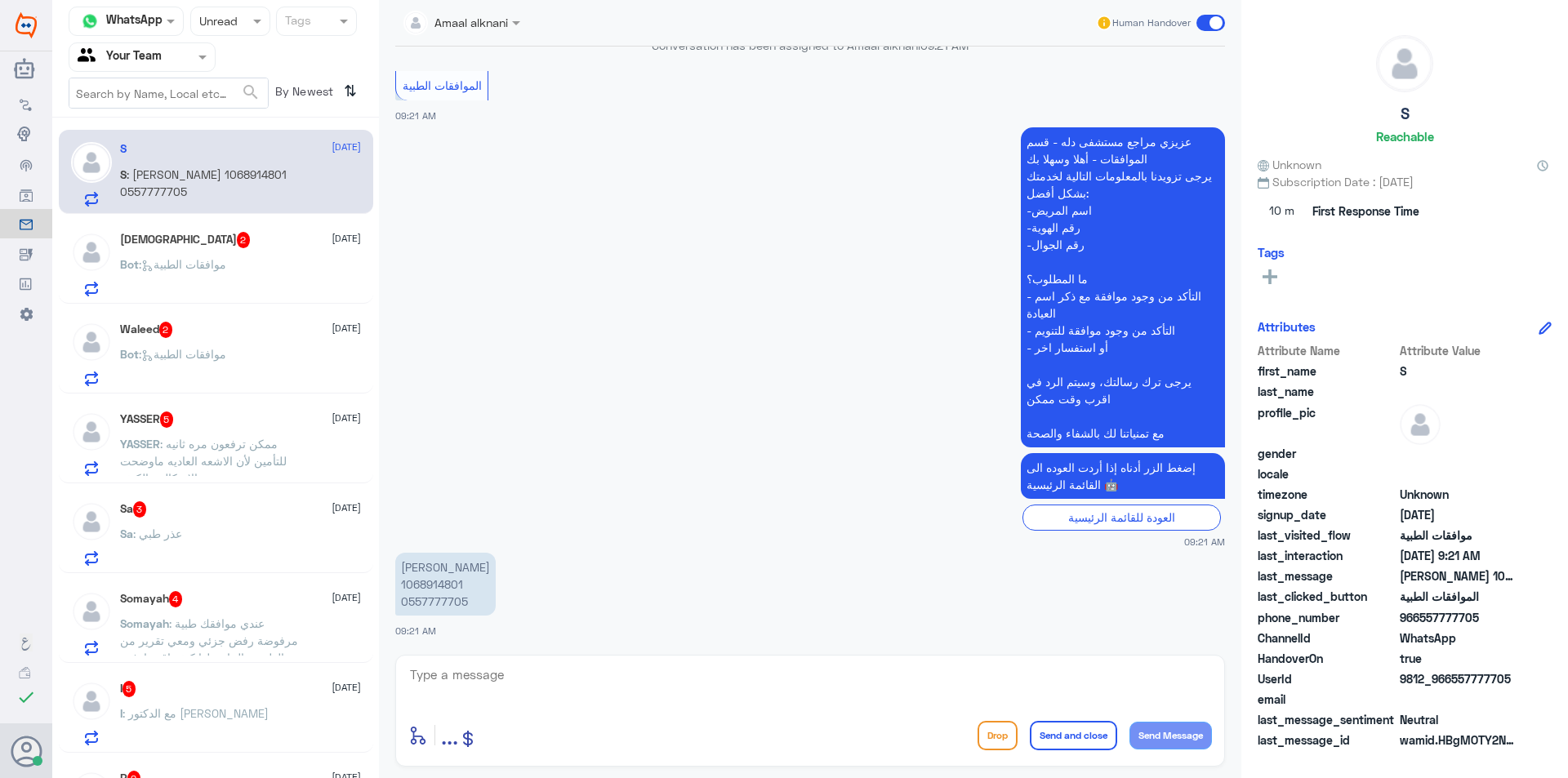
click at [439, 573] on p "[PERSON_NAME] 1068914801 0557777705" at bounding box center [445, 584] width 100 height 63
click at [444, 582] on p "[PERSON_NAME] 1068914801 0557777705" at bounding box center [445, 584] width 100 height 63
copy p "1068914801"
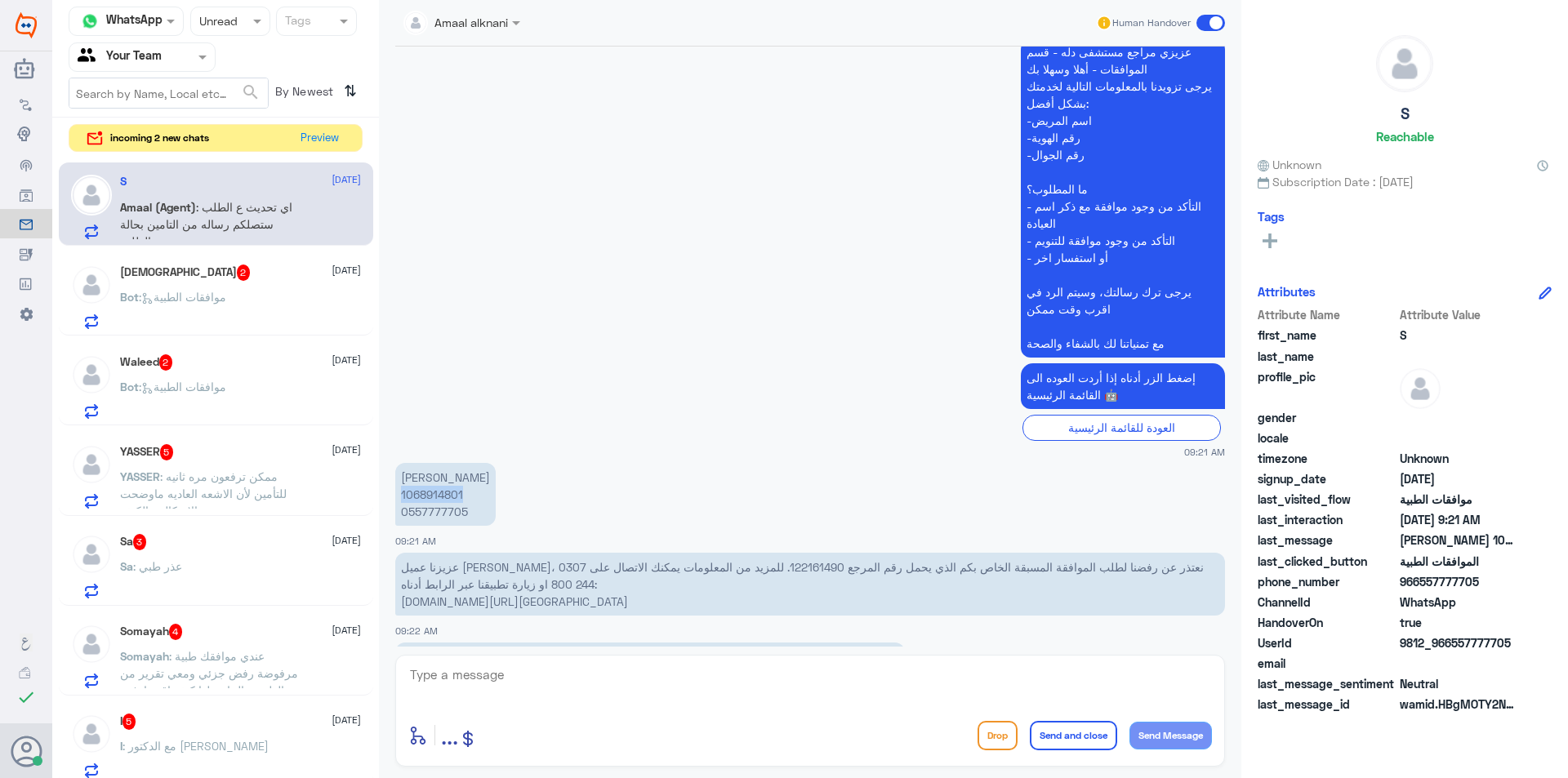
scroll to position [1834, 0]
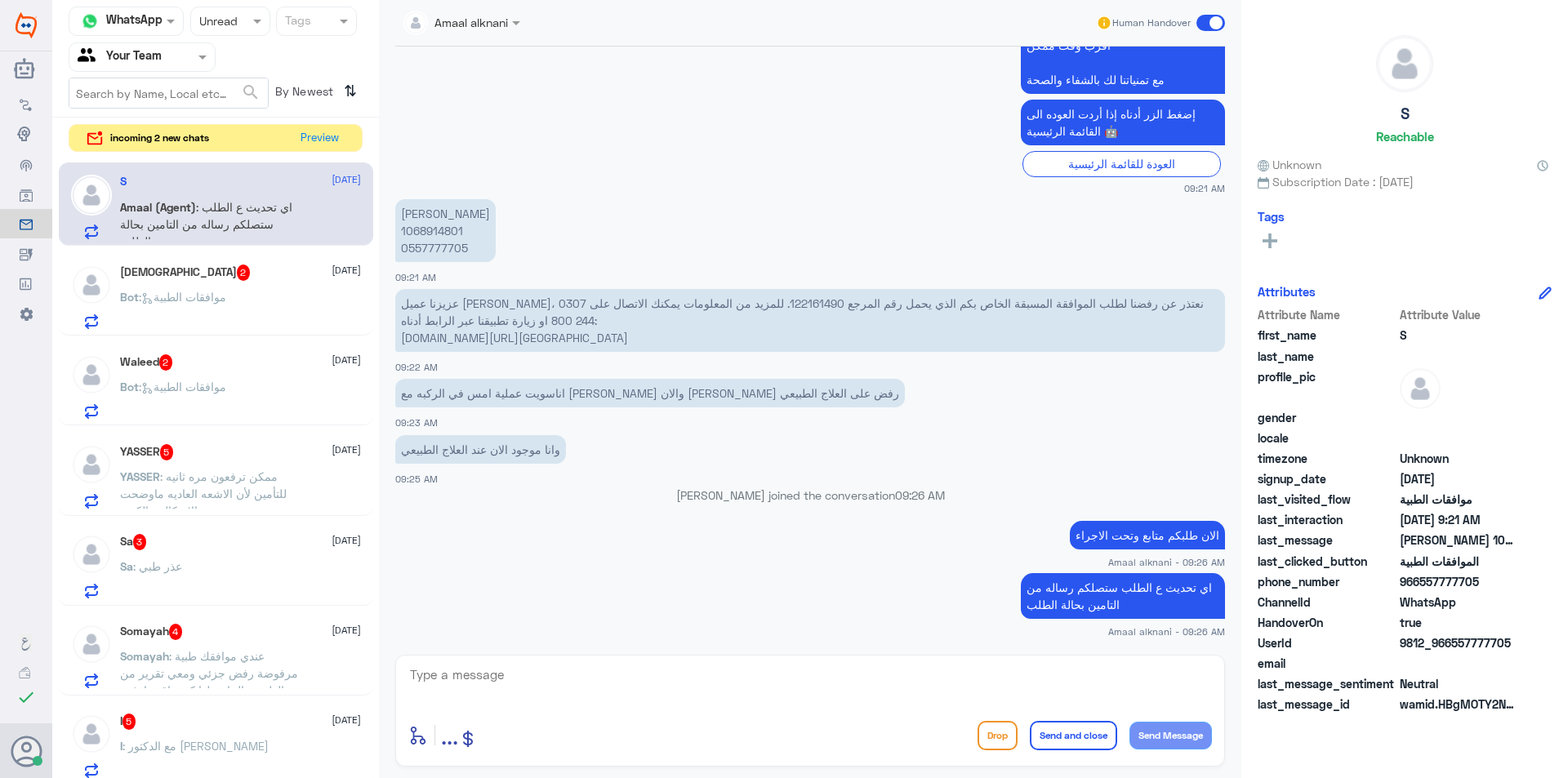
click at [1147, 686] on textarea at bounding box center [810, 684] width 804 height 40
paste textarea "تمت متابعة الموافقة مع كافة تقارير الأشعة والتقرير الطبي من الطبيب المراجع. في …"
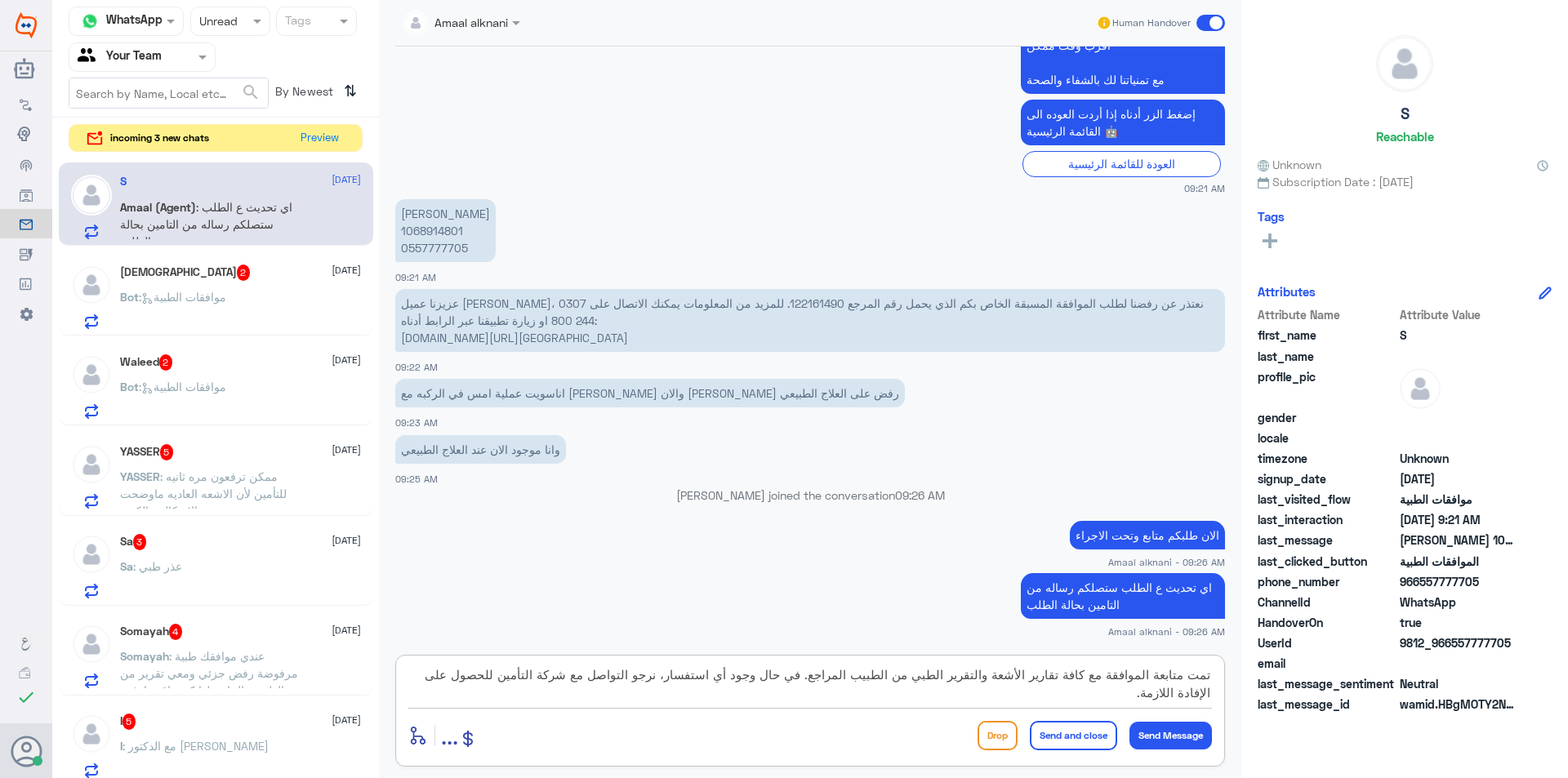
click at [807, 681] on textarea "تمت متابعة الموافقة مع كافة تقارير الأشعة والتقرير الطبي من الطبيب المراجع. في …" at bounding box center [810, 684] width 804 height 40
type textarea "تمت متابعة الموافقة مع كافة تقارير الأشعة والتقرير الطبي من الطبيب المراجع.والا…"
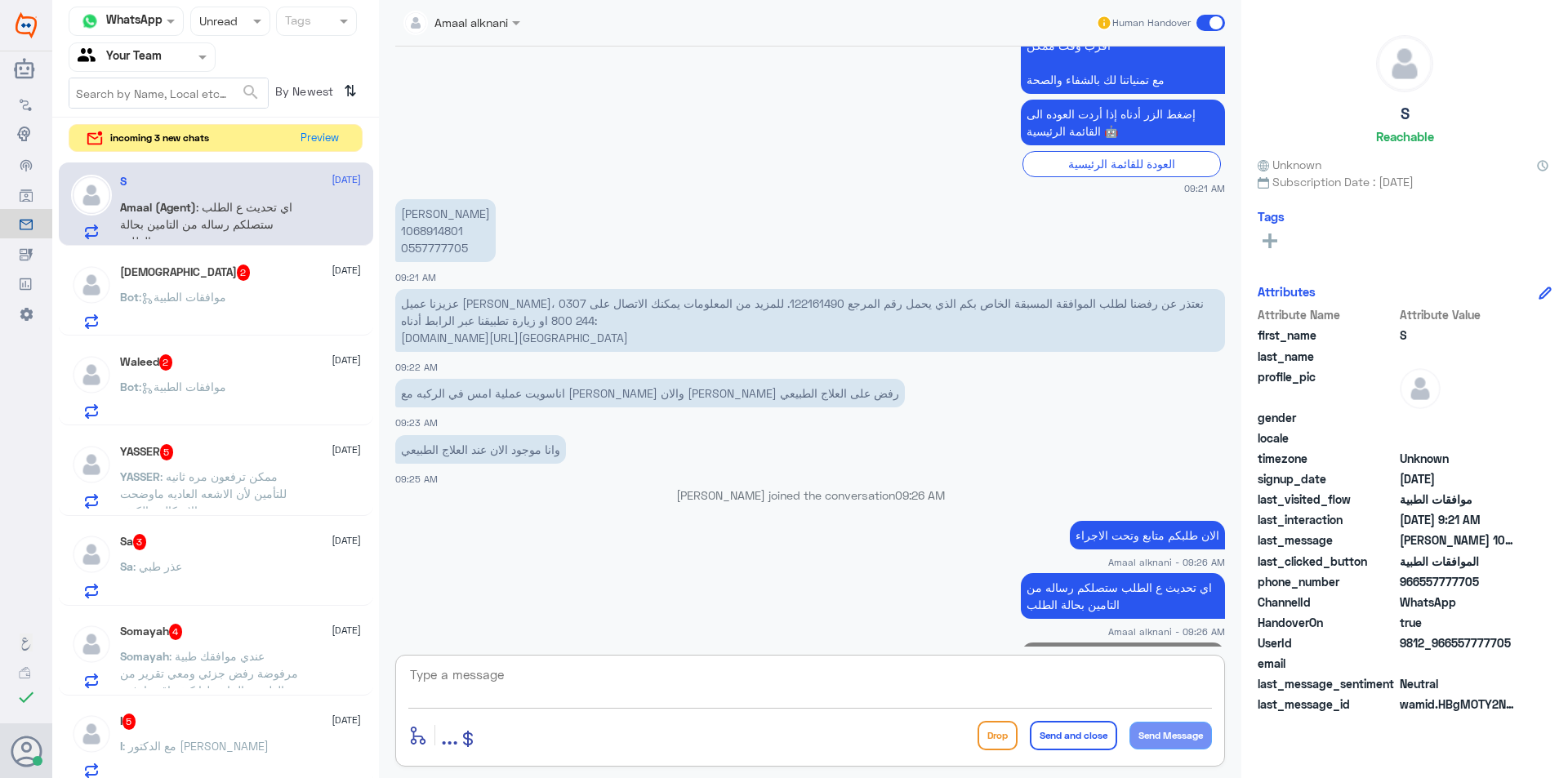
scroll to position [1972, 0]
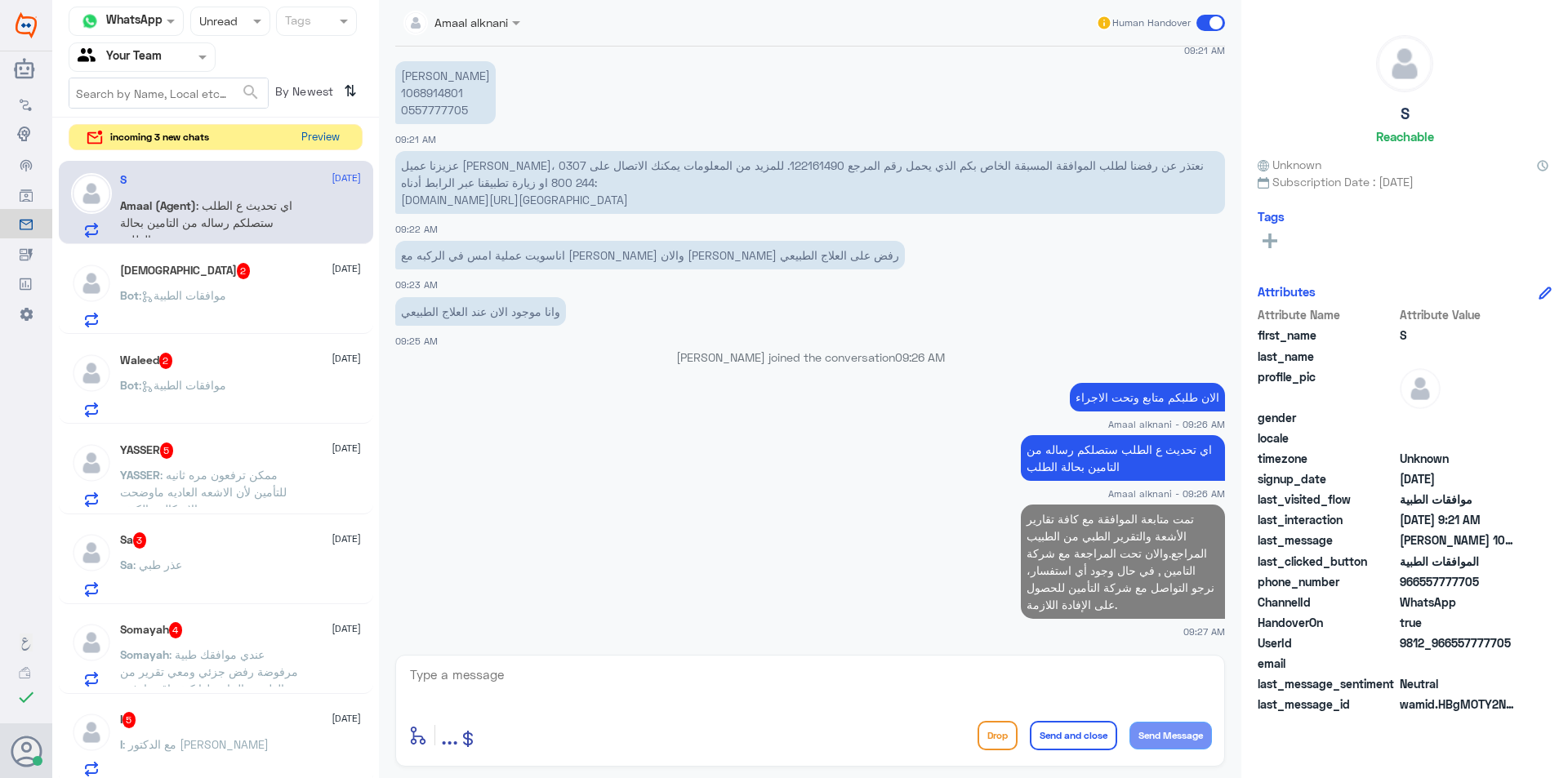
click at [306, 132] on button "Preview" at bounding box center [320, 137] width 50 height 25
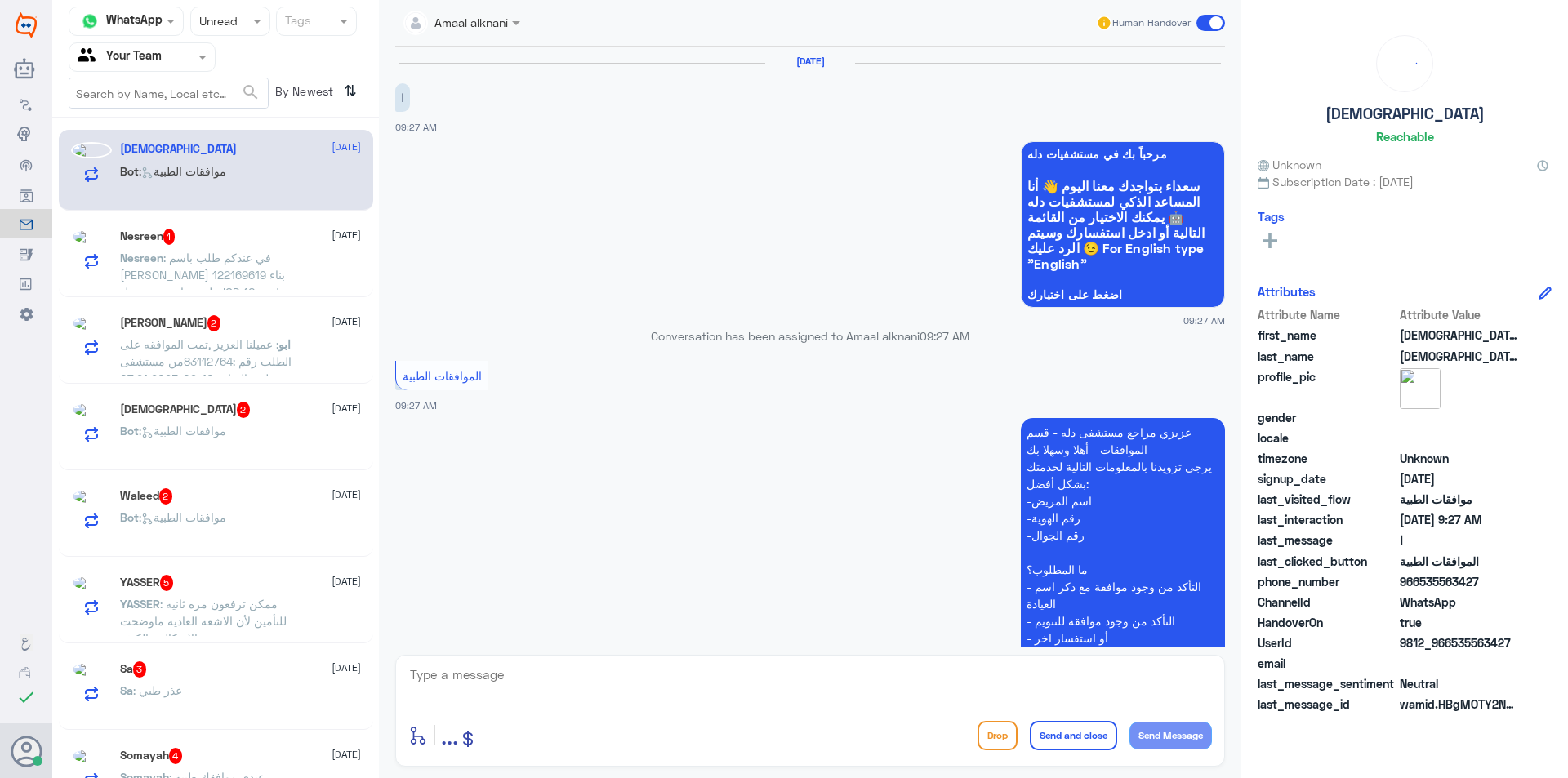
scroll to position [200, 0]
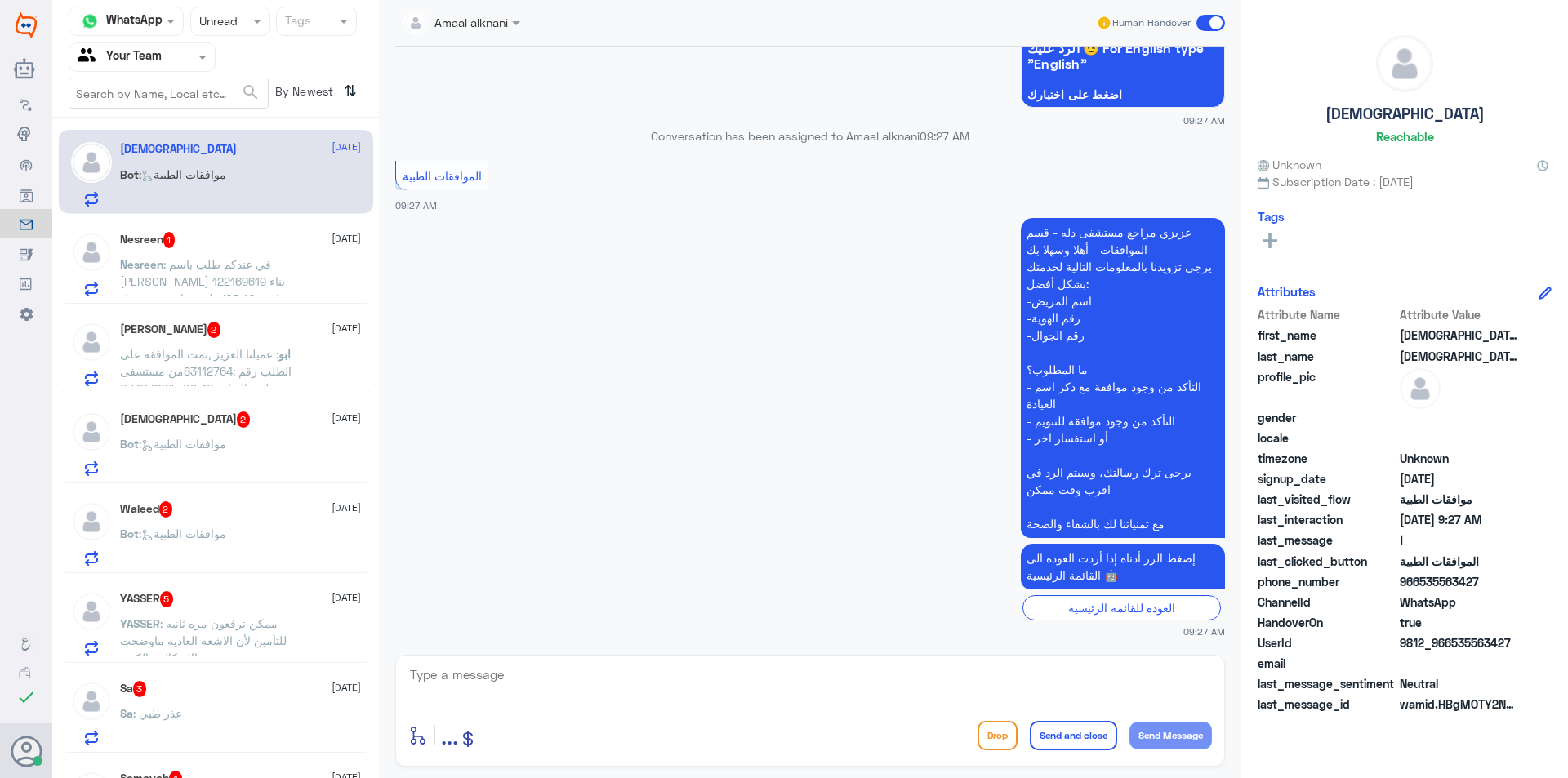
click at [317, 362] on div "ابو : عميلنا العزيز ,تمت الموافقه على الطلب رقم :83112764من مستشفى دلة - الرياض…" at bounding box center [240, 367] width 241 height 37
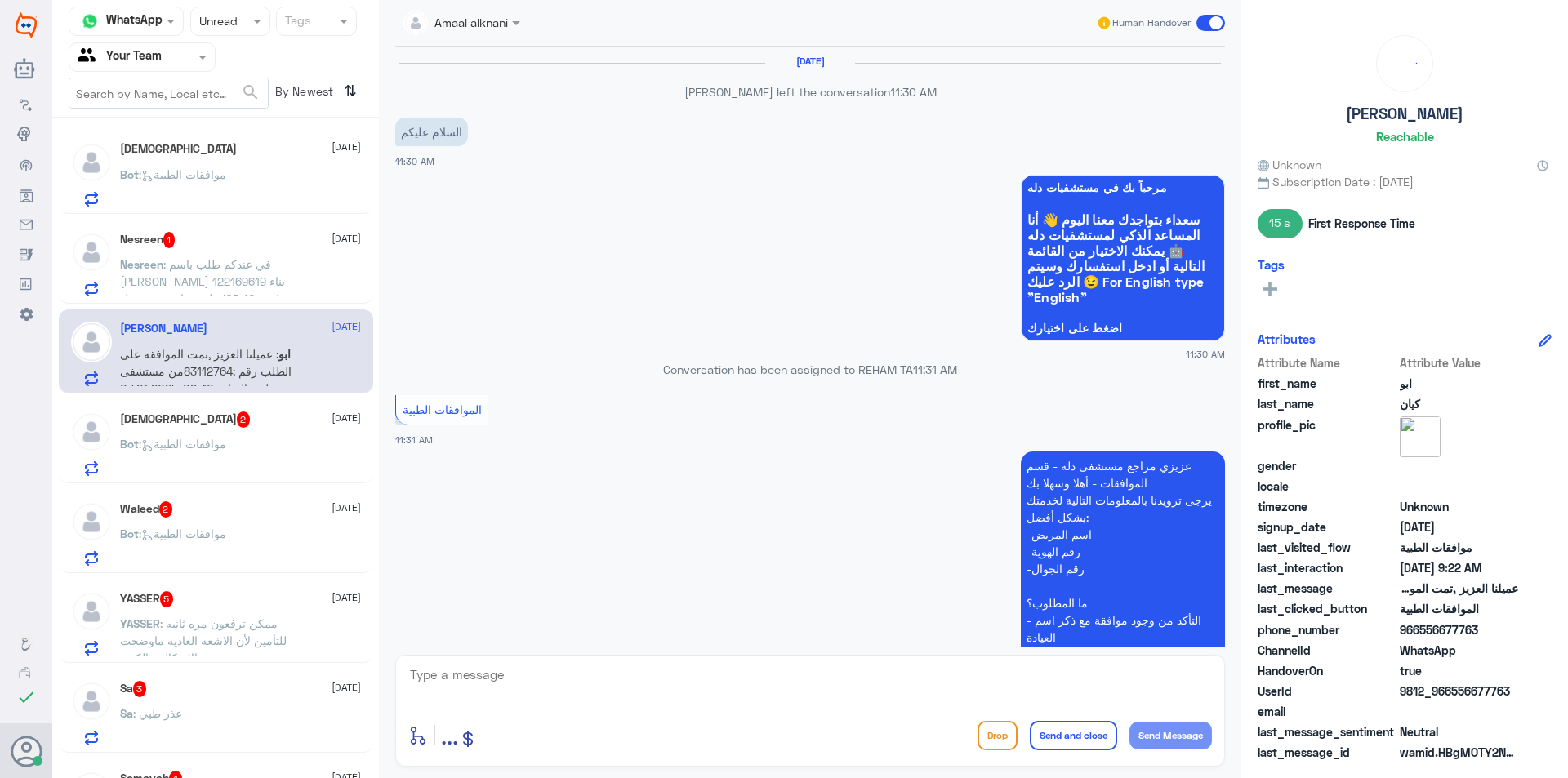
scroll to position [1328, 0]
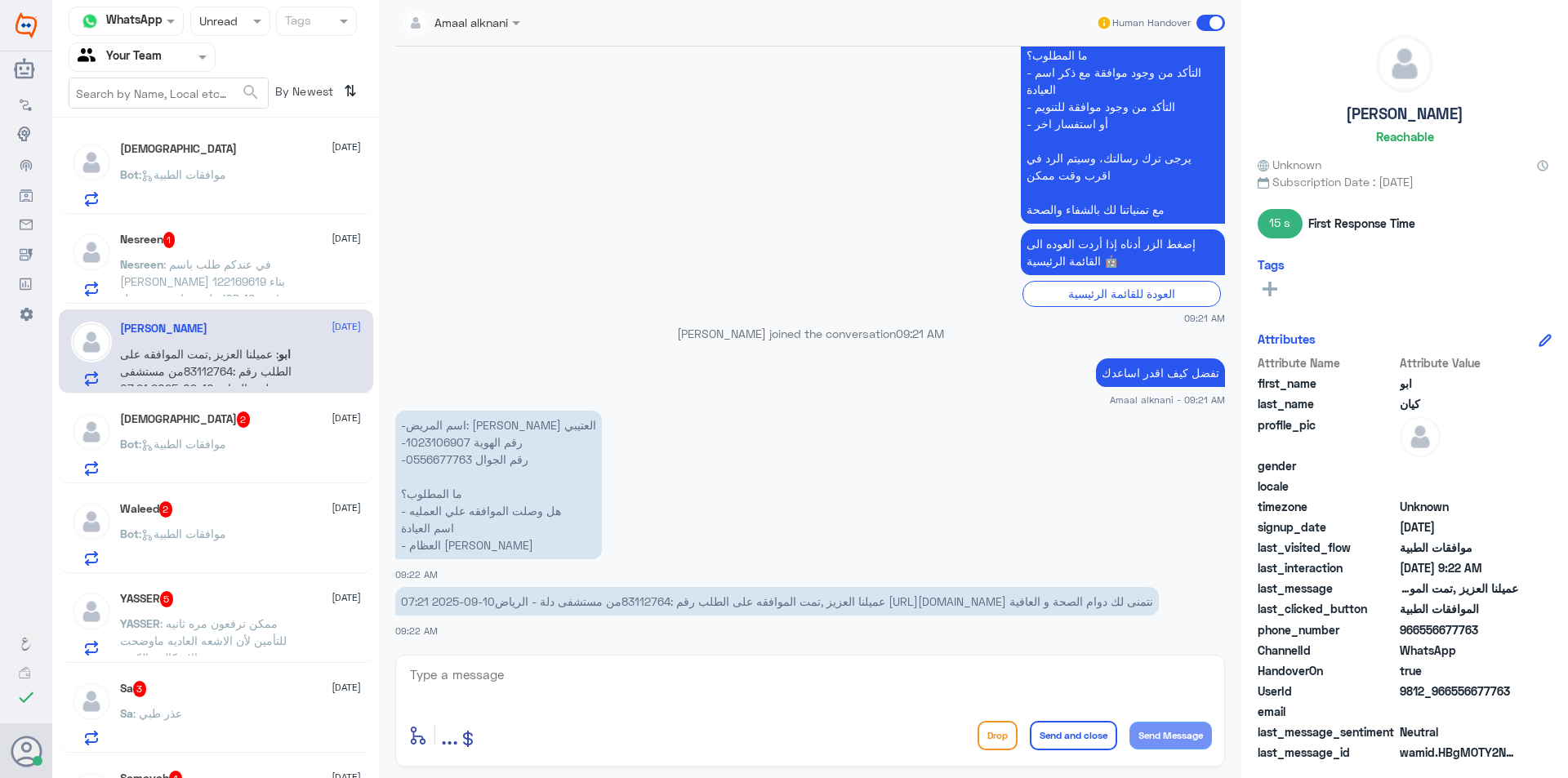
click at [442, 443] on p "-اسم المريض: [PERSON_NAME] العتيبي -رقم الهوية 1023106907 -رقم الجوال 055667776…" at bounding box center [498, 485] width 206 height 149
copy p "1023106907"
click at [486, 678] on textarea at bounding box center [810, 684] width 804 height 40
type textarea "ن"
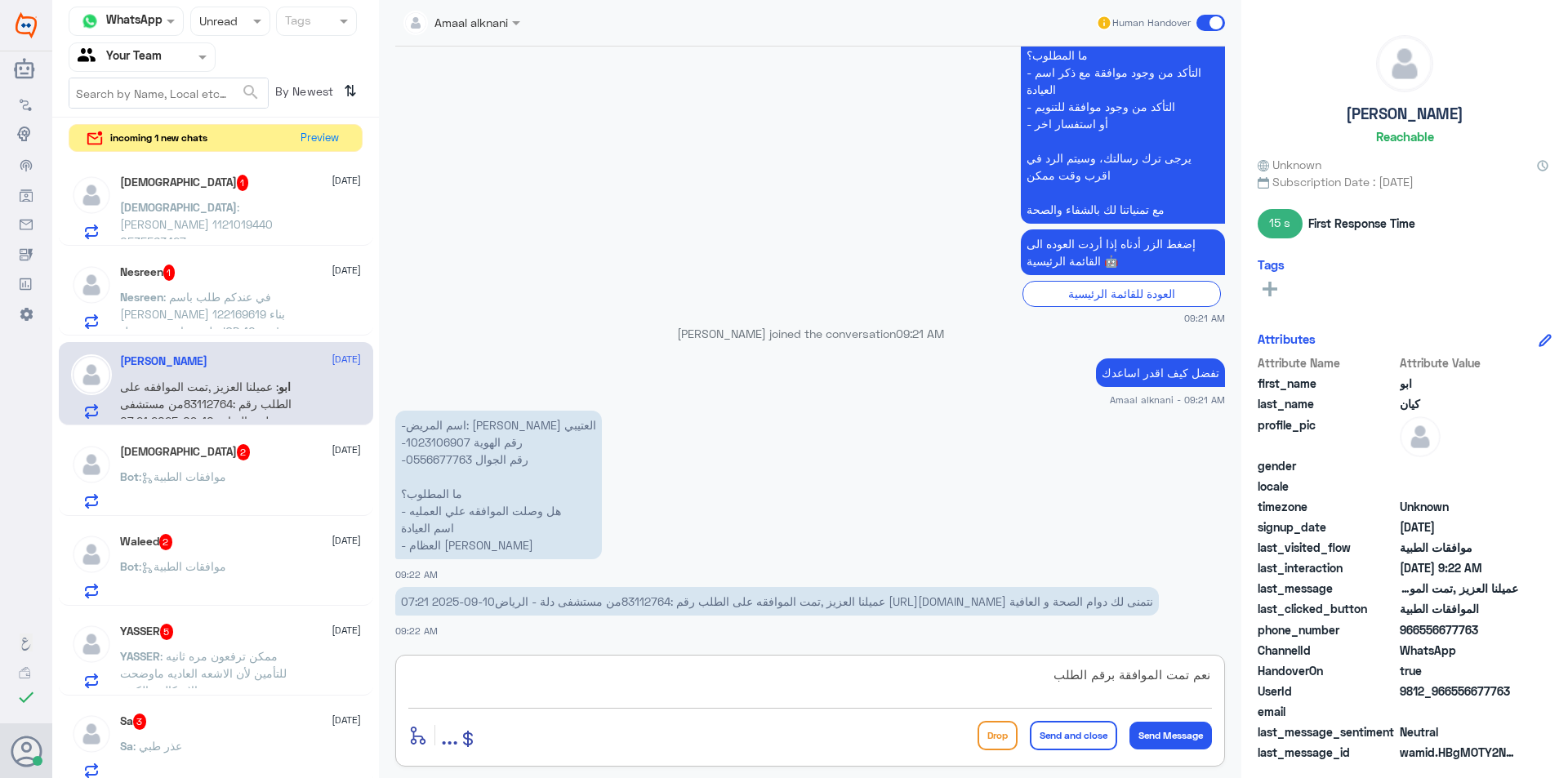
paste textarea "83112764"
type textarea "نعم تمت الموافقة برقم الطلب 83112764"
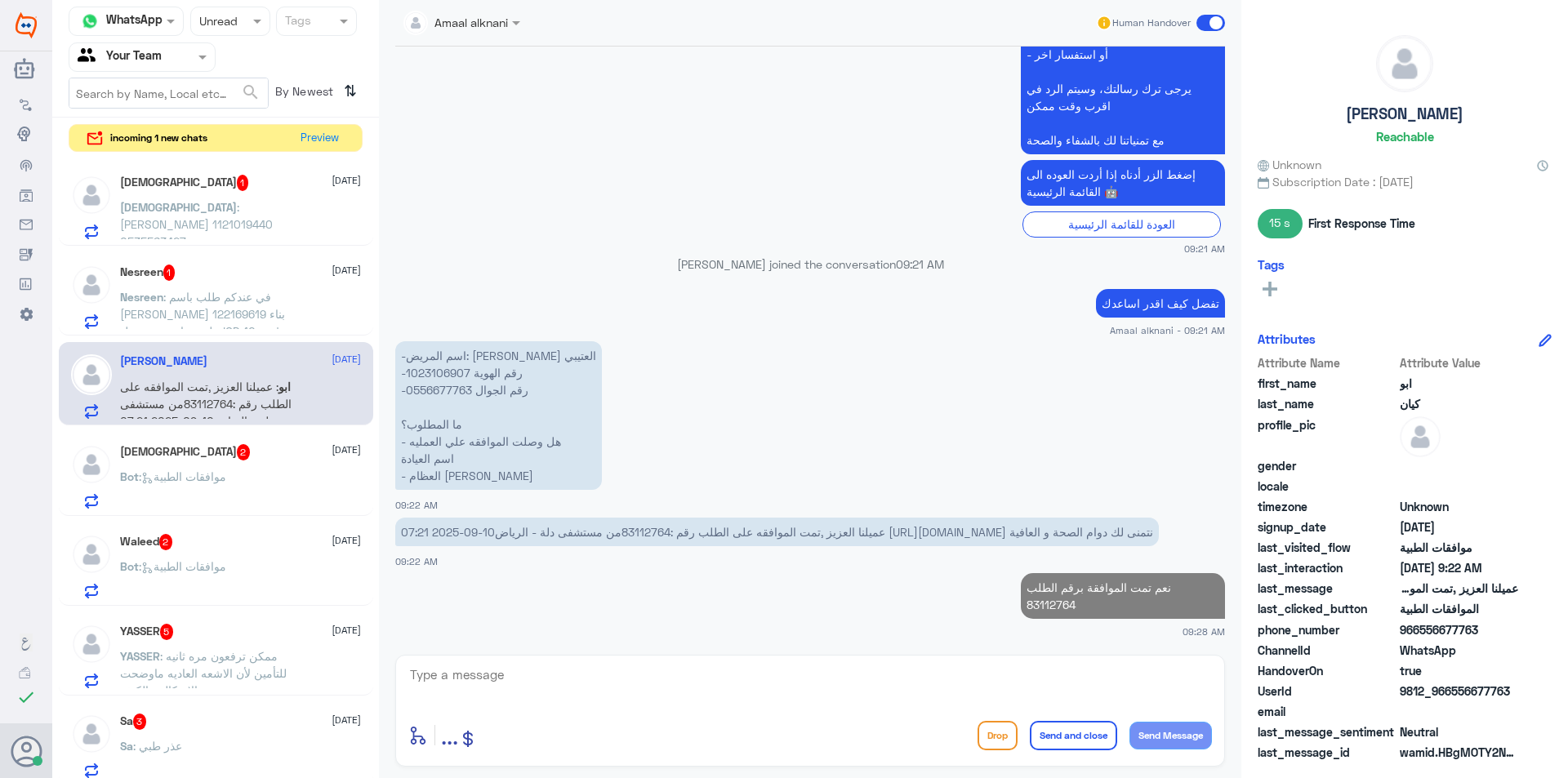
click at [204, 279] on div "Nesreen 1 [DATE]" at bounding box center [240, 272] width 241 height 17
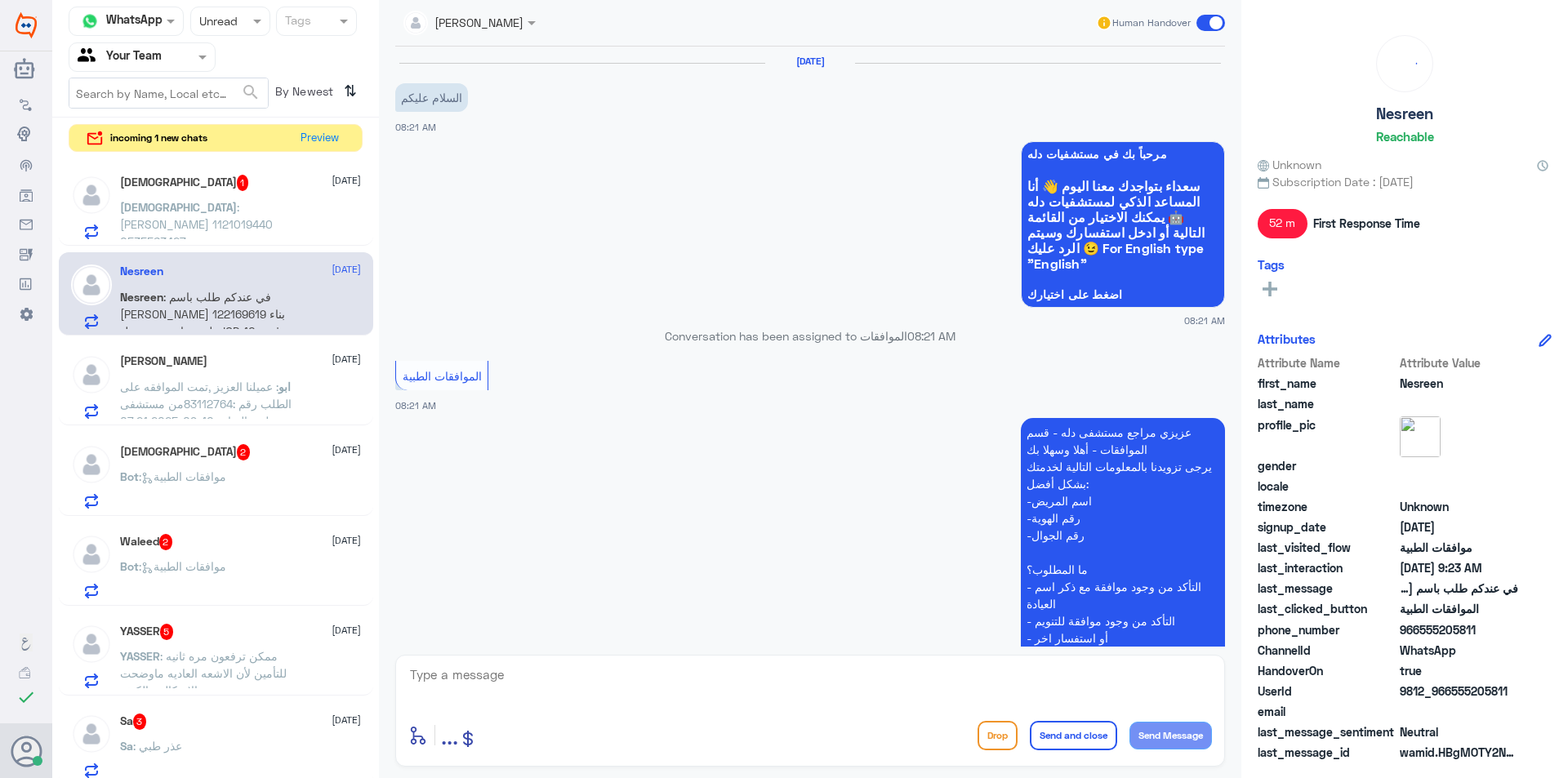
scroll to position [496, 0]
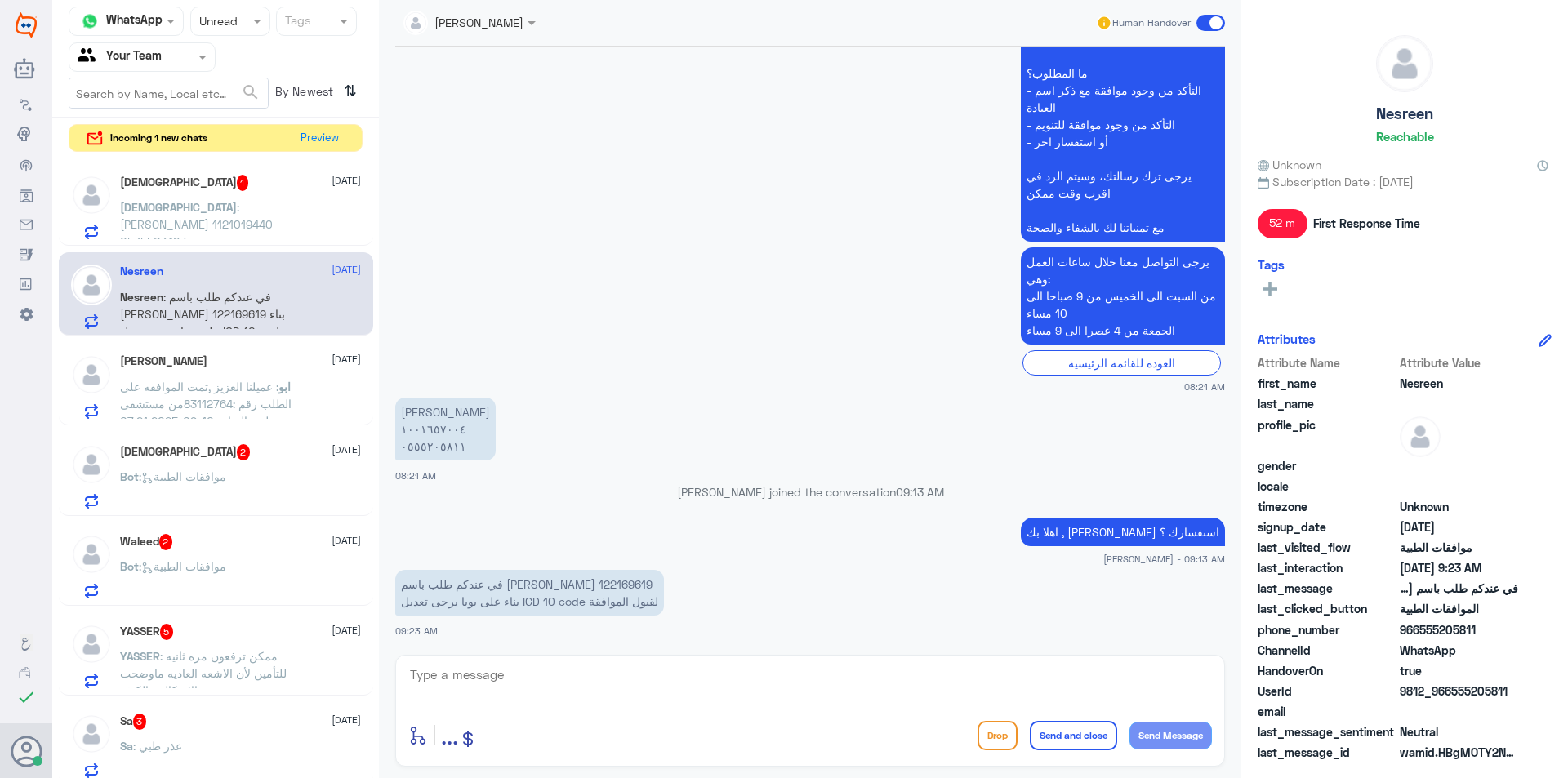
drag, startPoint x: 204, startPoint y: 279, endPoint x: 704, endPoint y: 380, distance: 510.1
click at [704, 380] on small "08:21 AM" at bounding box center [810, 386] width 830 height 14
click at [407, 580] on p "في عندكم طلب باسم [PERSON_NAME] 122169619 بناء على بوبا يرجى تعديل ICD 10 code …" at bounding box center [529, 593] width 269 height 46
copy p "122169619"
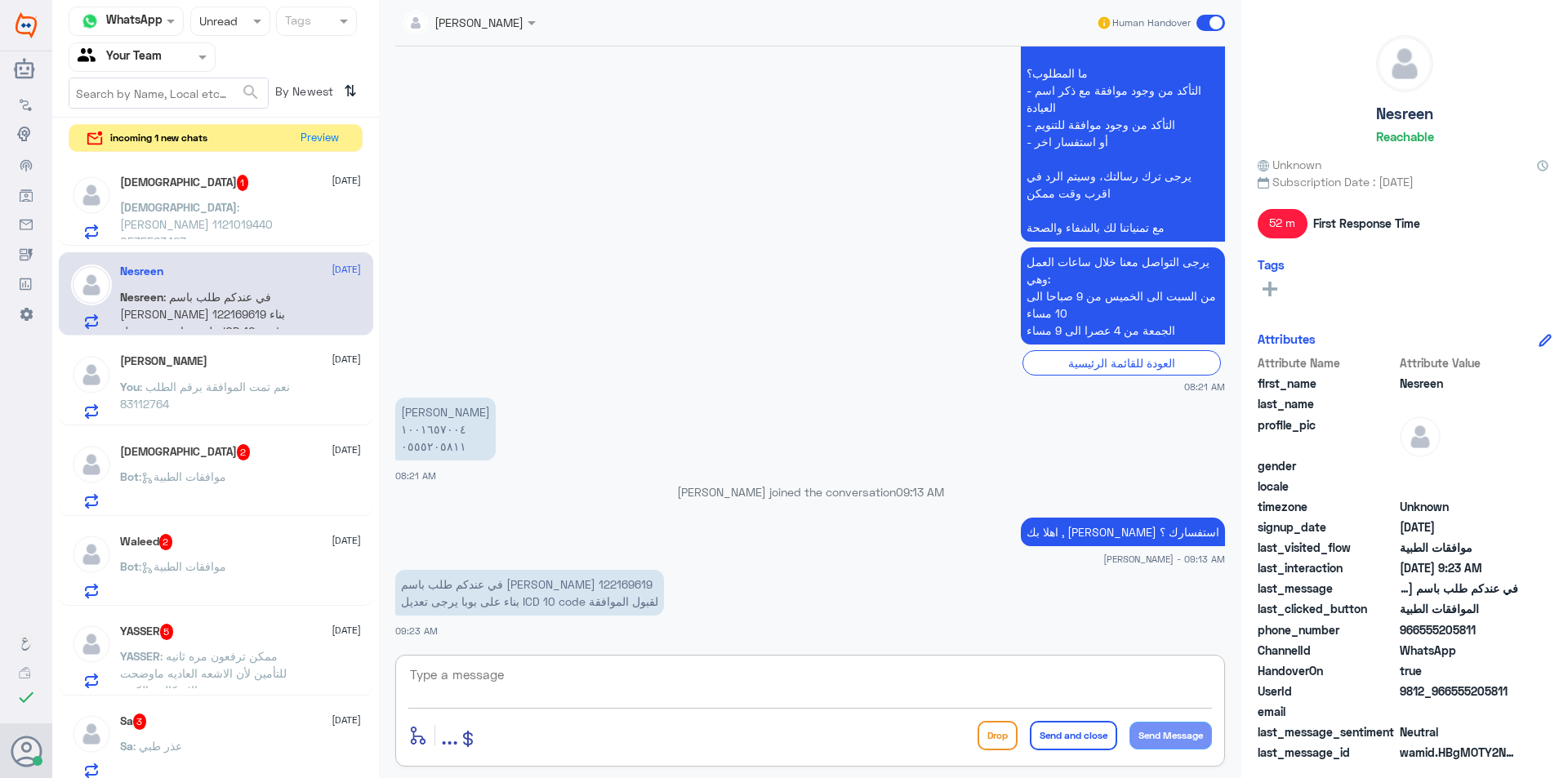
click at [486, 692] on textarea at bounding box center [810, 684] width 804 height 40
drag, startPoint x: 499, startPoint y: 684, endPoint x: 254, endPoint y: 627, distance: 251.5
click at [255, 627] on div "Channel WhatsApp Status × Unread Tags Agent Filter Your Team search By Newest ⇅…" at bounding box center [810, 392] width 1516 height 783
type textarea "لايوجد طلب موافقة حديث في مستشفى دلة النخيل"
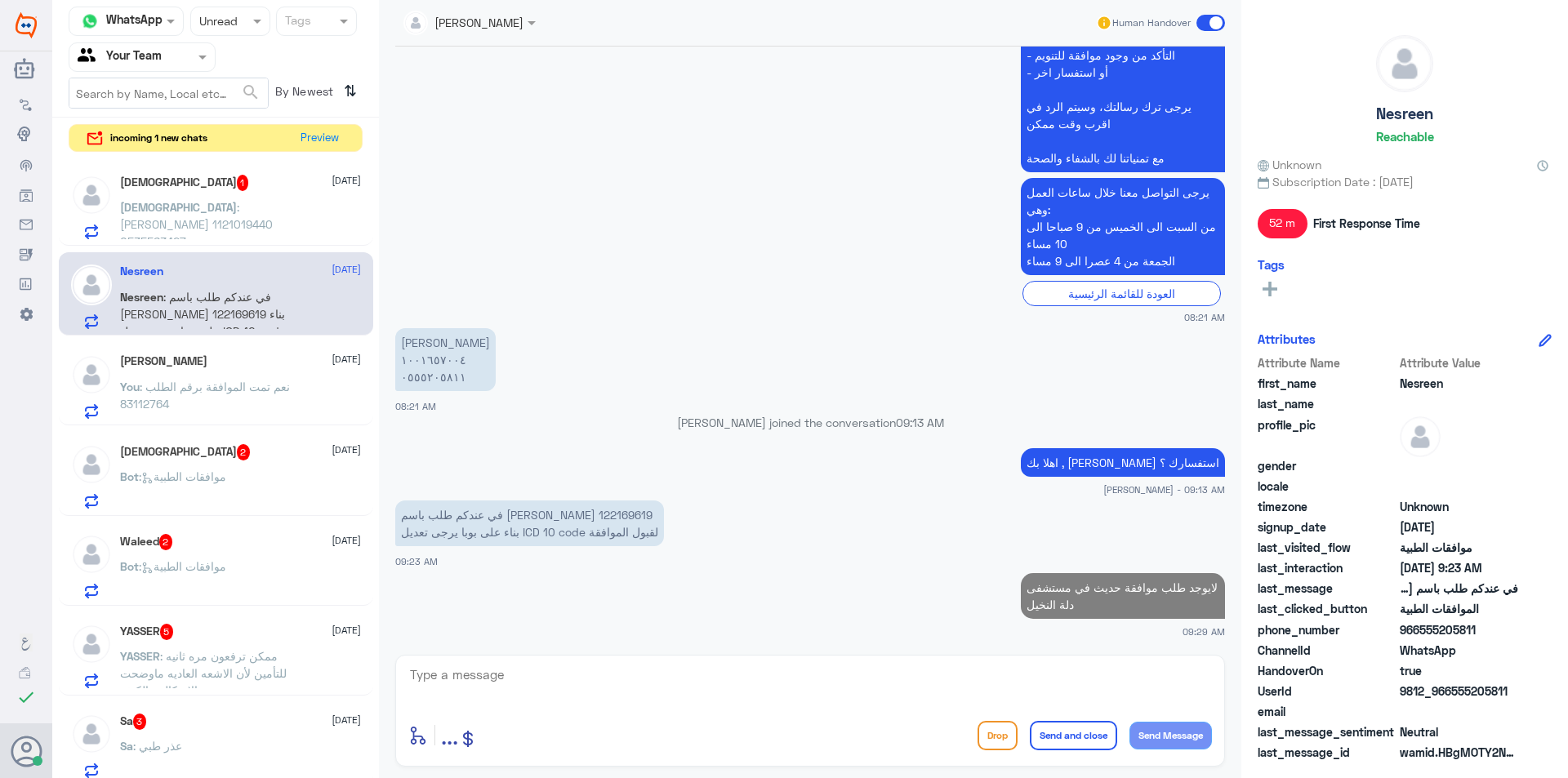
click at [286, 222] on p "[DEMOGRAPHIC_DATA] : [PERSON_NAME] 1121019440 0535563427" at bounding box center [212, 218] width 184 height 41
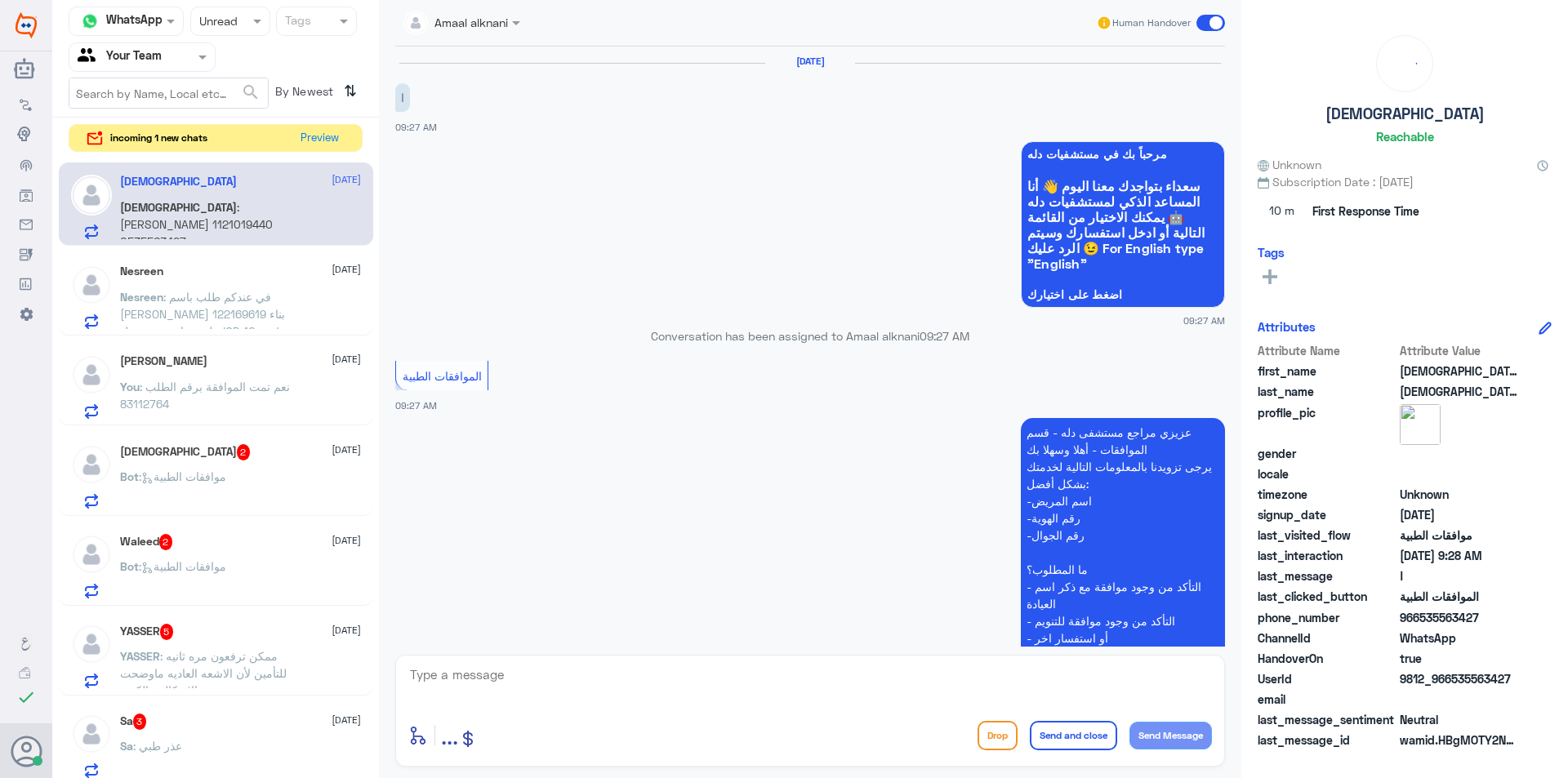
scroll to position [290, 0]
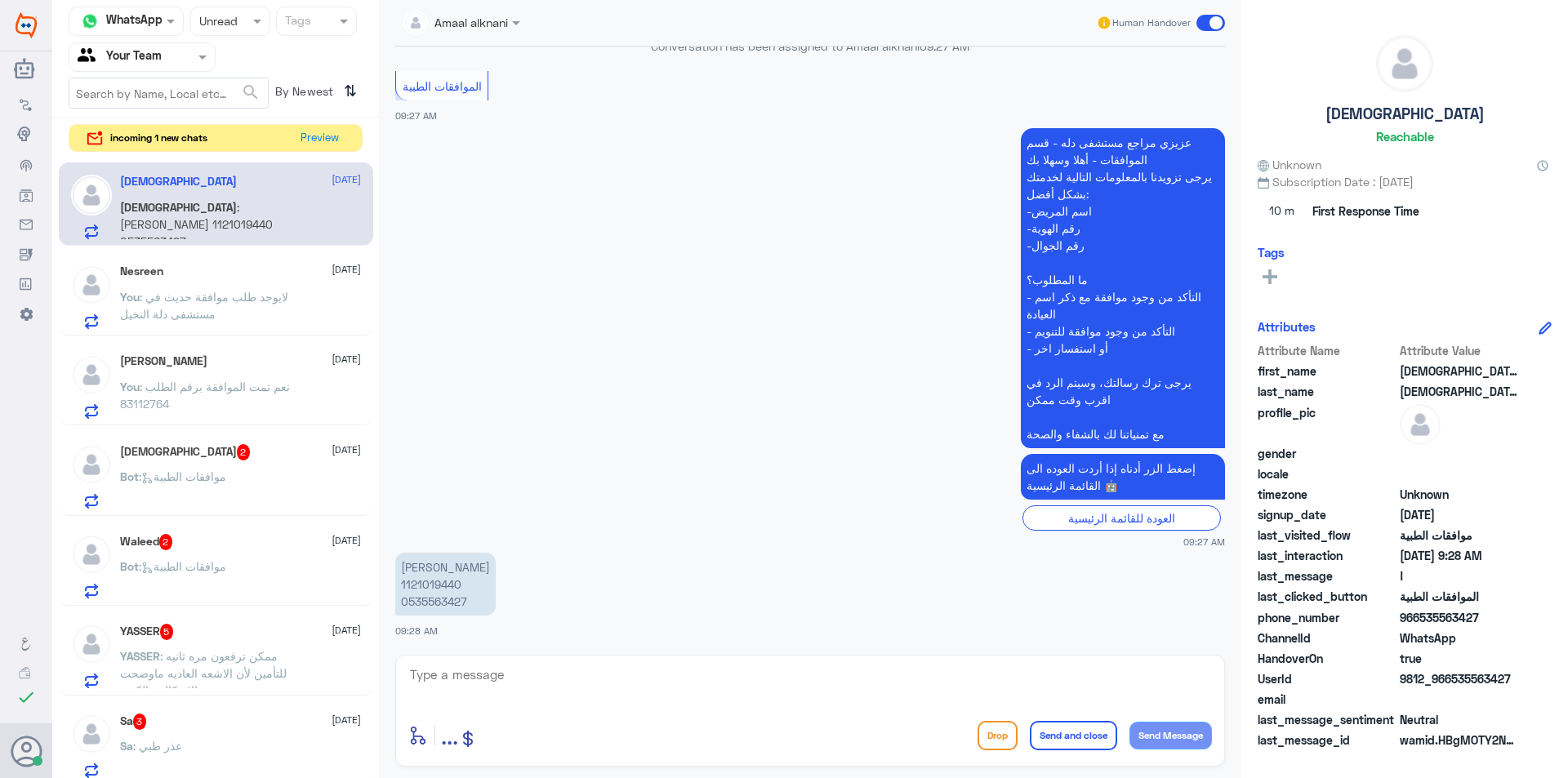
click at [437, 587] on p "[PERSON_NAME] 1121019440 0535563427" at bounding box center [445, 584] width 100 height 63
copy p "1121019440"
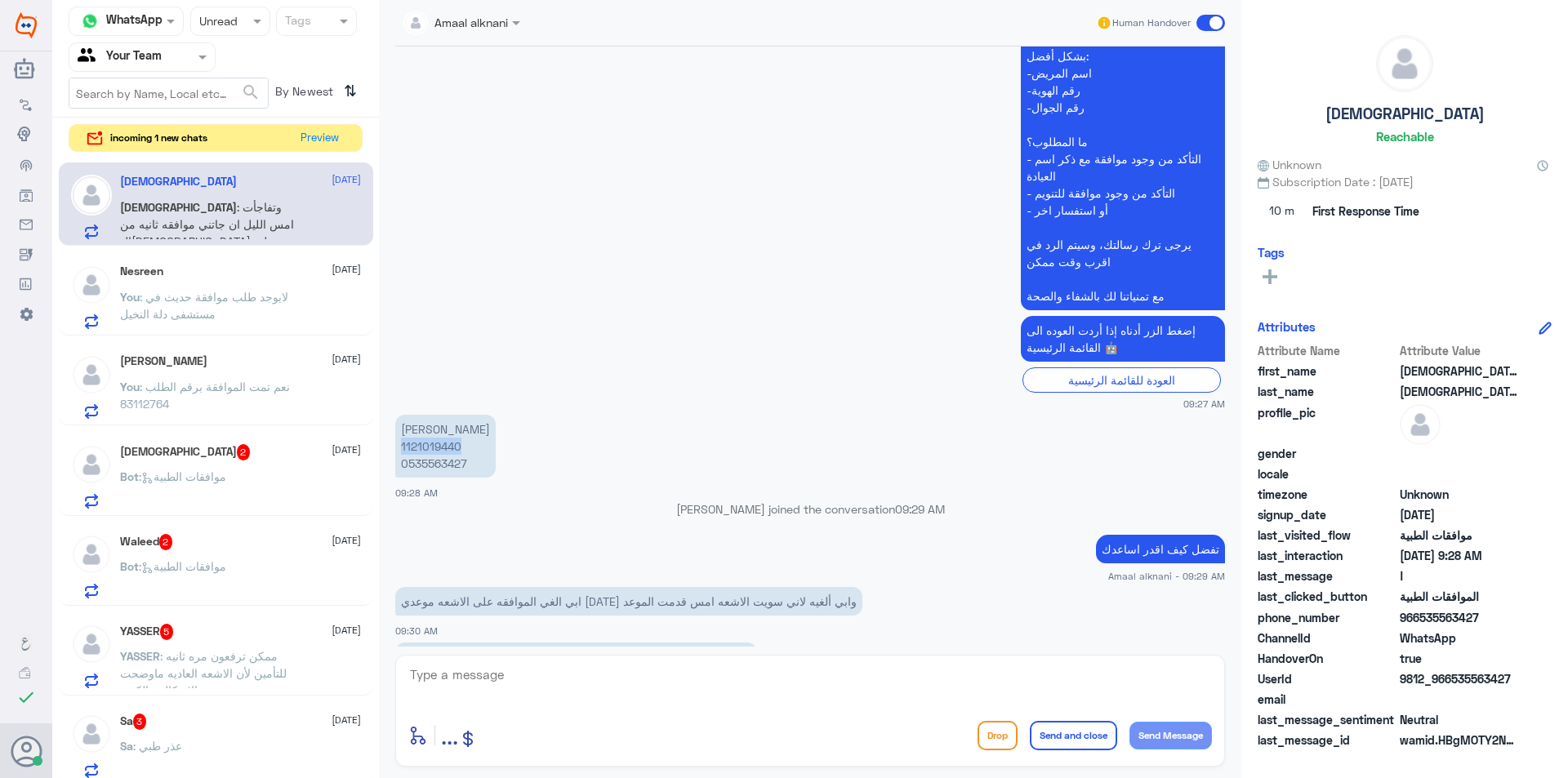
scroll to position [484, 0]
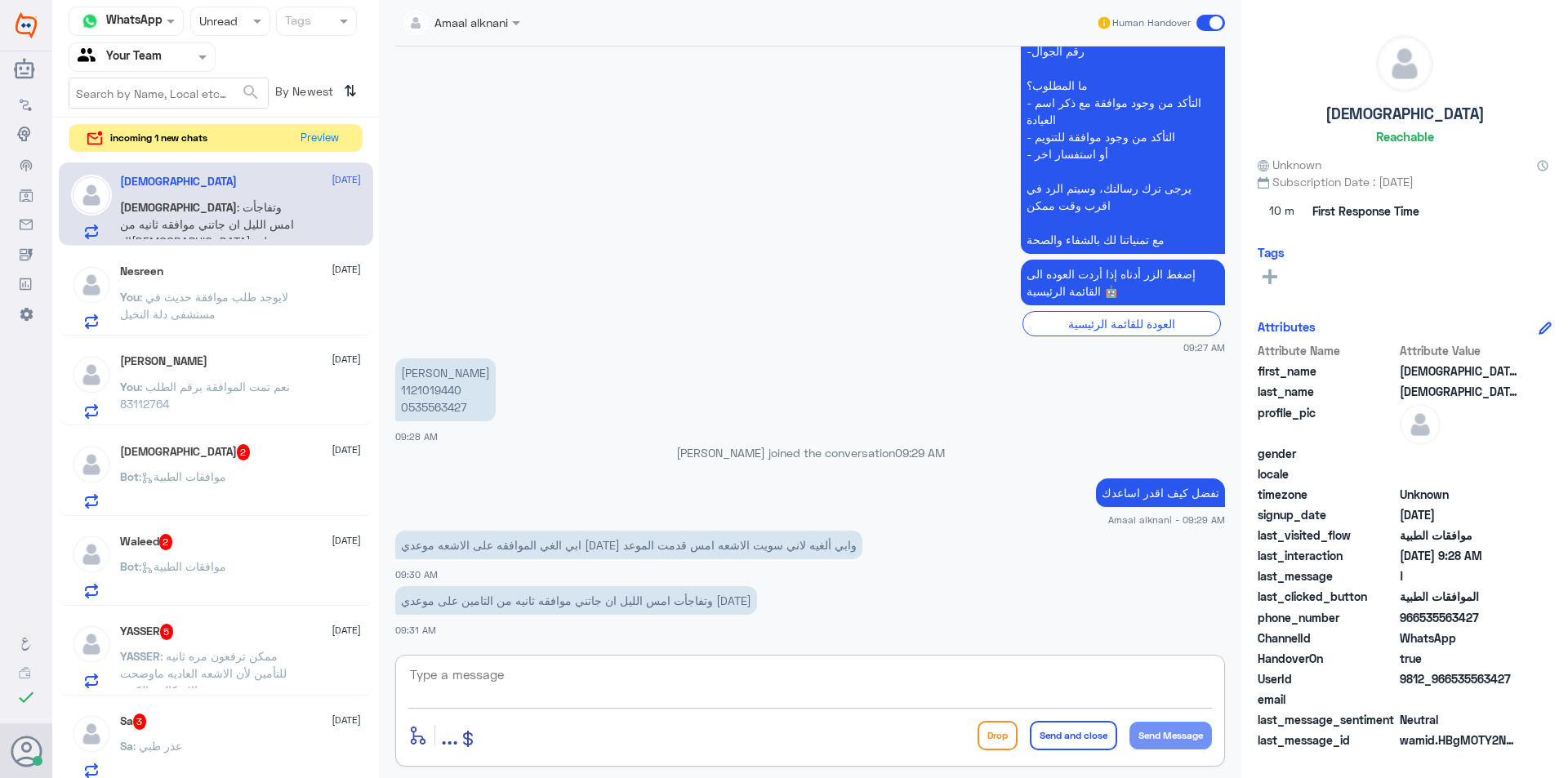
click at [495, 687] on textarea at bounding box center [810, 684] width 804 height 40
type textarea "j"
type textarea "ا"
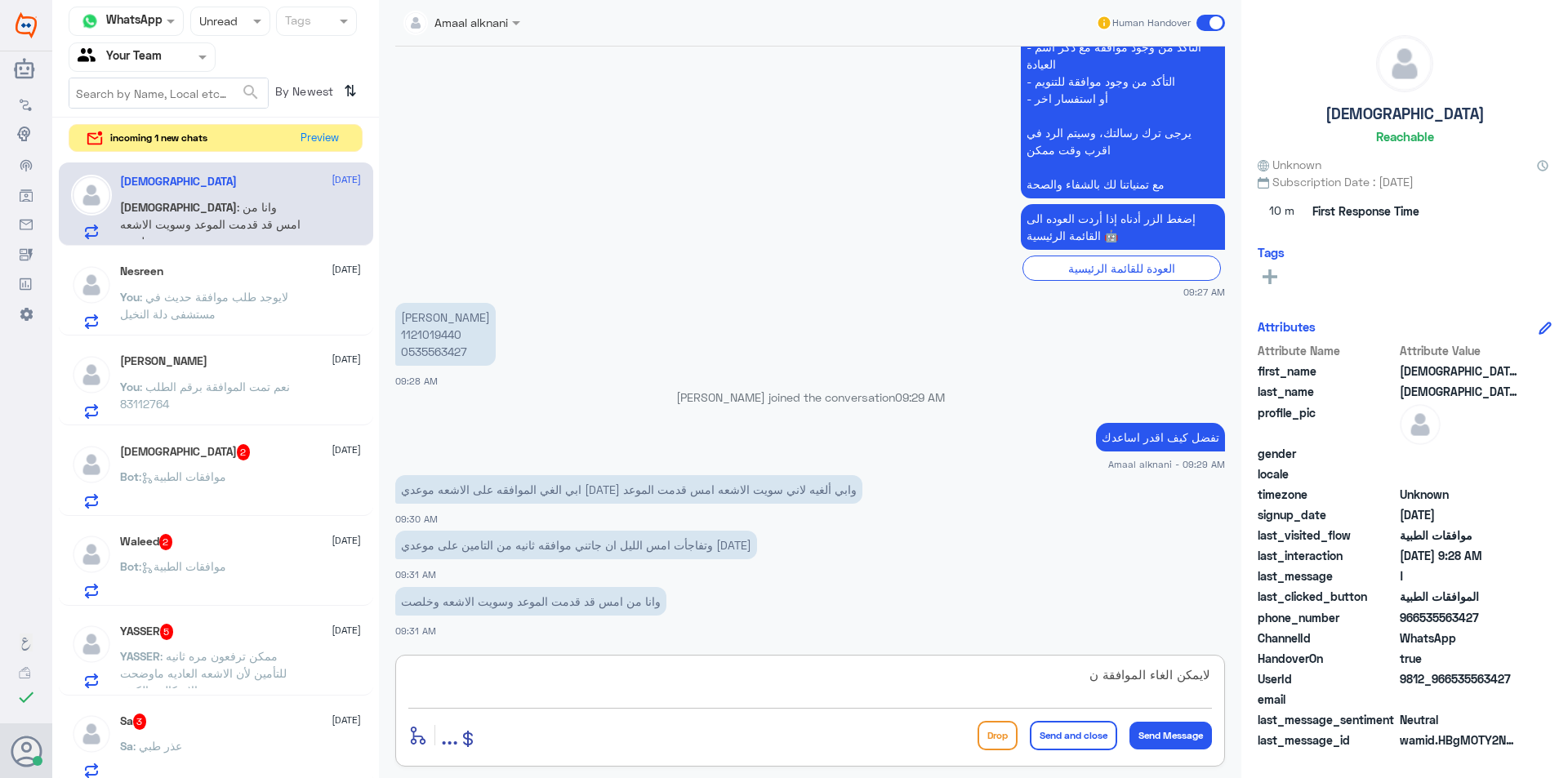
type textarea "لايمكن الغاء الموافقة"
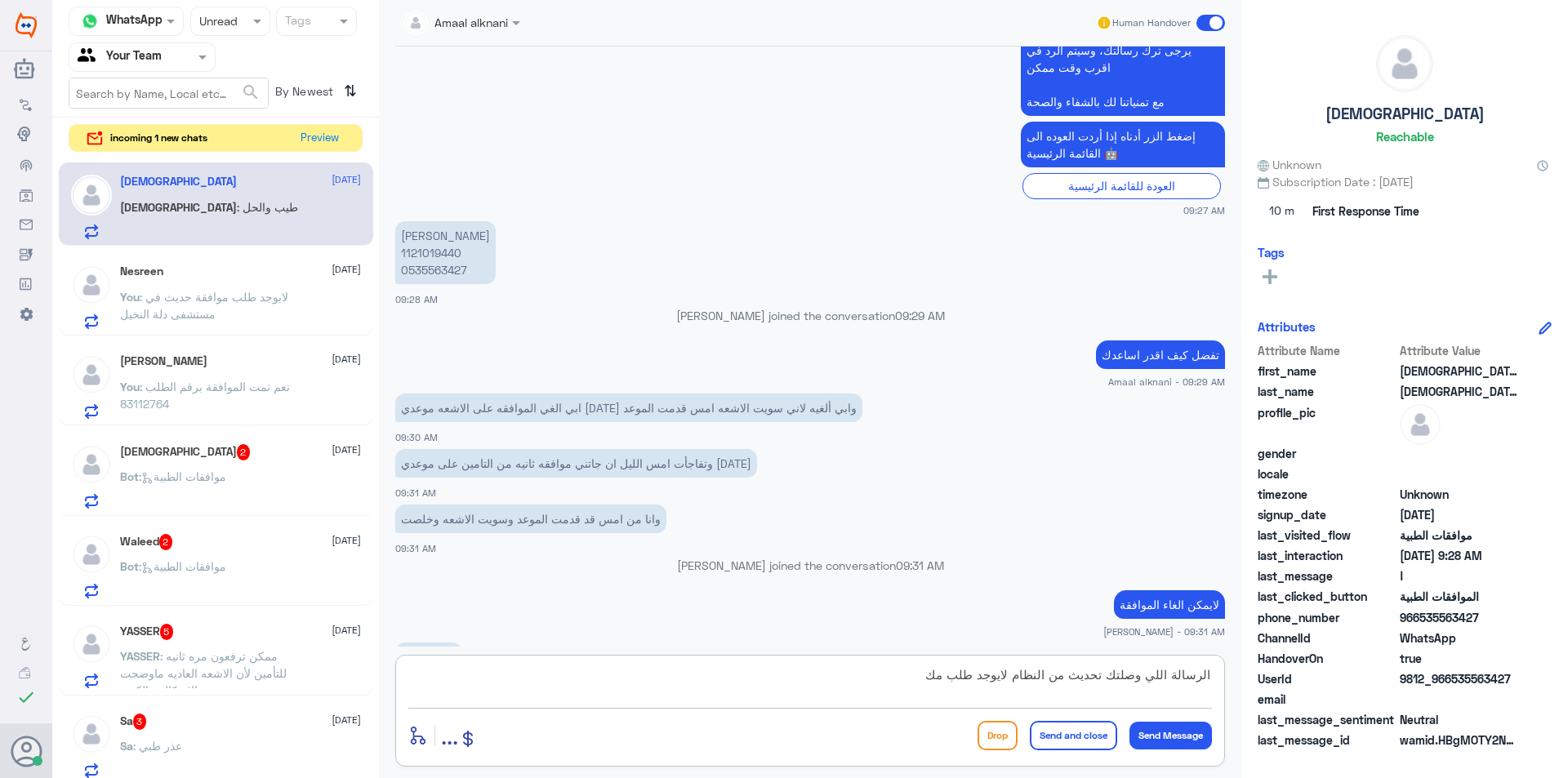
scroll to position [648, 0]
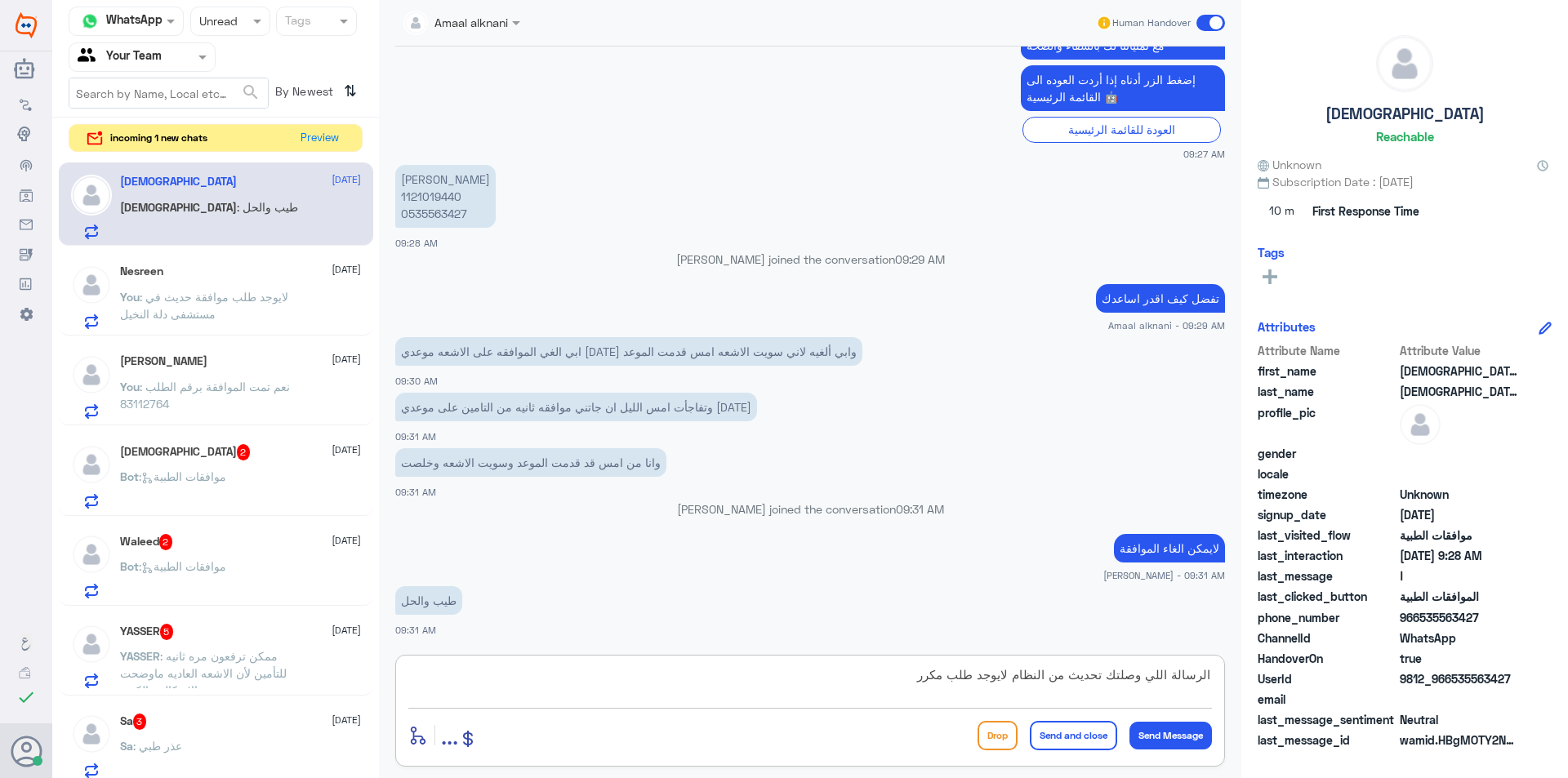
click at [579, 684] on textarea "الرسالة اللي وصلتك تحديث من النظام لايوجد طلب مكرر" at bounding box center [810, 684] width 804 height 40
paste textarea "نود إعلامكم بأن الرسالة المستلمة تُعد تحديثًا من النظام، وقد تم التأكد من عدم و…"
type textarea "نود إعلامكم بأن الرسالة المستلمة تُعد تحديثًا من النظام، وقد تم التأكد من عدم و…"
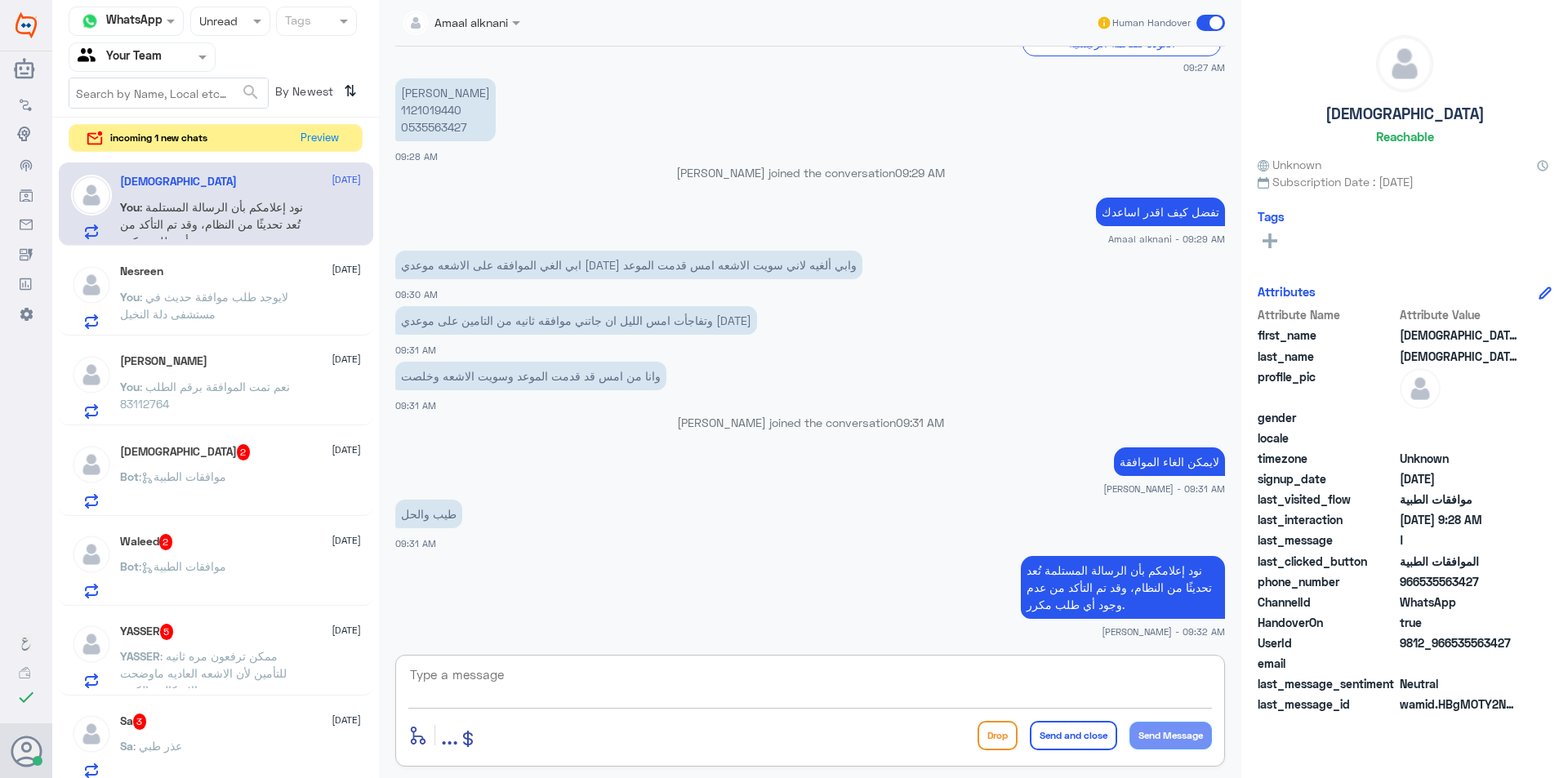
scroll to position [790, 0]
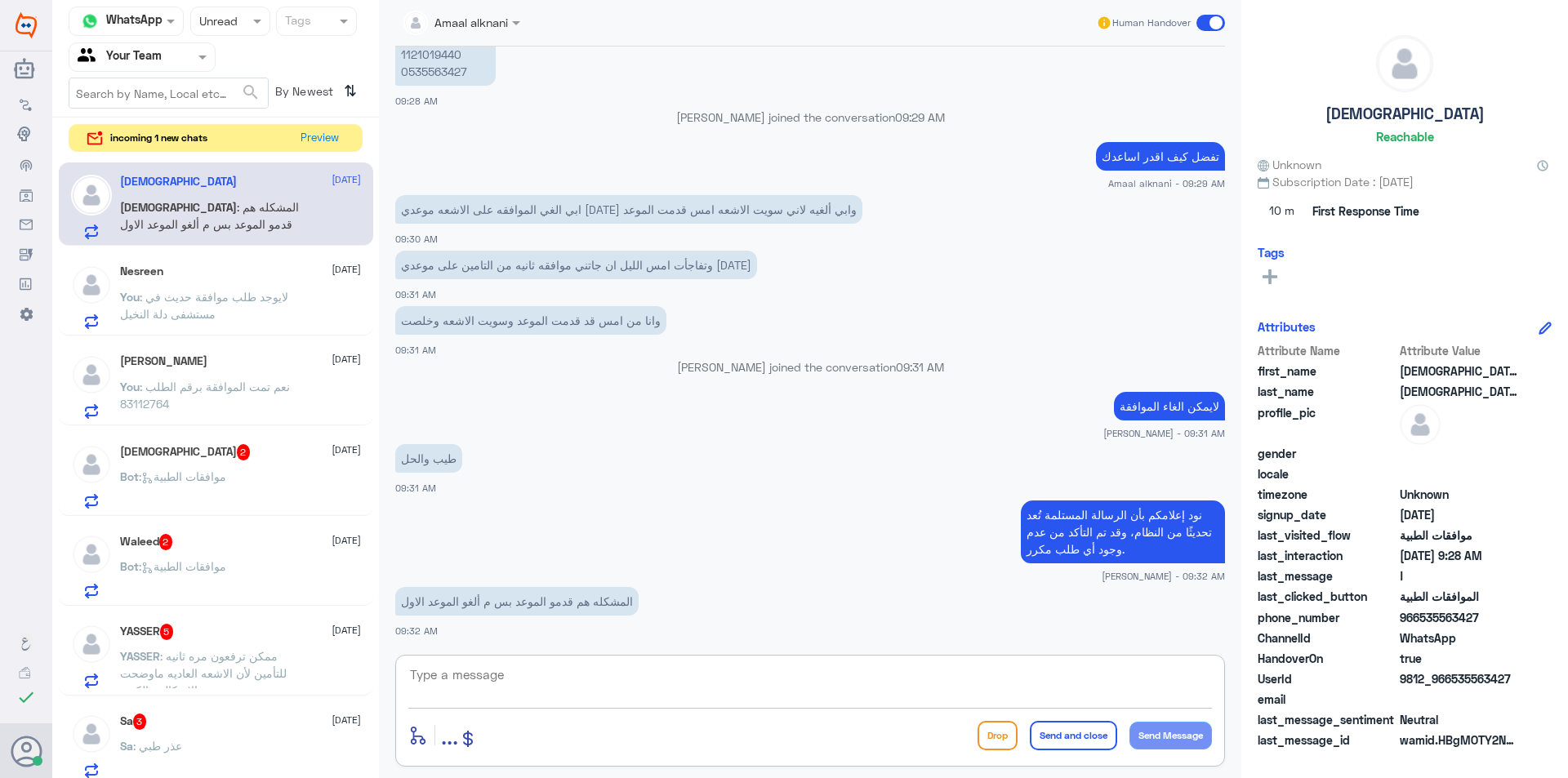
click at [548, 686] on textarea at bounding box center [810, 684] width 804 height 40
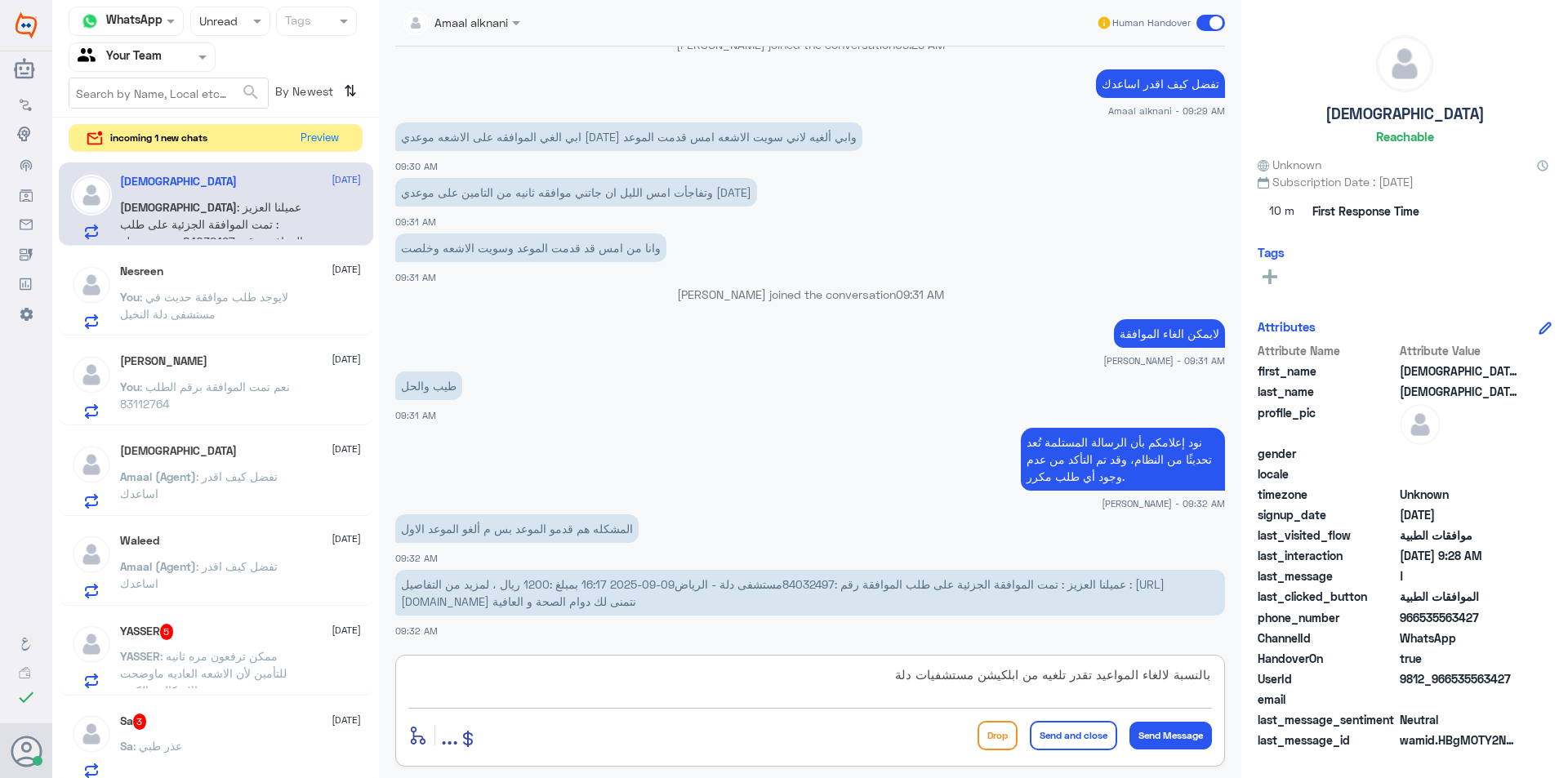
type textarea "بالنسبة لالغاء المواعيد تقدر تلغيه من ابلكيشن مستشفيات دلة"
click at [747, 674] on textarea "بالنسبة لالغاء المواعيد تقدر تلغيه من ابلكيشن مستشفيات دلة" at bounding box center [810, 684] width 804 height 40
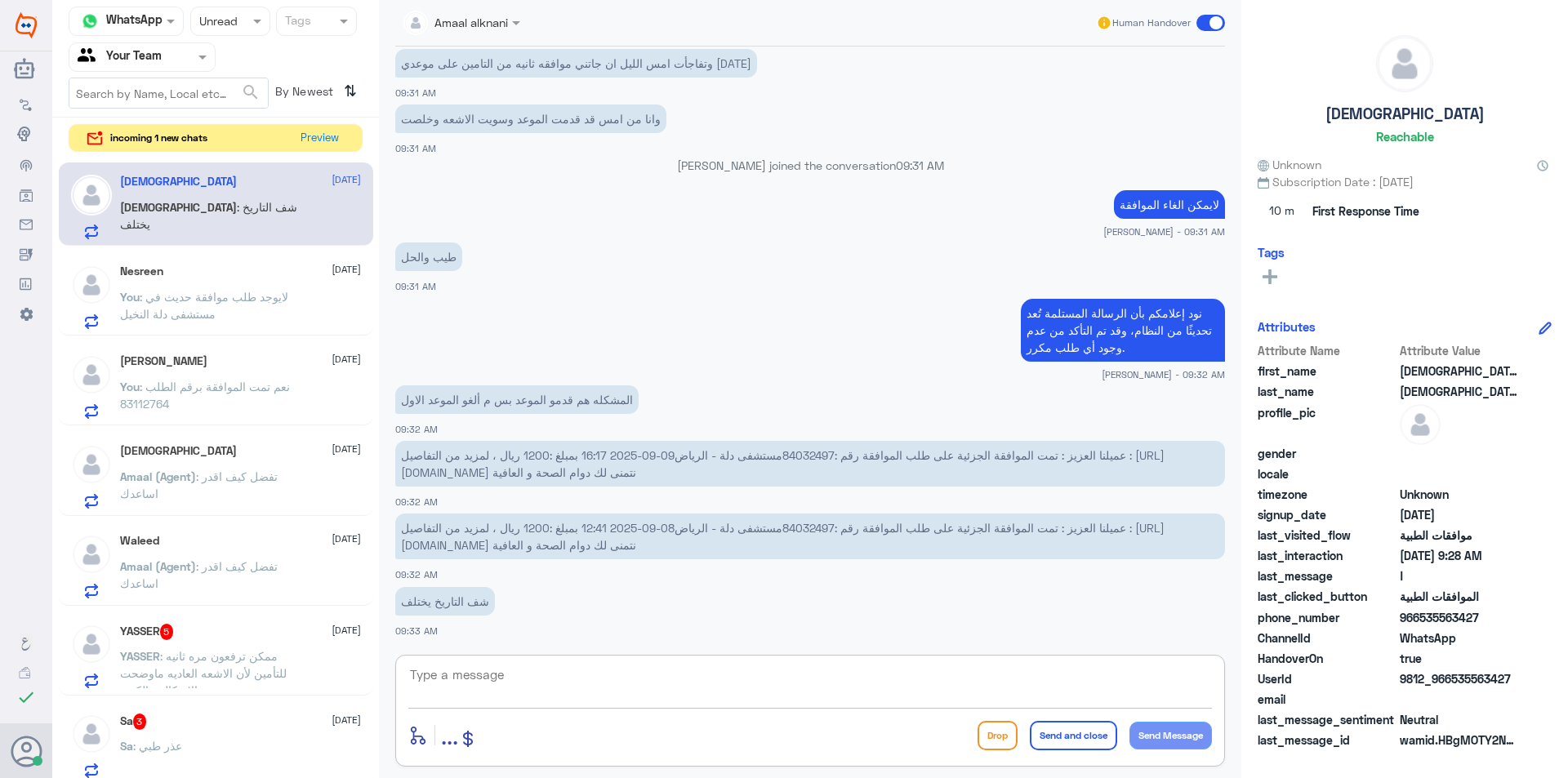
paste textarea "لإلغاء الموعد، يرجى استخدام تطبيق مستشفيات دله، حيث يمكن إتمام العملية بسهولة."
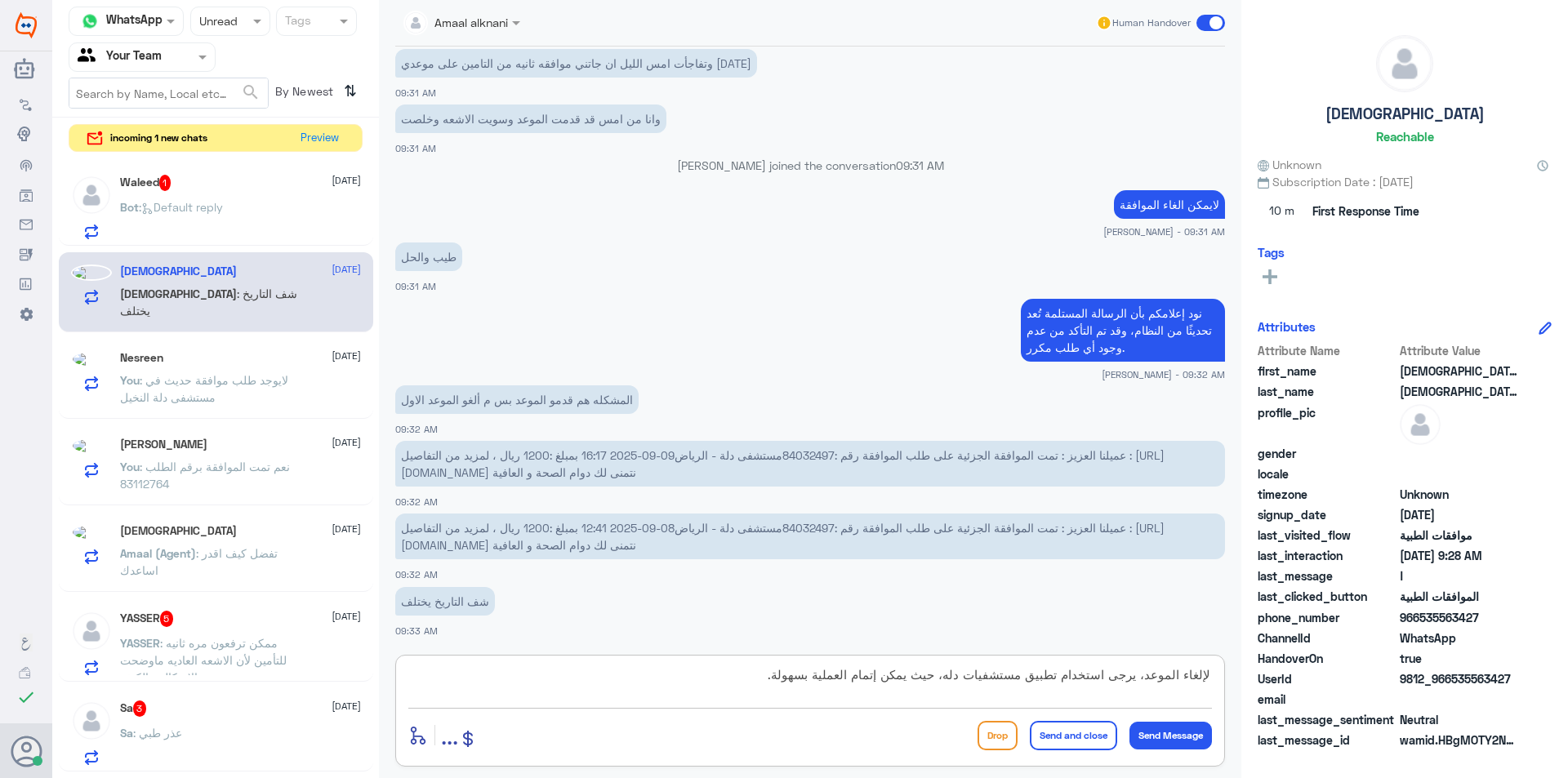
click at [1117, 328] on p "نود إعلامكم بأن الرسالة المستلمة تُعد تحديثًا من النظام، وقد تم التأكد من عدم و…" at bounding box center [1122, 330] width 204 height 63
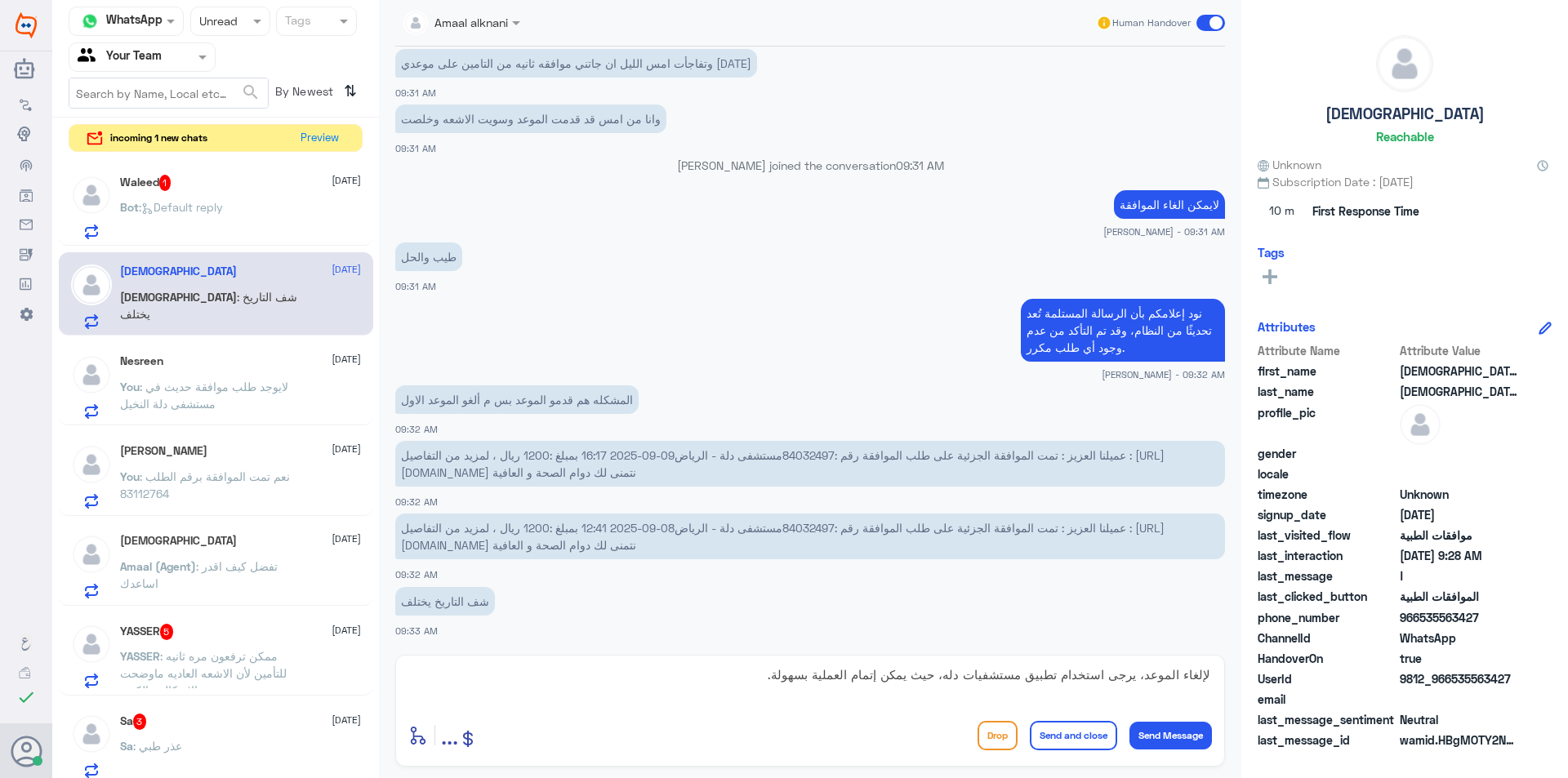
click at [1212, 670] on div "لإلغاء الموعد، يرجى استخدام تطبيق مستشفيات دله، حيث يمكن إتمام العملية بسهولة. …" at bounding box center [810, 710] width 830 height 112
click at [1210, 672] on textarea "لإلغاء الموعد، يرجى استخدام تطبيق مستشفيات دله، حيث يمكن إتمام العملية بسهولة." at bounding box center [810, 684] width 804 height 40
paste textarea "تم التحقق من النظام، ولا يوجد أي طلب مكرر. الرسالة التي وصلتك هي تحديث من النظا…"
type textarea "تم التحقق من النظام، ولا يوجد أي طلب مكرر. الرسالة التي وصلتك هي تحديث من النظا…"
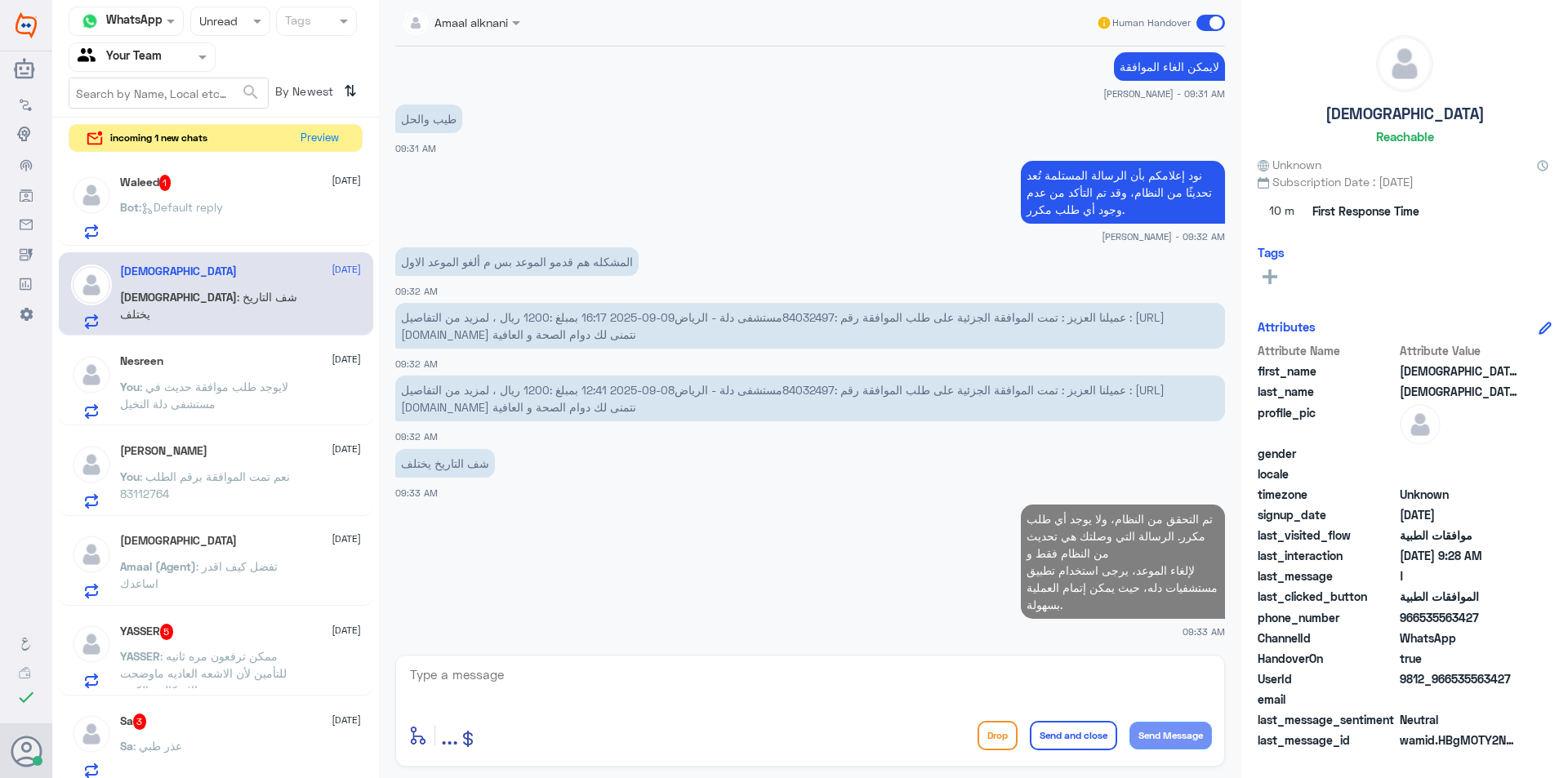
click at [286, 190] on div "Waleed 1 [DATE]" at bounding box center [240, 183] width 241 height 17
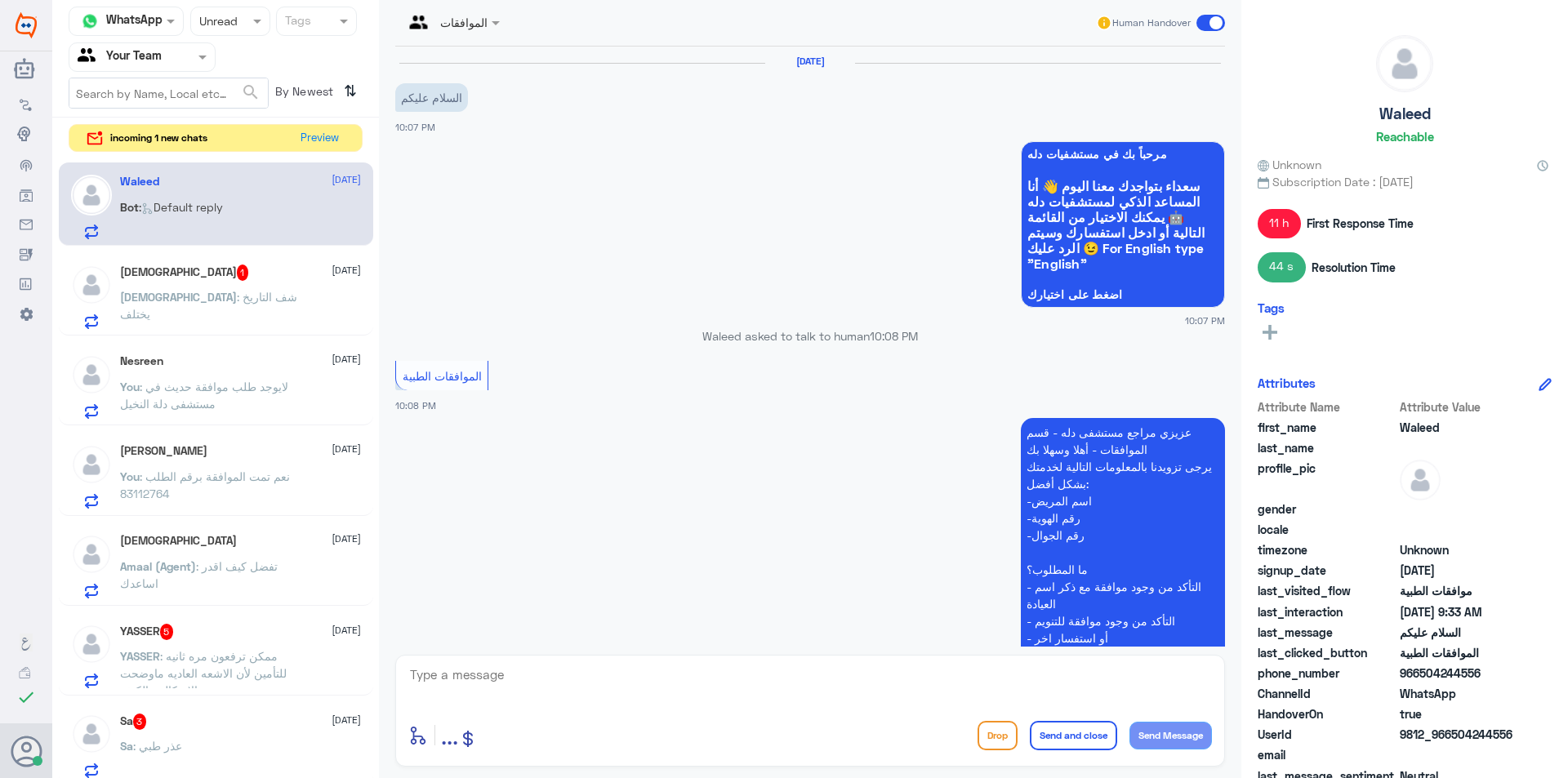
scroll to position [657, 0]
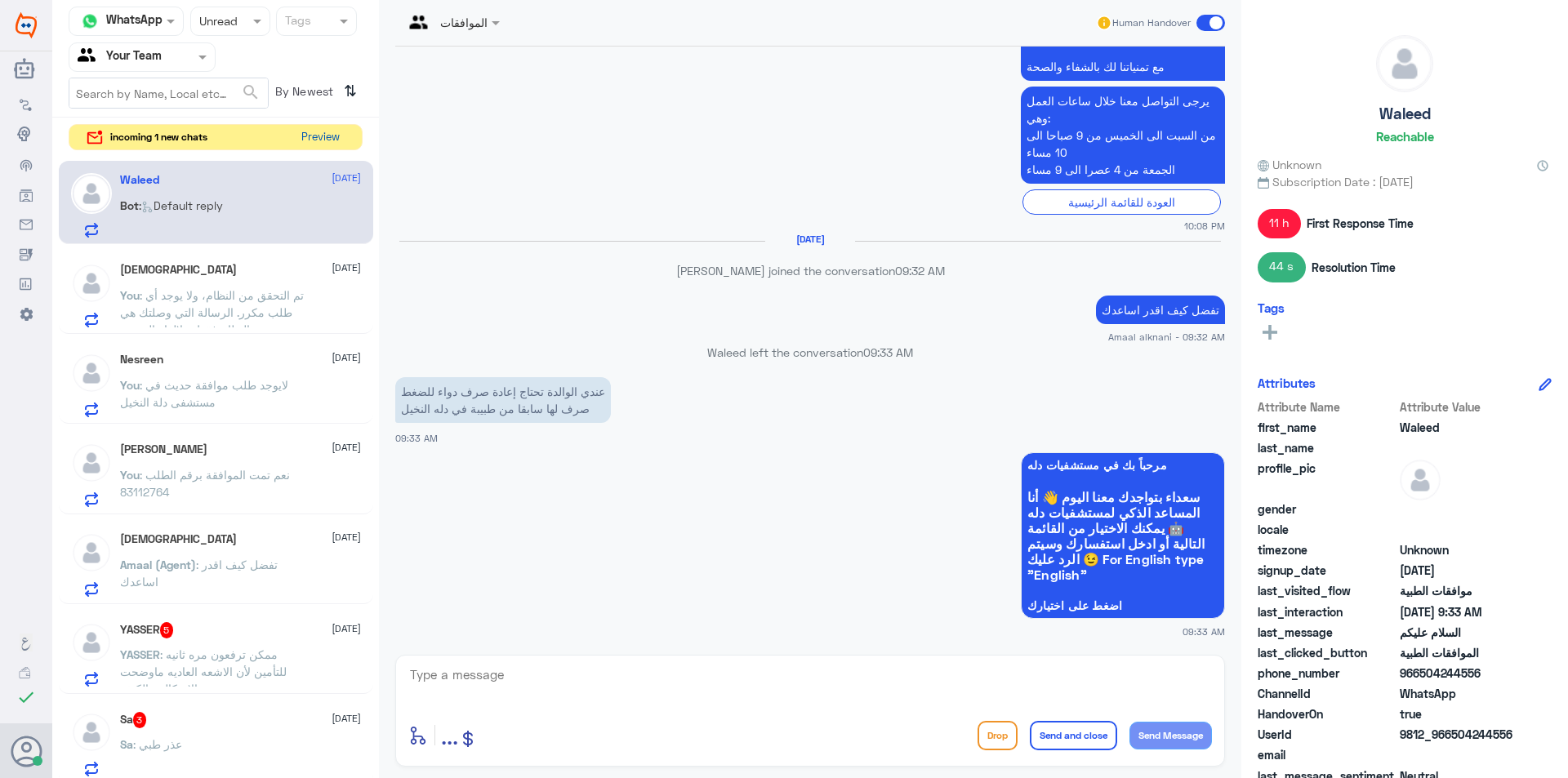
click at [306, 148] on button "Preview" at bounding box center [320, 137] width 50 height 25
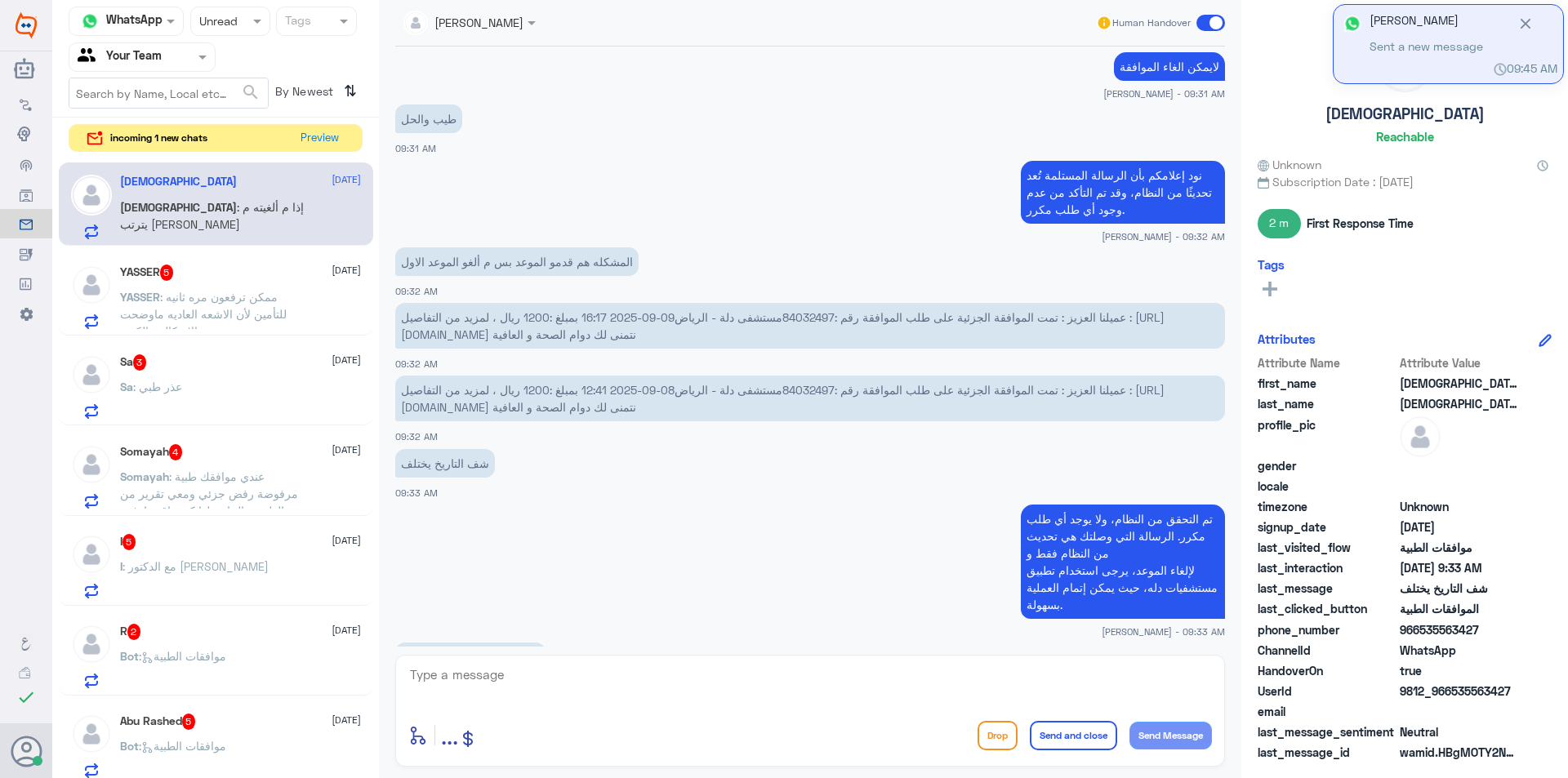
scroll to position [1160, 0]
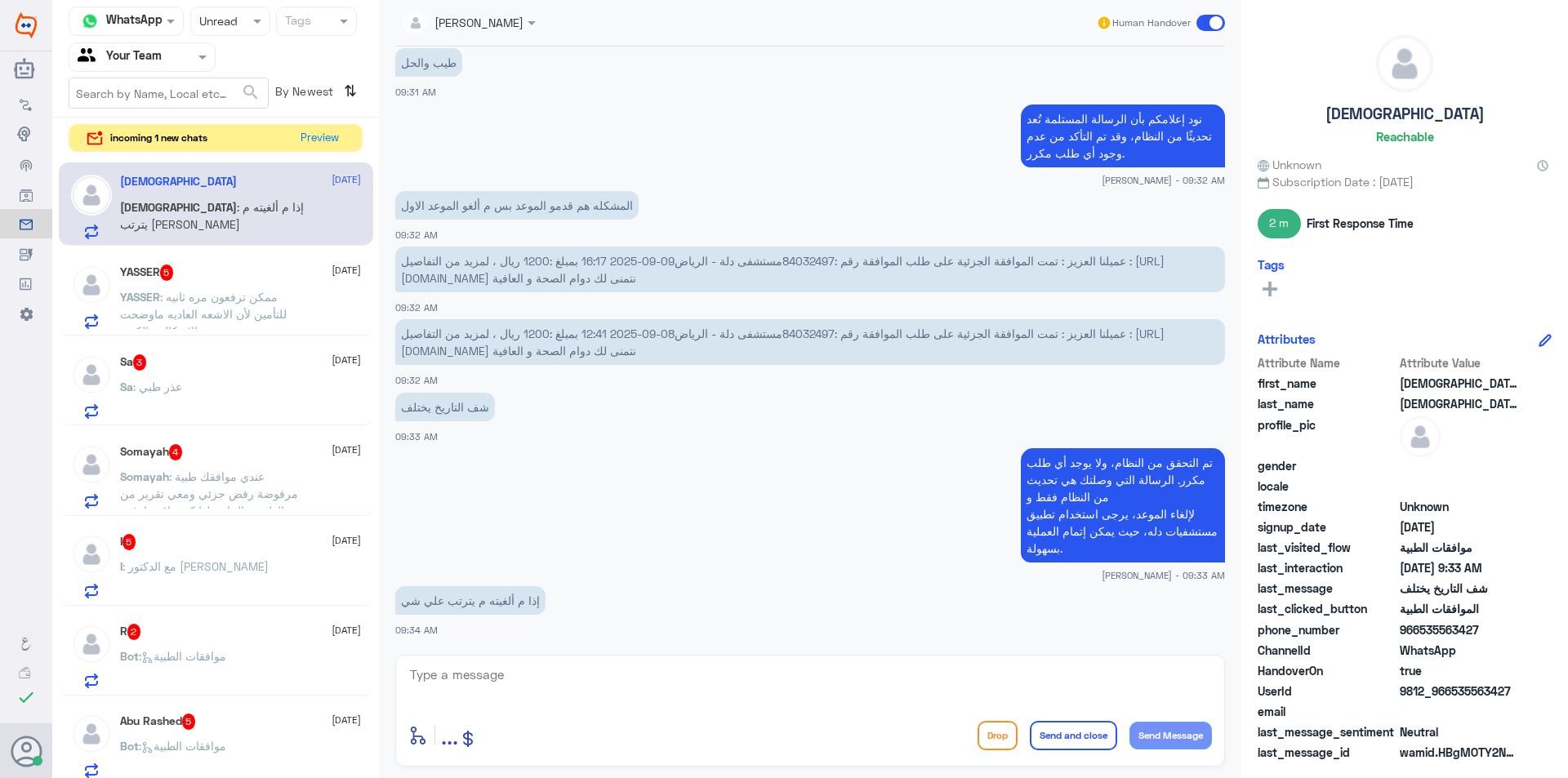
click at [476, 695] on textarea at bounding box center [810, 684] width 804 height 40
type textarea "g"
type textarea "لا مايترتب عليك شيئ."
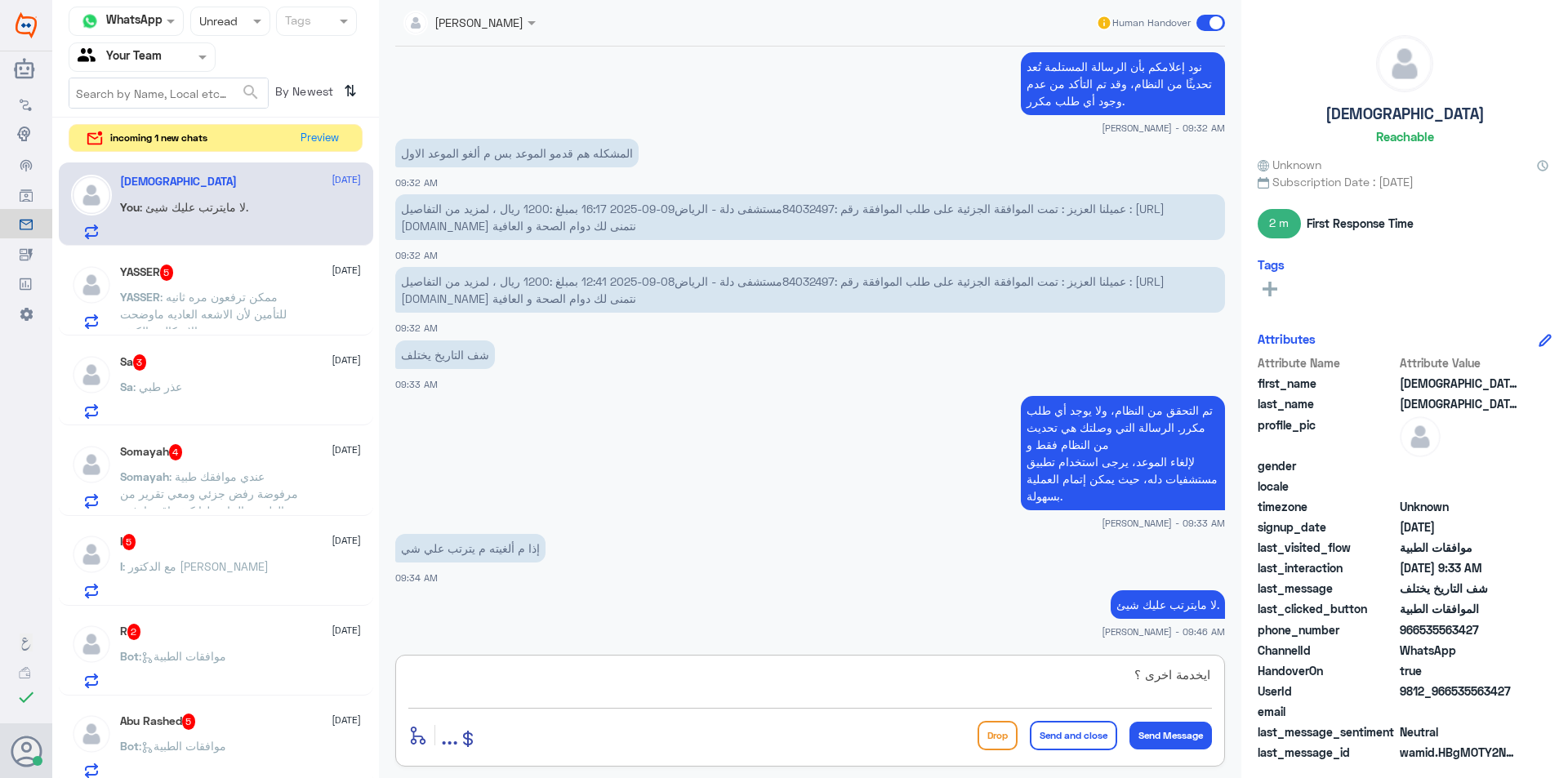
type textarea "اي خدمة اخرى ؟"
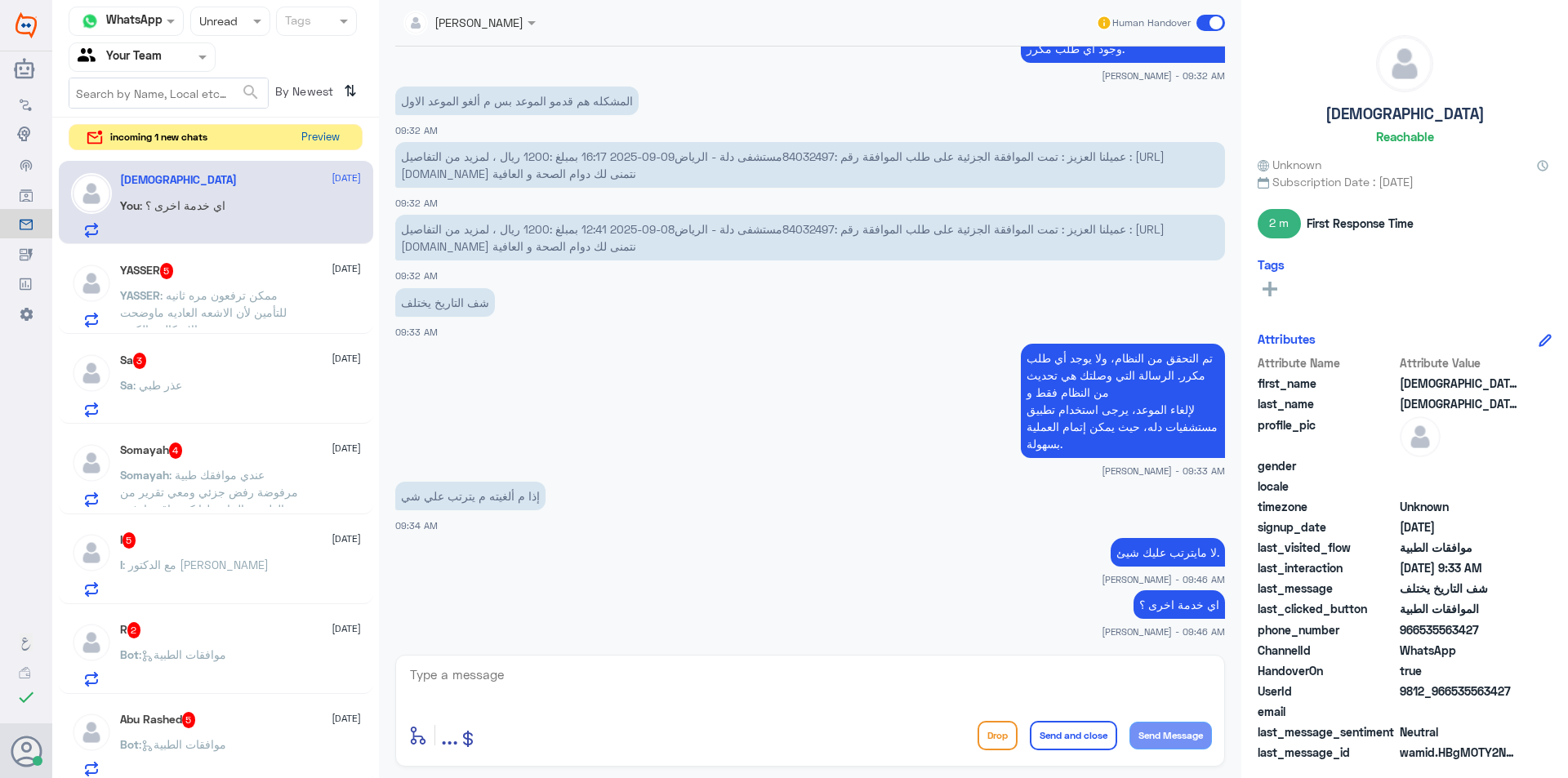
drag, startPoint x: 148, startPoint y: 376, endPoint x: 318, endPoint y: 135, distance: 294.9
click at [318, 135] on button "Preview" at bounding box center [320, 137] width 50 height 25
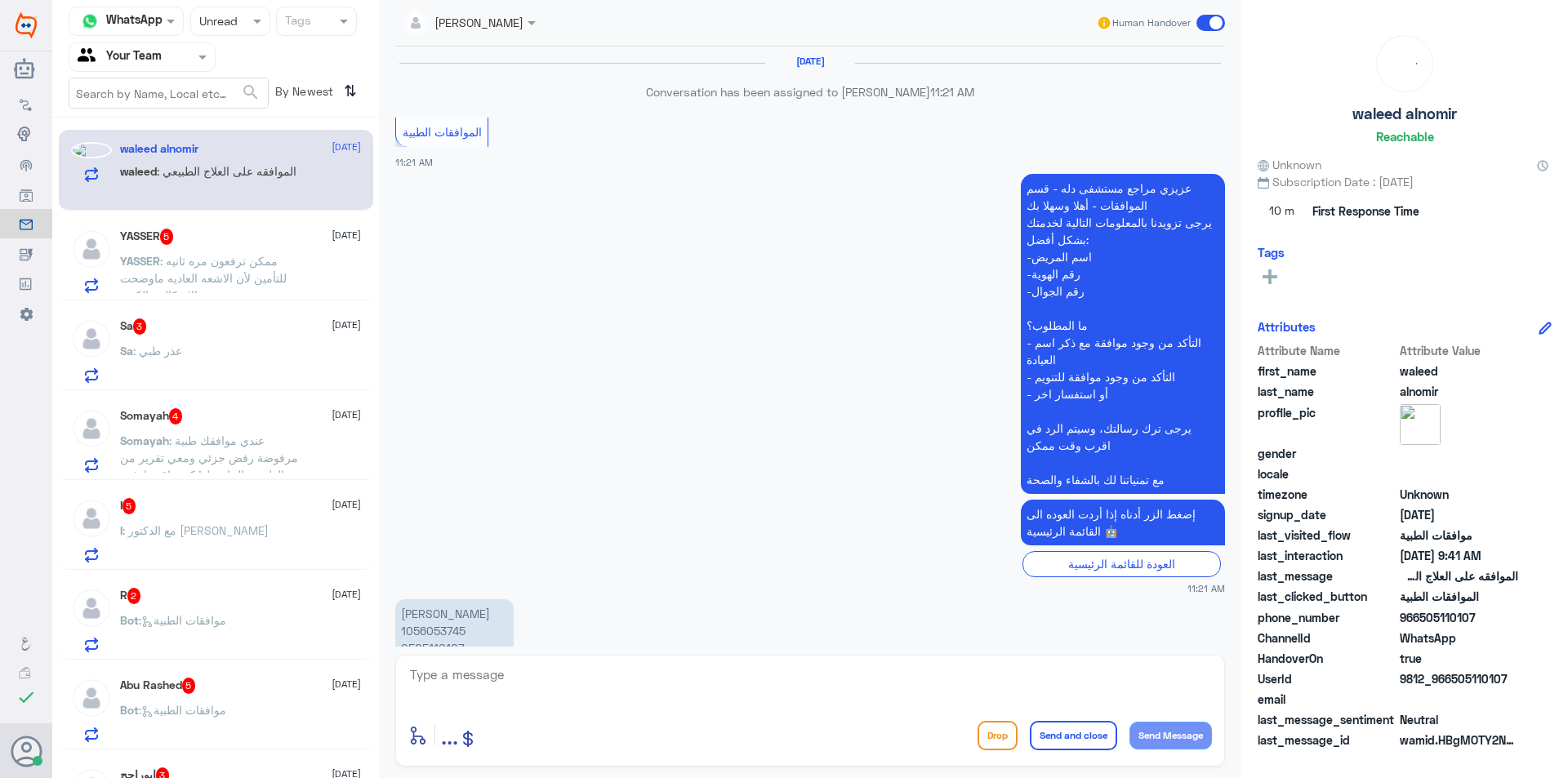
scroll to position [1555, 0]
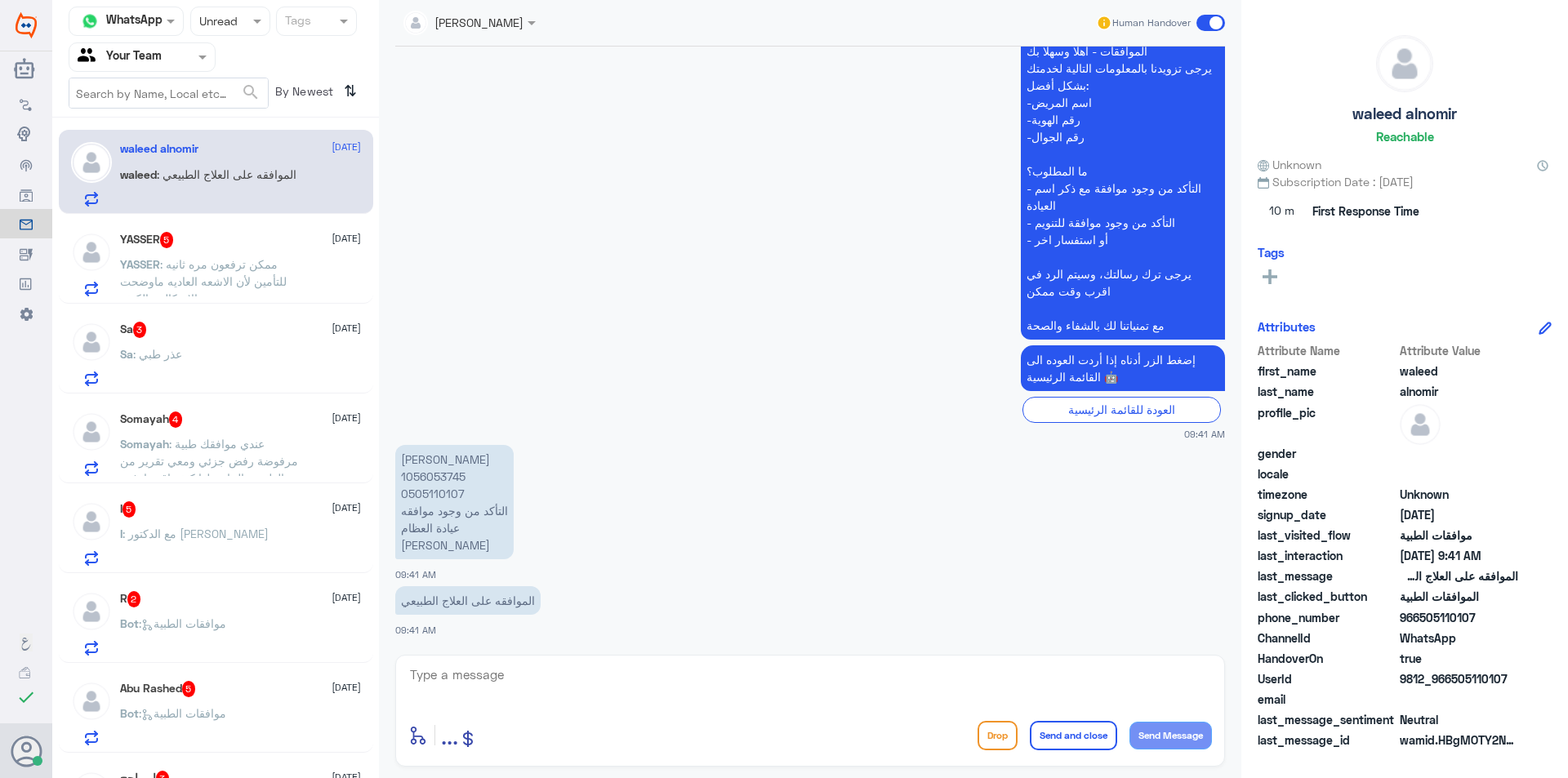
click at [437, 469] on p "[PERSON_NAME] 1056053745 0505110107 التأكد من وجود موافقه عيادة العظام [PERSON_…" at bounding box center [454, 501] width 118 height 114
copy p "1056053745"
click at [555, 685] on textarea at bounding box center [810, 684] width 804 height 40
type textarea "اذا عندك تقرير اشاعة للارجال ياليت تزودنا فيها حتى تتم المتابعة"
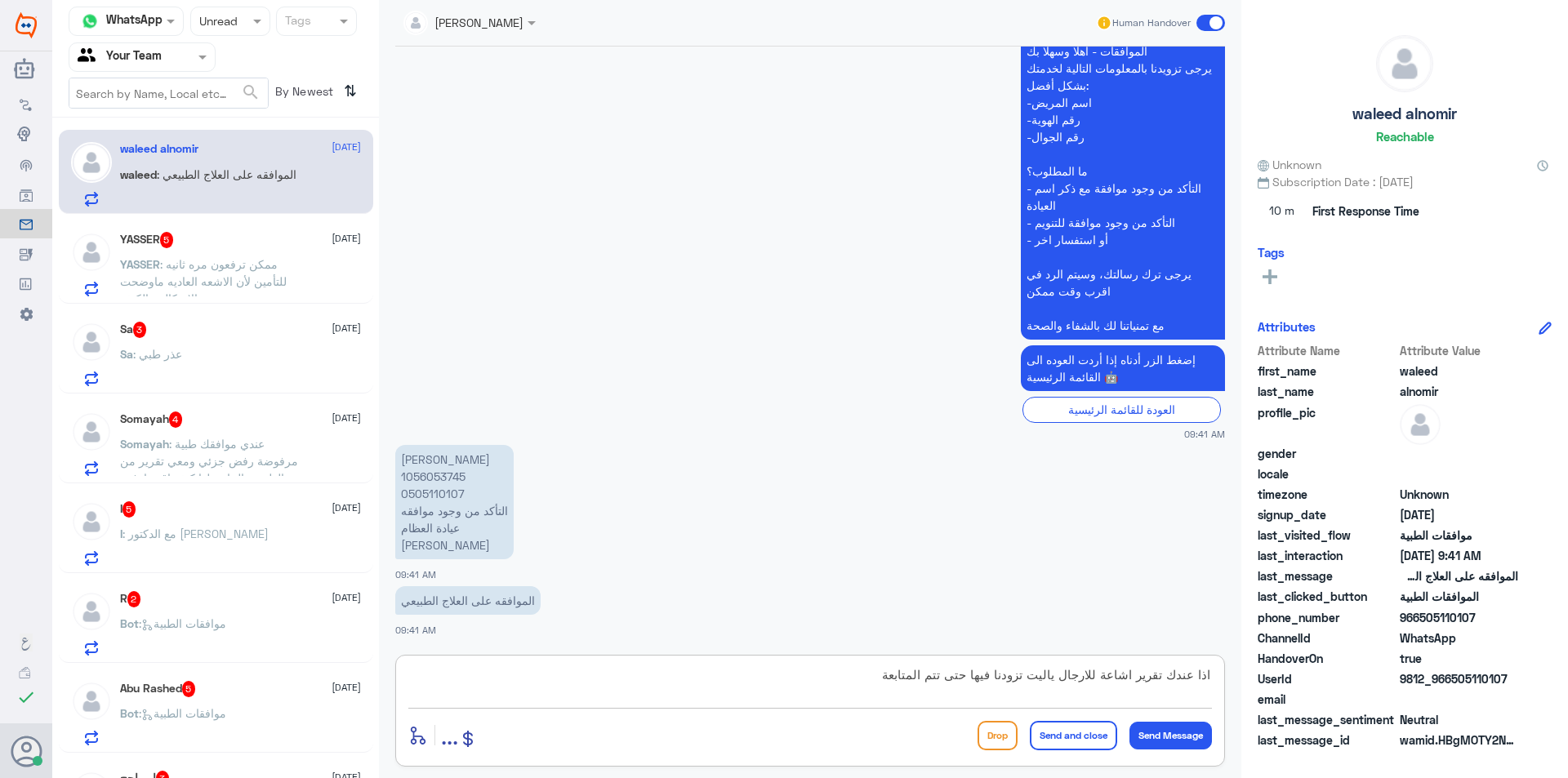
click at [795, 675] on textarea "اذا عندك تقرير اشاعة للارجال ياليت تزودنا فيها حتى تتم المتابعة" at bounding box center [810, 684] width 804 height 40
type textarea "j"
paste textarea "تمت متابعة الموافقة مع كافة تقارير الأشعة والتقرير الطبي من الطبيب المراجع. في …"
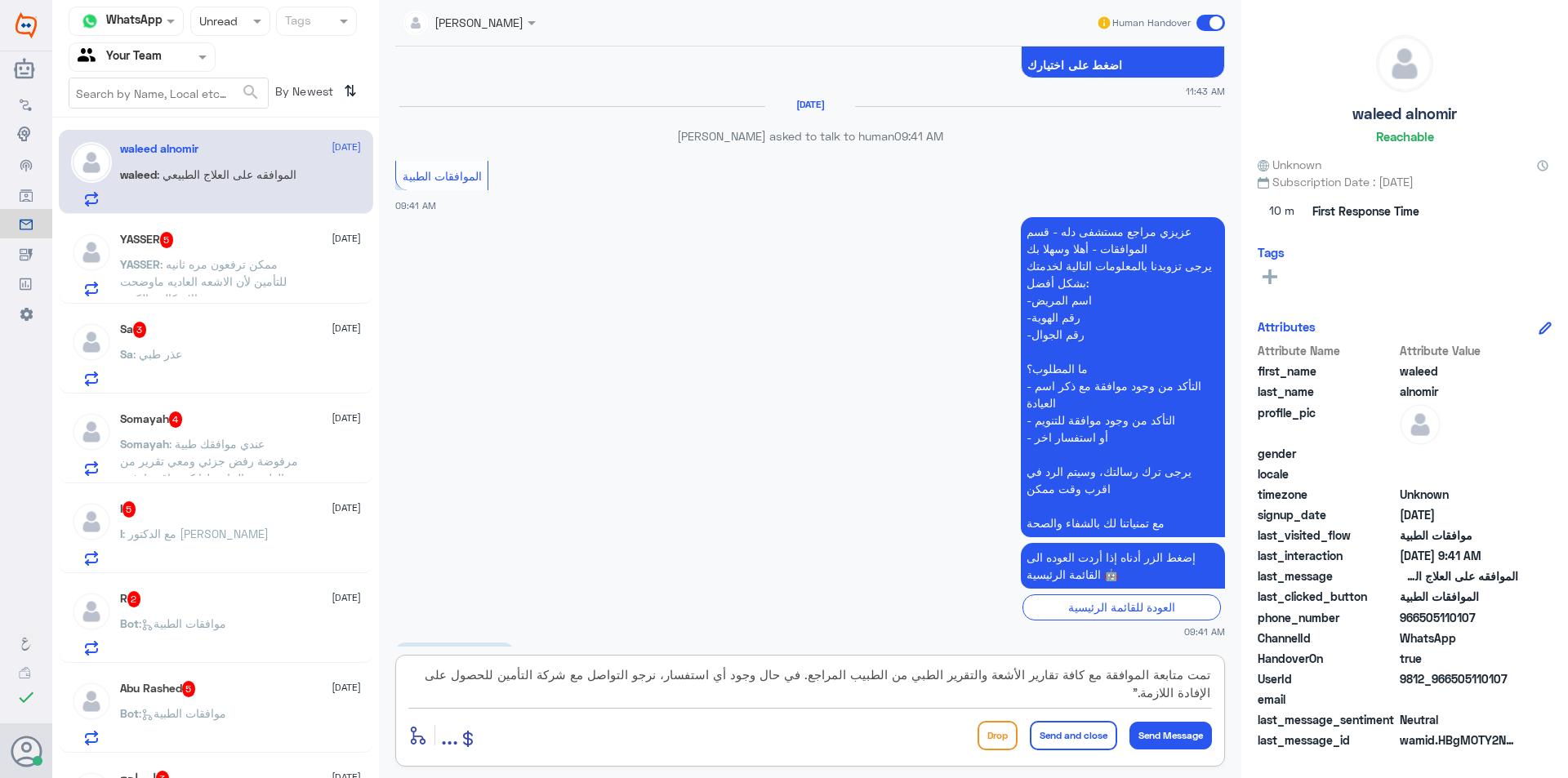
scroll to position [1310, 0]
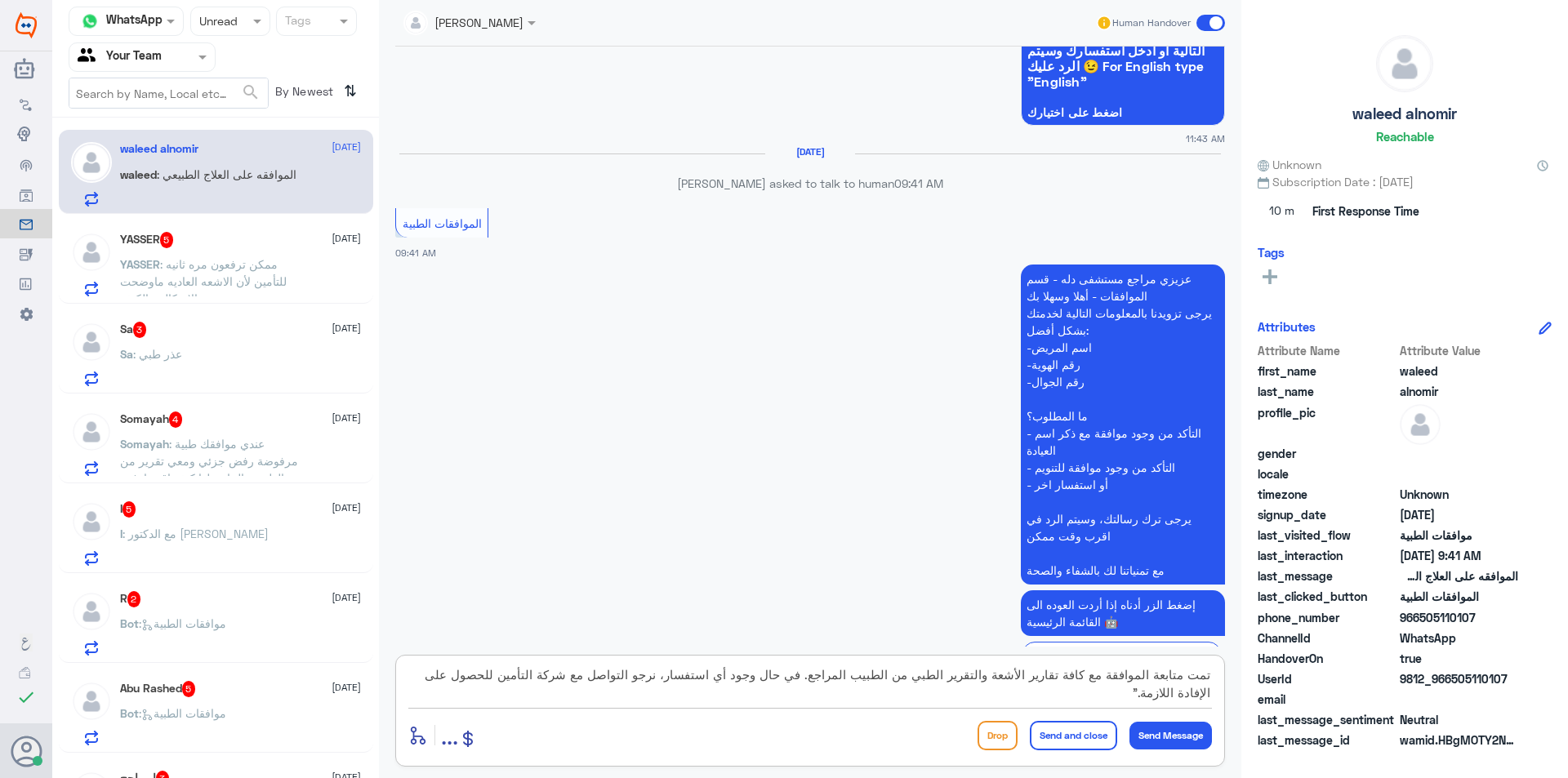
type textarea "تمت متابعة الموافقة مع كافة تقارير الأشعة والتقرير الطبي من الطبيب المراجع. في …"
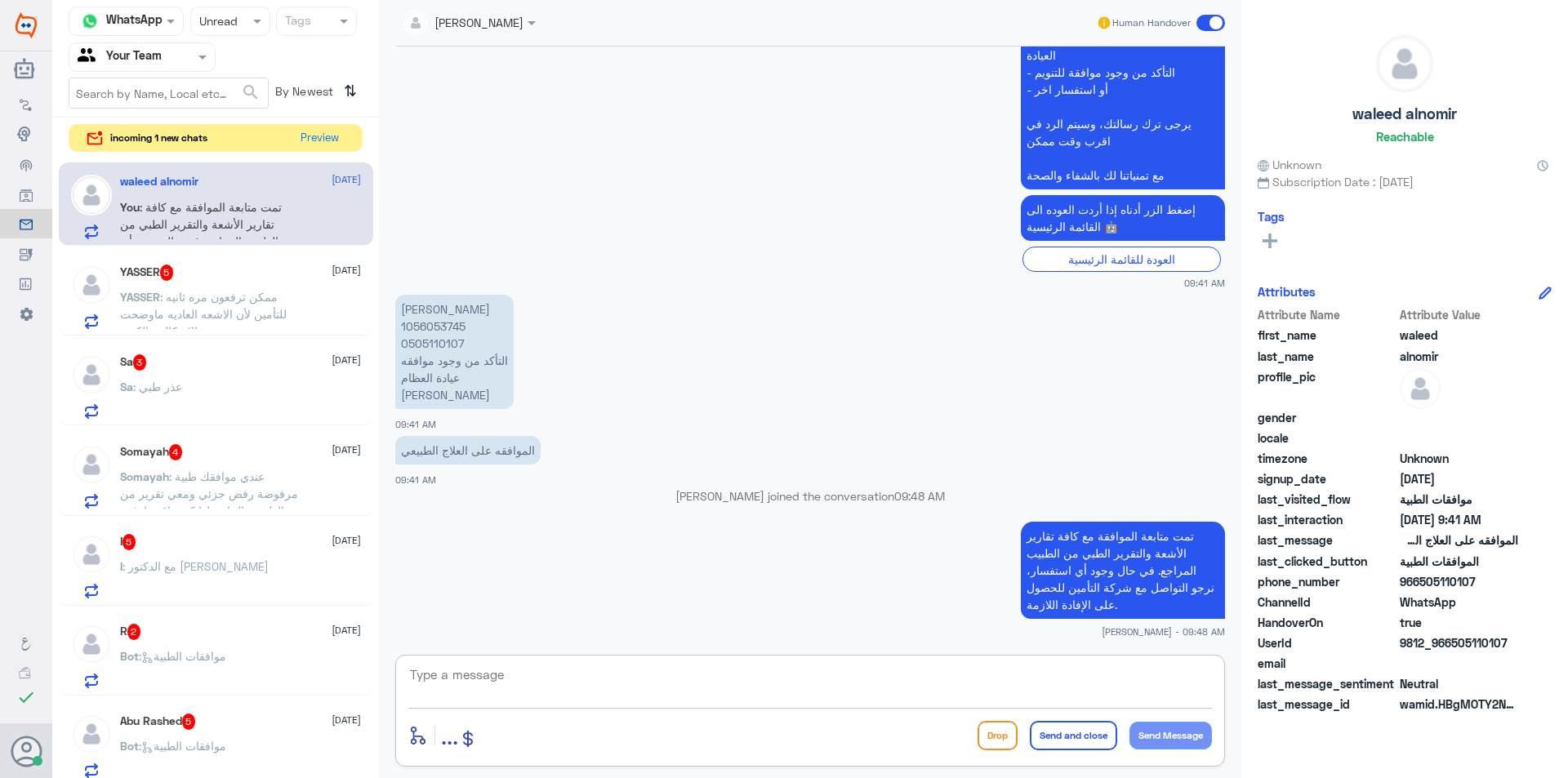
scroll to position [1672, 0]
click at [323, 134] on button "Preview" at bounding box center [320, 137] width 50 height 25
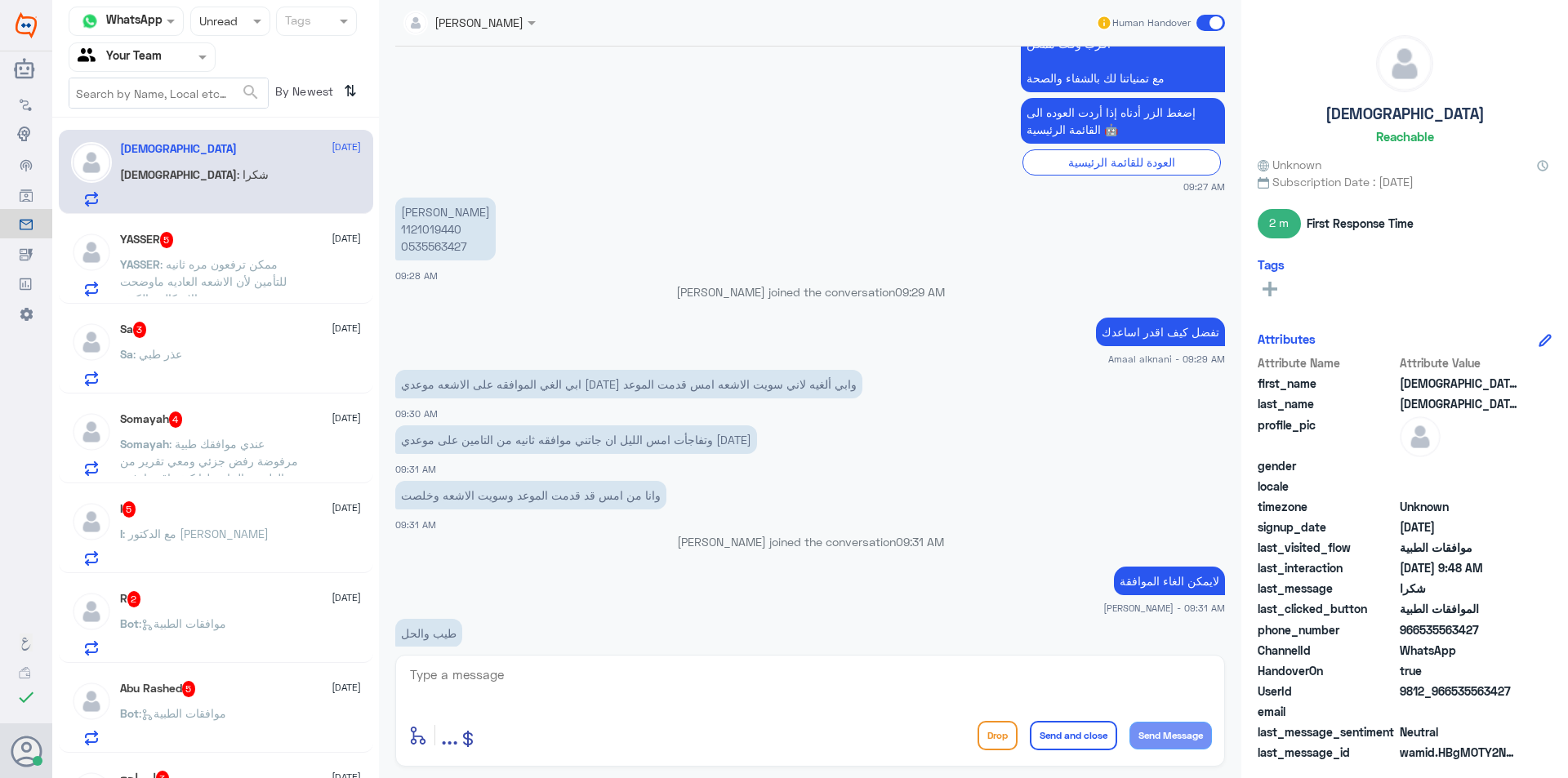
scroll to position [307, 0]
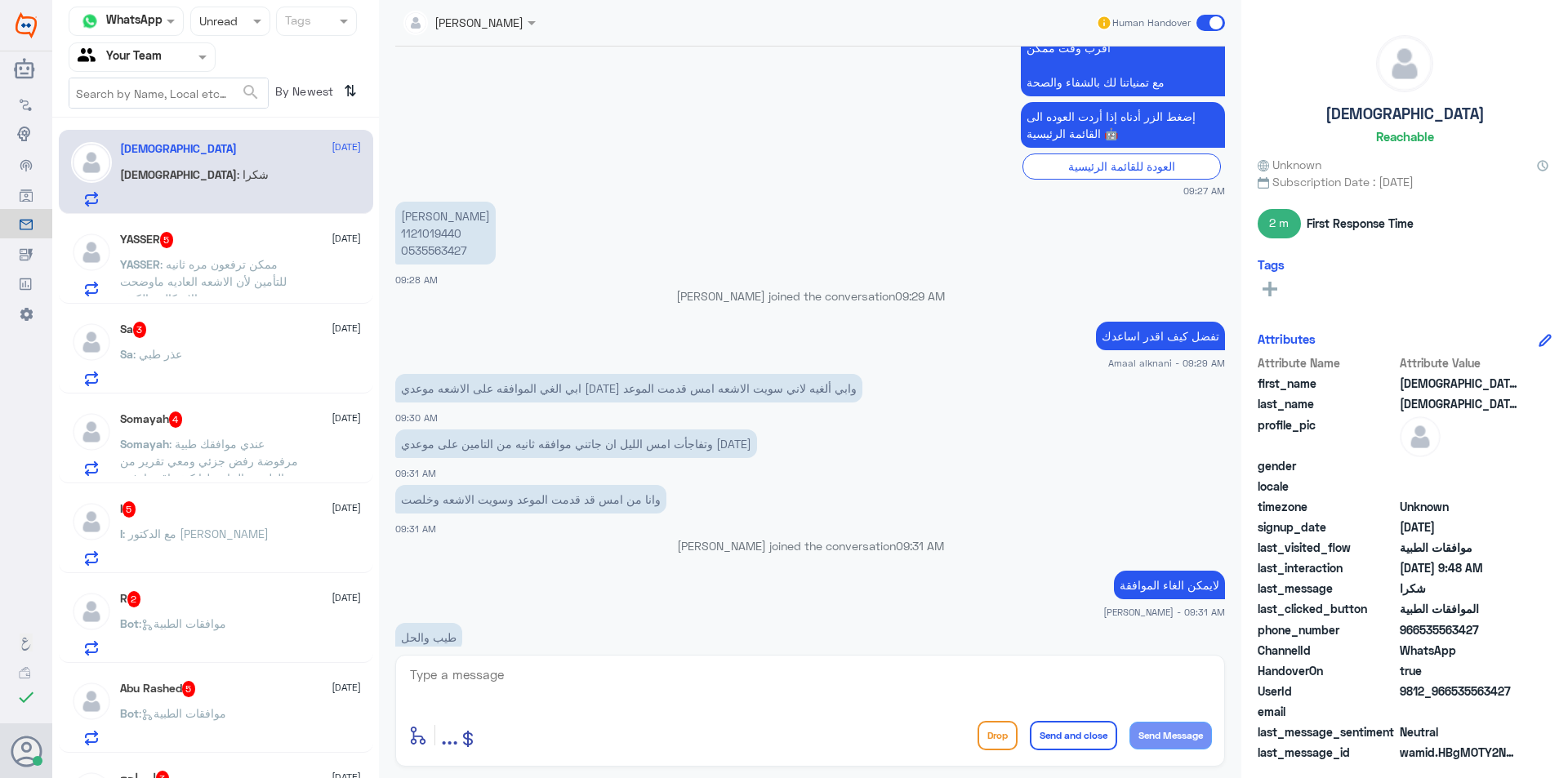
copy div "مع تمنياتنا لك بالشفاء والصحة"
click at [570, 678] on textarea at bounding box center [810, 684] width 804 height 40
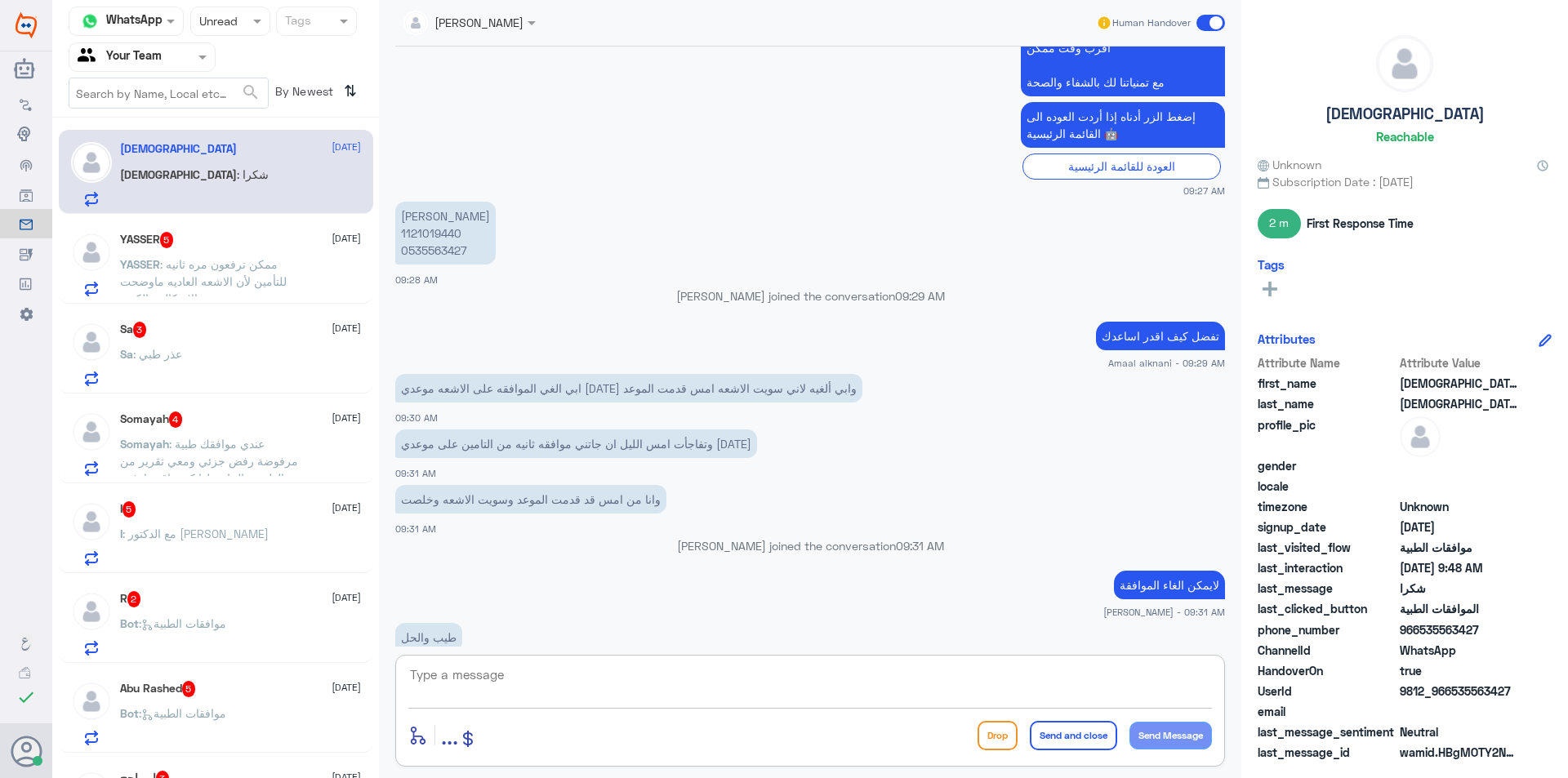
paste textarea "مع تمنياتنا لك بالشفاء والصحة"
type textarea "مع تمنياتنا لك بالشفاء والصحة"
click at [1064, 746] on button "Send and close" at bounding box center [1073, 735] width 87 height 30
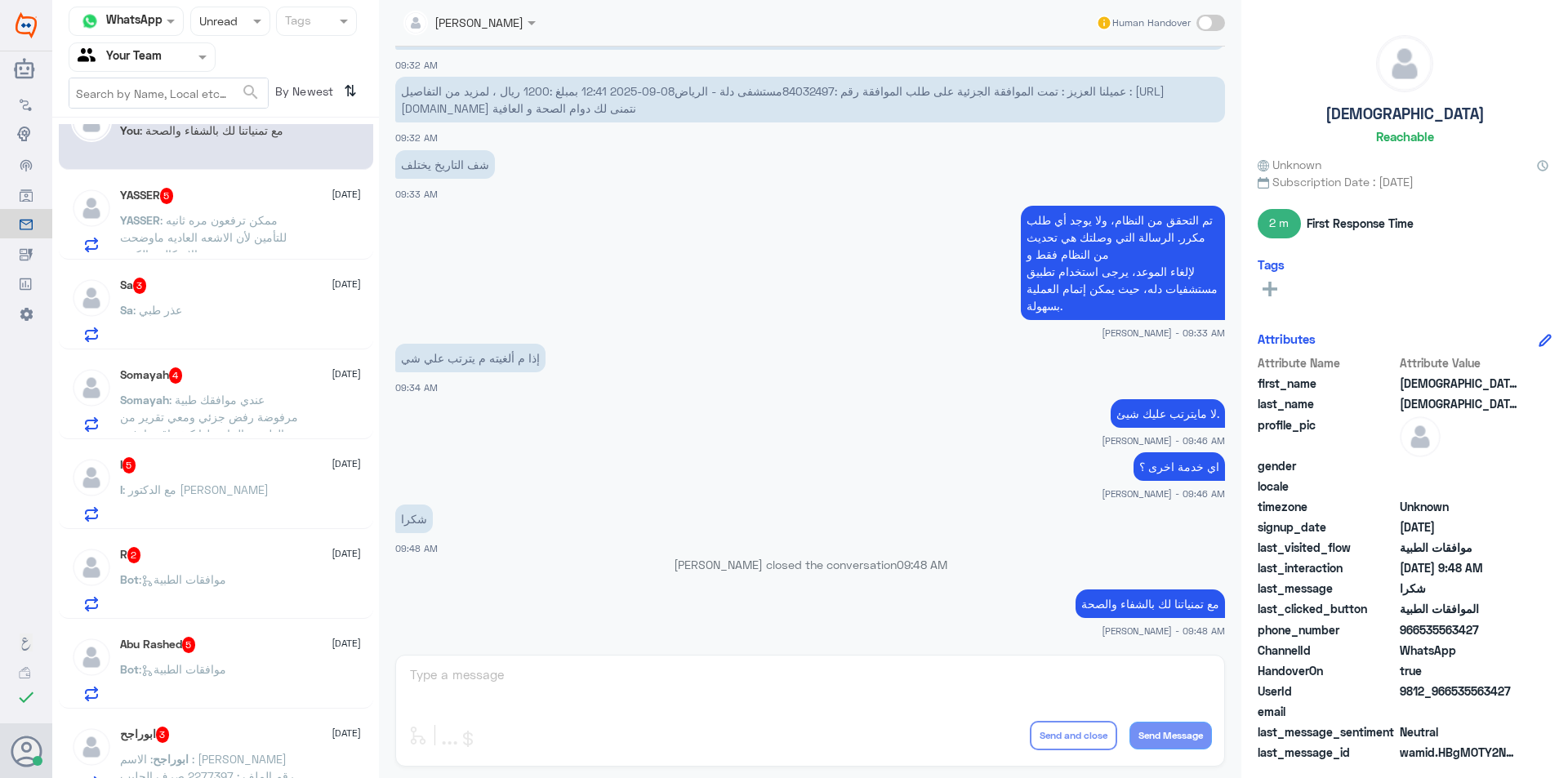
scroll to position [62, 0]
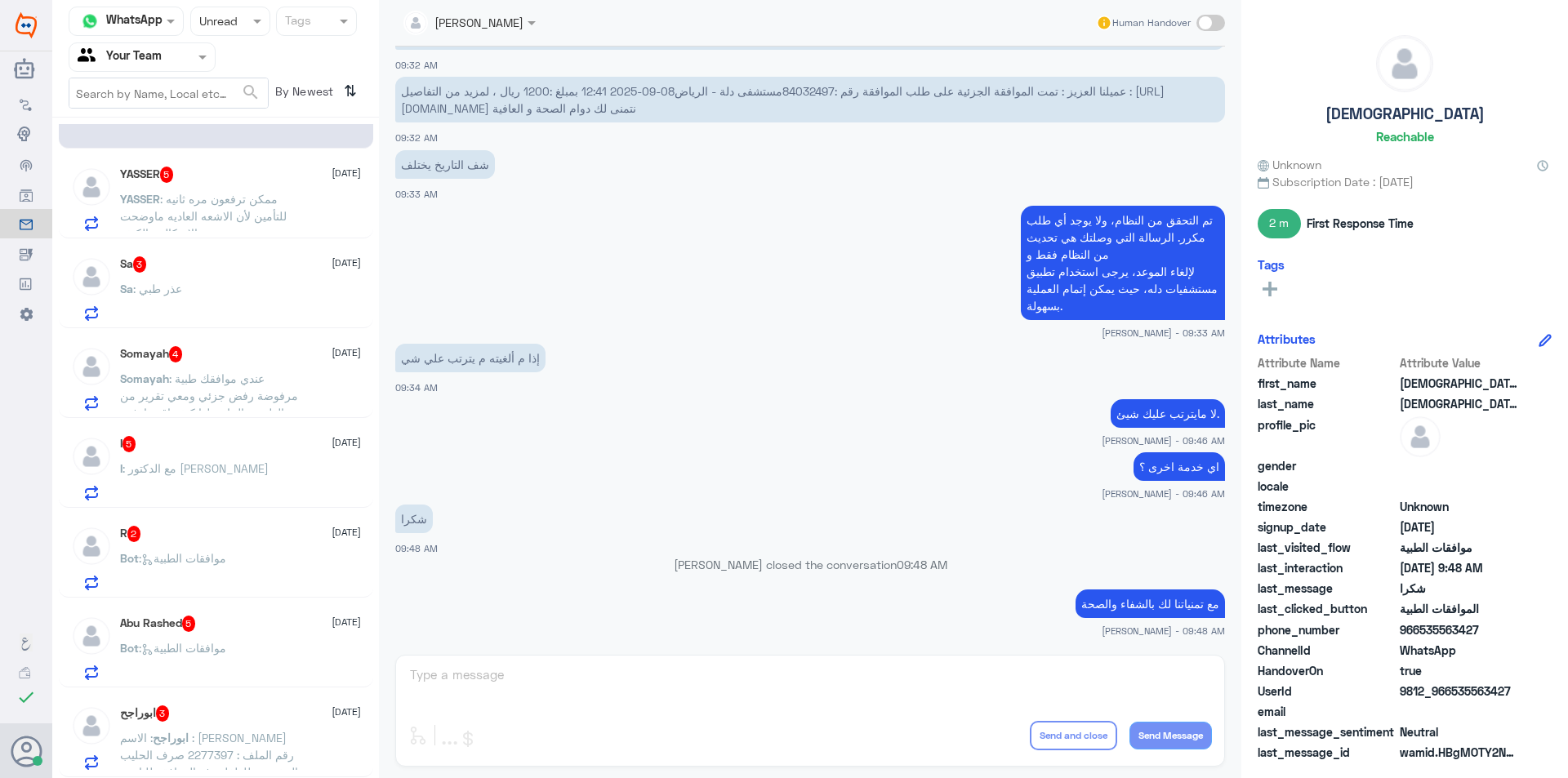
click at [214, 30] on input "text" at bounding box center [214, 21] width 30 height 19
click at [223, 80] on div "Opened" at bounding box center [231, 89] width 80 height 30
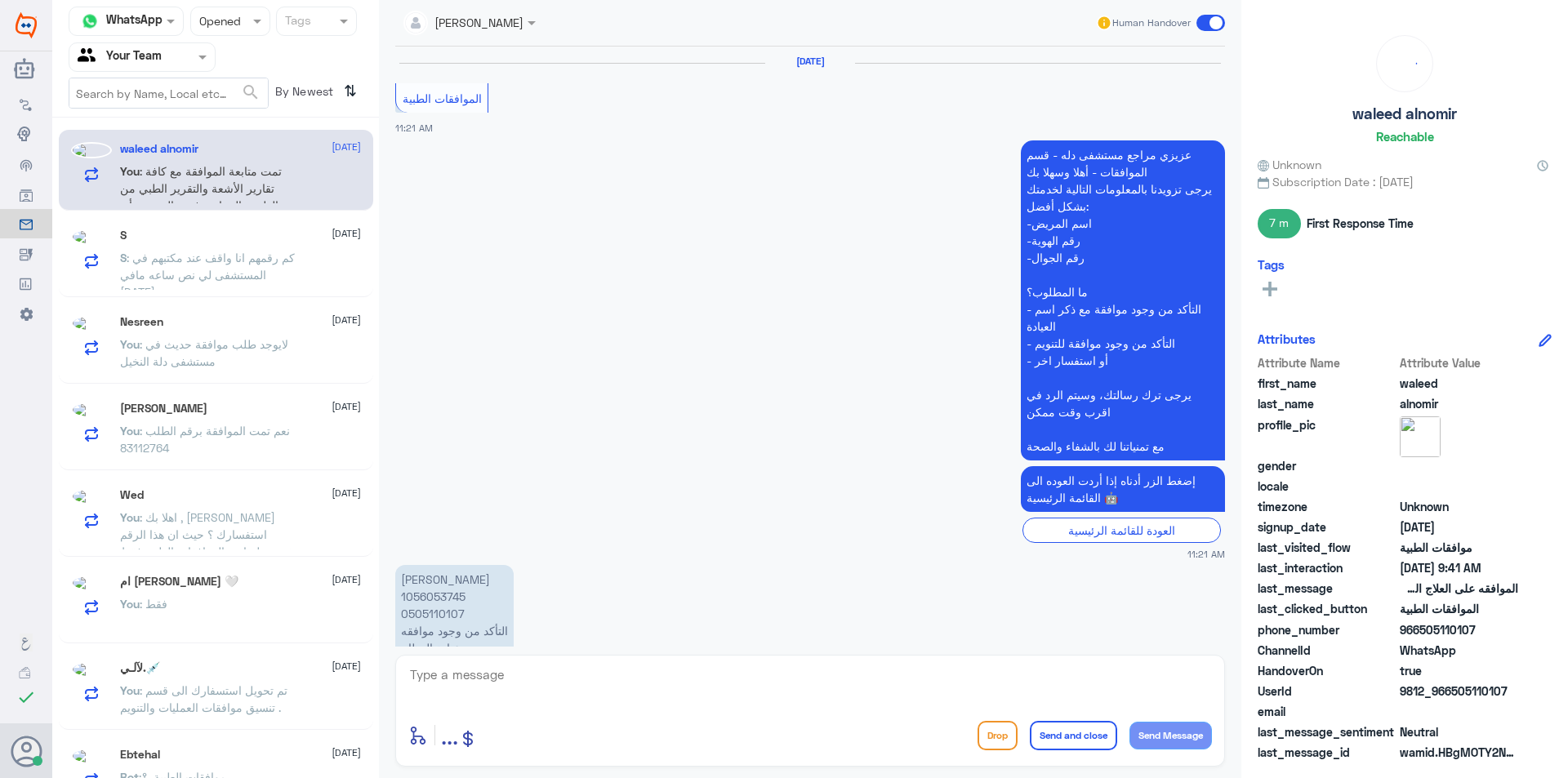
scroll to position [1672, 0]
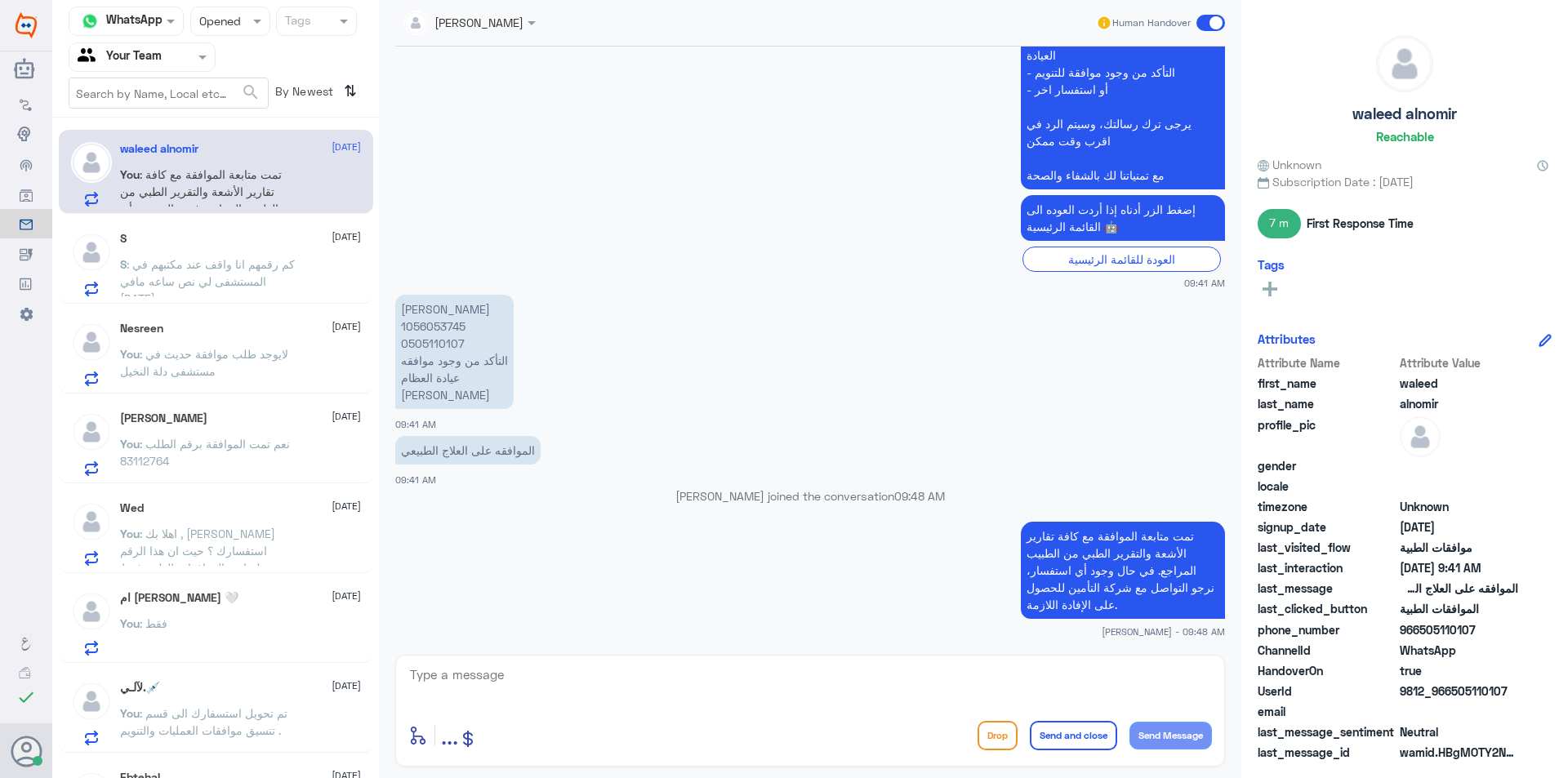
click at [234, 285] on span ": كم رقمهم انا واقف عند مكتبهم في المستشفى لي نص ساعه مافي [DATE]" at bounding box center [207, 280] width 175 height 48
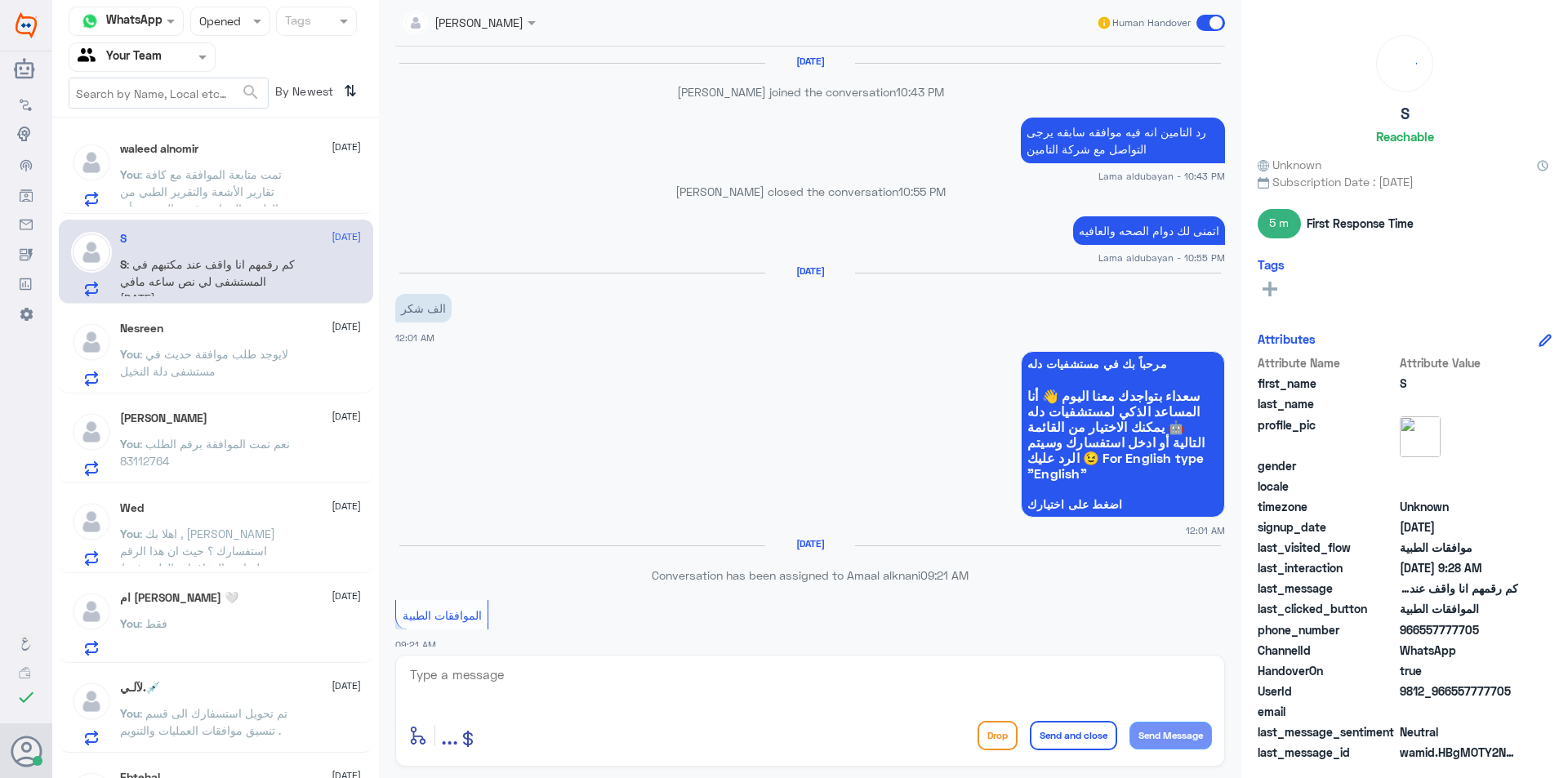
scroll to position [1106, 0]
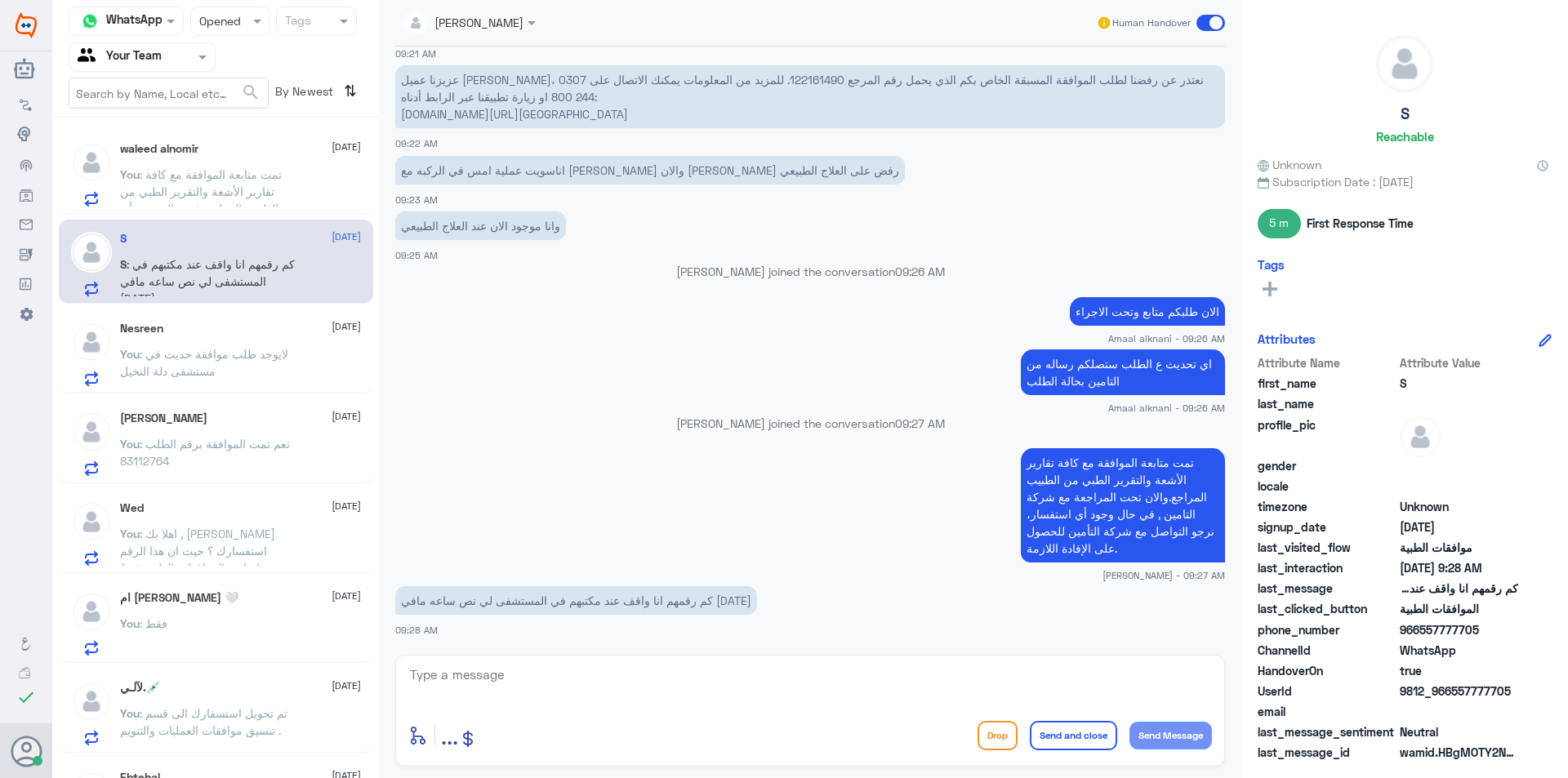
click at [239, 340] on div "Nesreen [DATE] You : لايوجد طلب موافقة حديث في [GEOGRAPHIC_DATA]" at bounding box center [240, 354] width 241 height 64
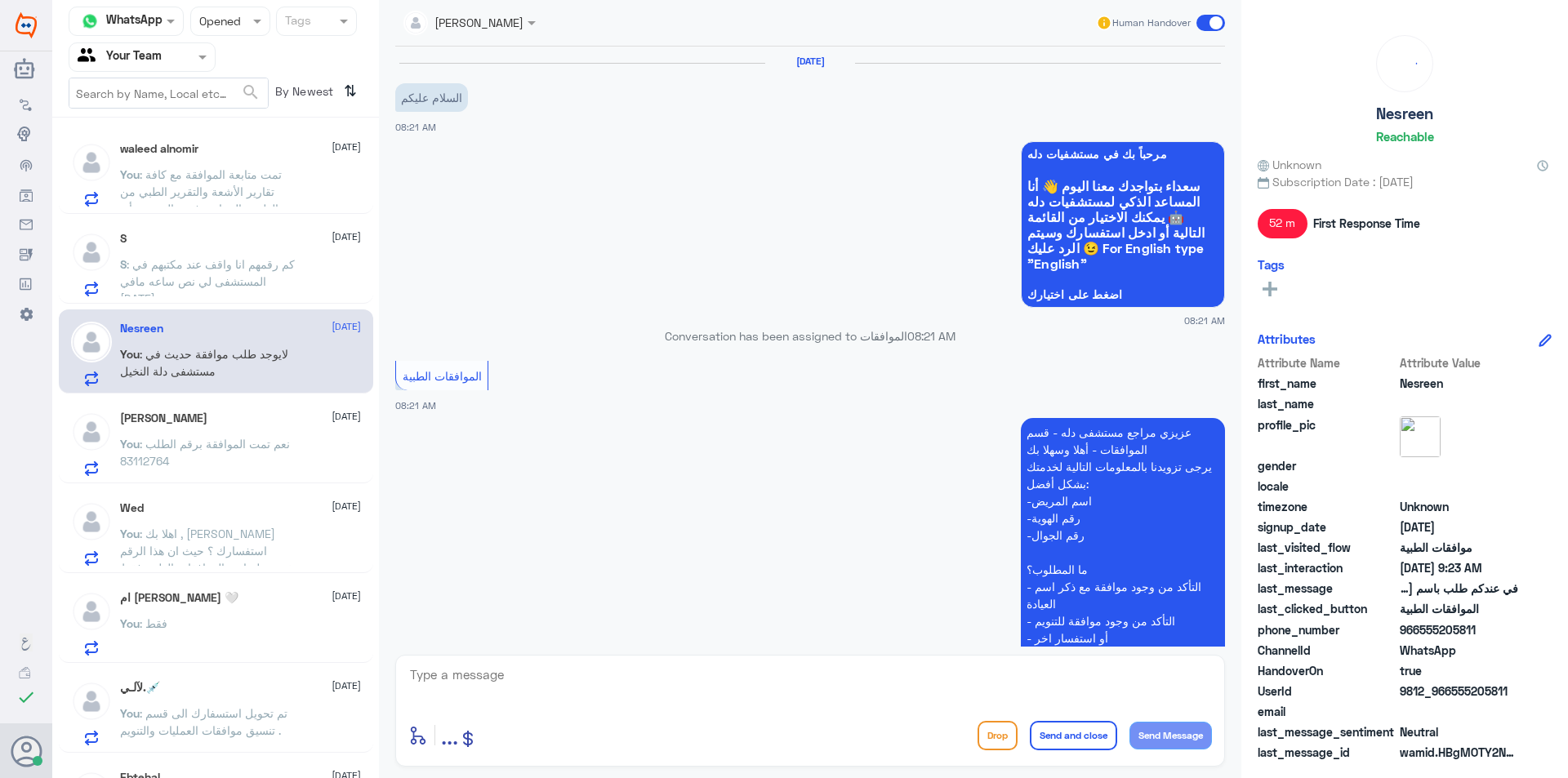
scroll to position [566, 0]
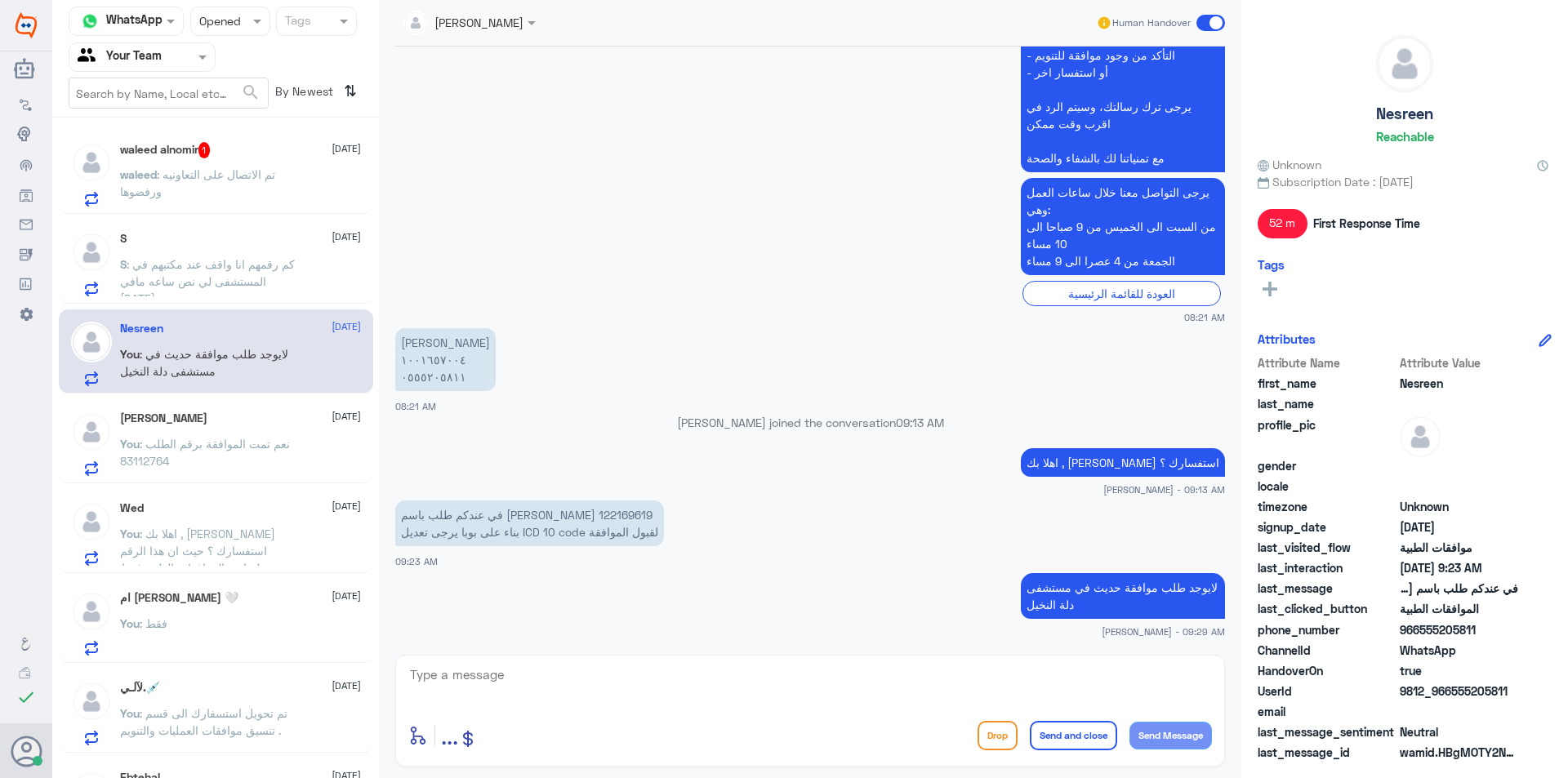
click at [208, 172] on span ": تم الاتصال على التعاونيه ورفضوها" at bounding box center [198, 183] width 155 height 31
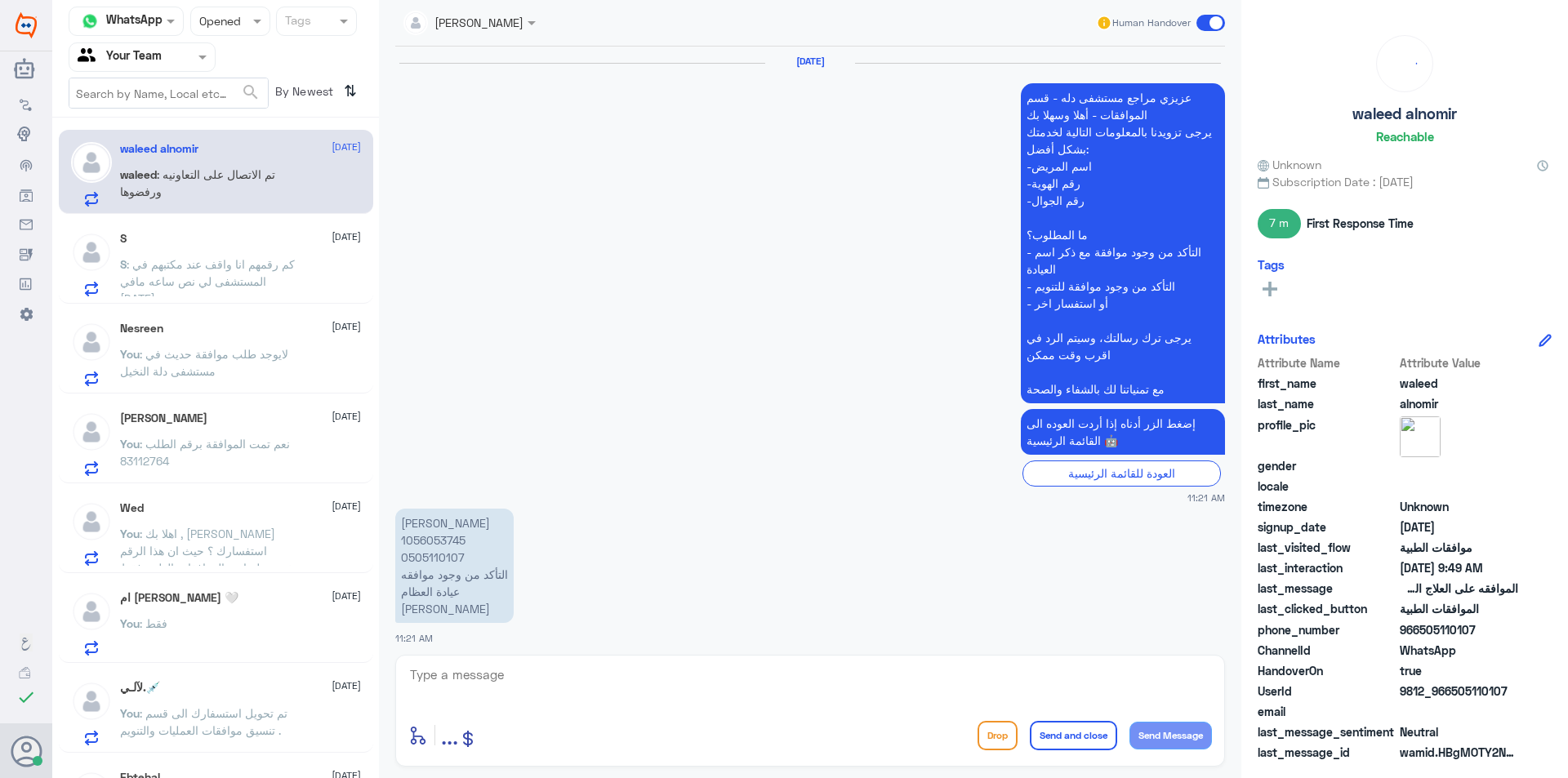
scroll to position [1671, 0]
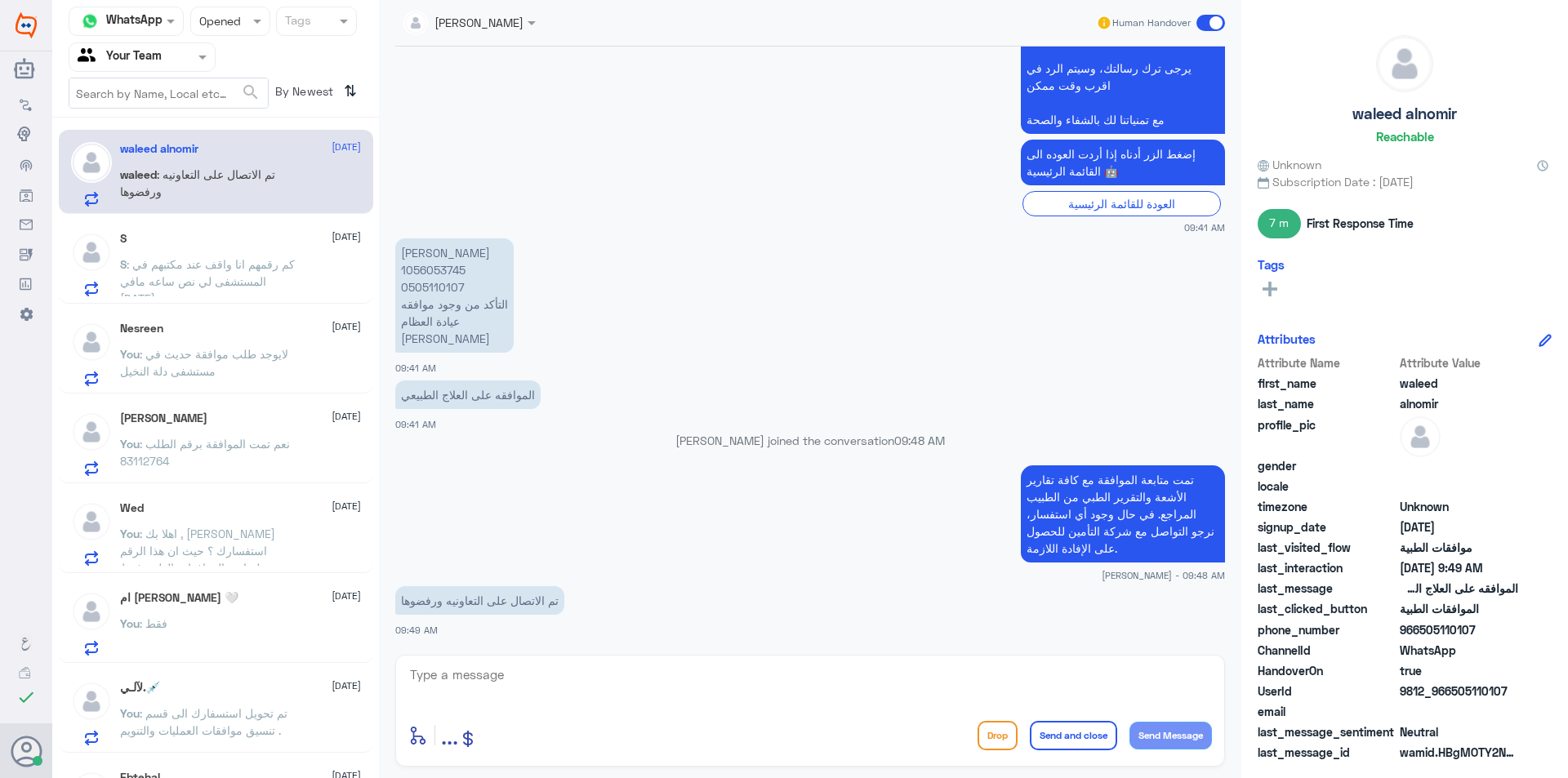
click at [440, 658] on div "enter flow name ... Drop Send and close Send Message" at bounding box center [810, 710] width 830 height 112
click at [448, 670] on textarea at bounding box center [810, 684] width 804 height 40
type textarea "سيتم تحويل الموافقة الى طبيب تنسيق الموافقات حتى تتم المتابعة مجددا"
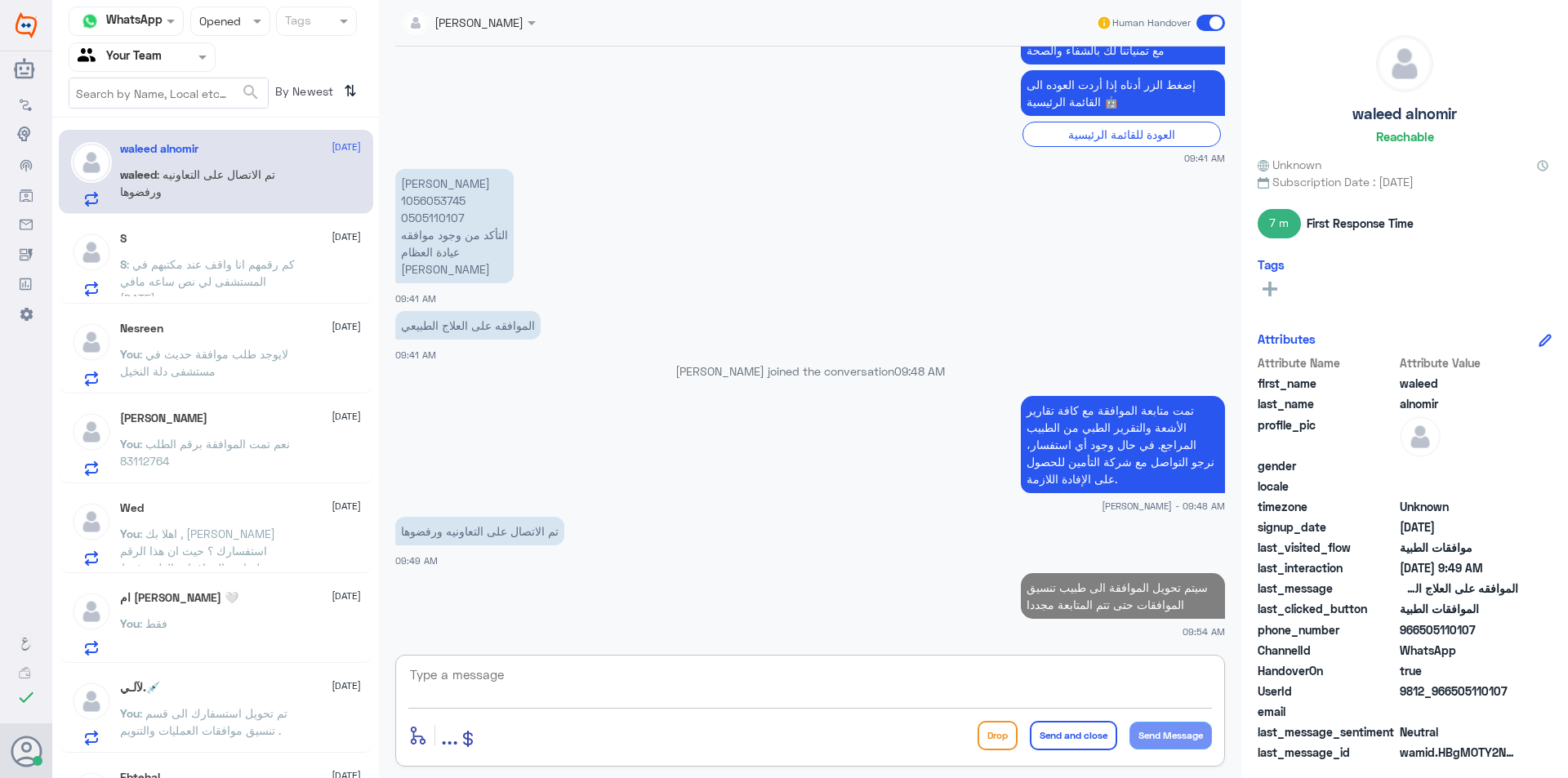
click at [414, 204] on p "[PERSON_NAME] 1056053745 0505110107 التأكد من وجود موافقه عيادة العظام [PERSON_…" at bounding box center [454, 225] width 118 height 114
click at [440, 205] on p "[PERSON_NAME] 1056053745 0505110107 التأكد من وجود موافقه عيادة العظام [PERSON_…" at bounding box center [454, 225] width 118 height 114
copy p "1056053745"
